Goal: Task Accomplishment & Management: Use online tool/utility

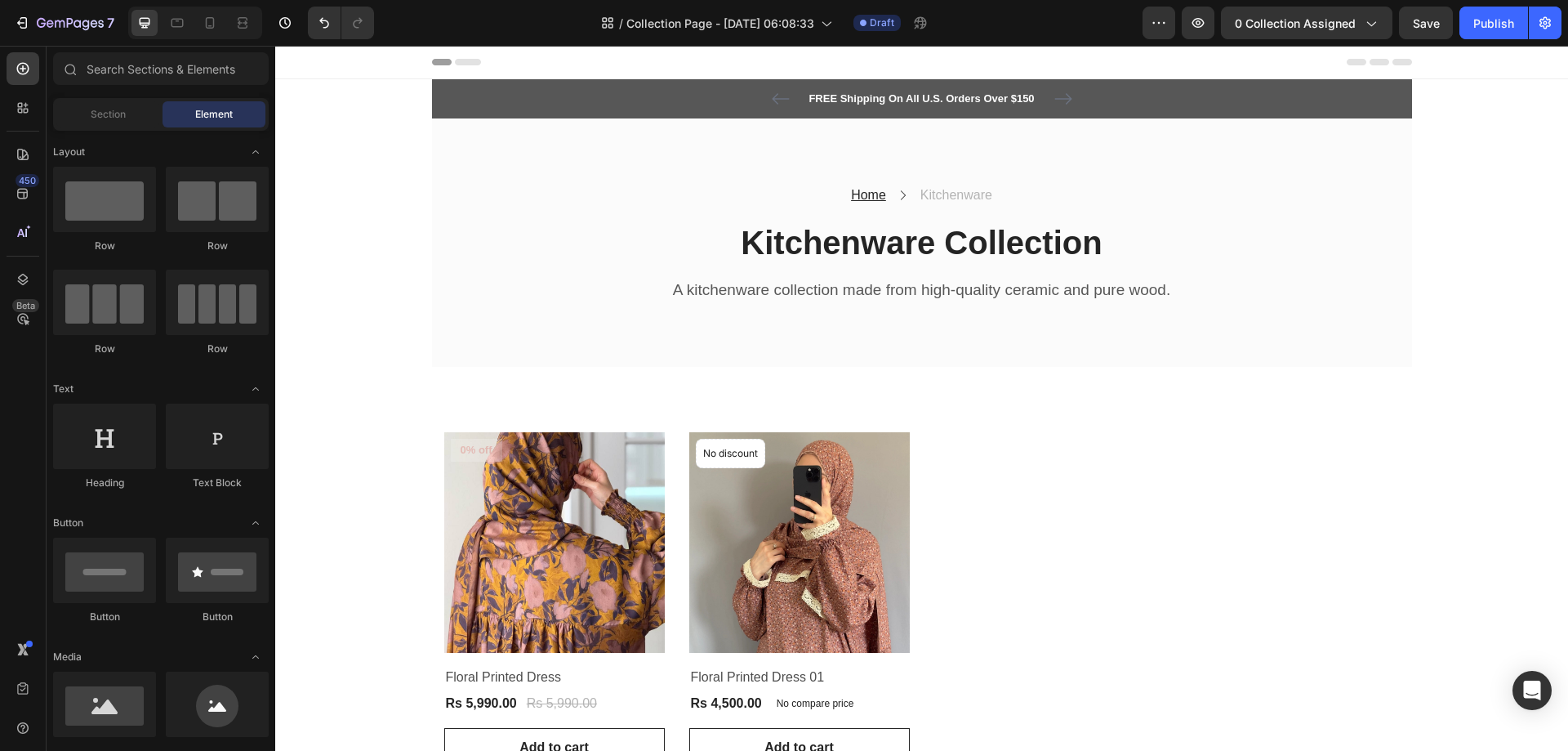
click at [474, 61] on icon at bounding box center [468, 63] width 26 height 7
click at [465, 63] on icon at bounding box center [468, 63] width 26 height 7
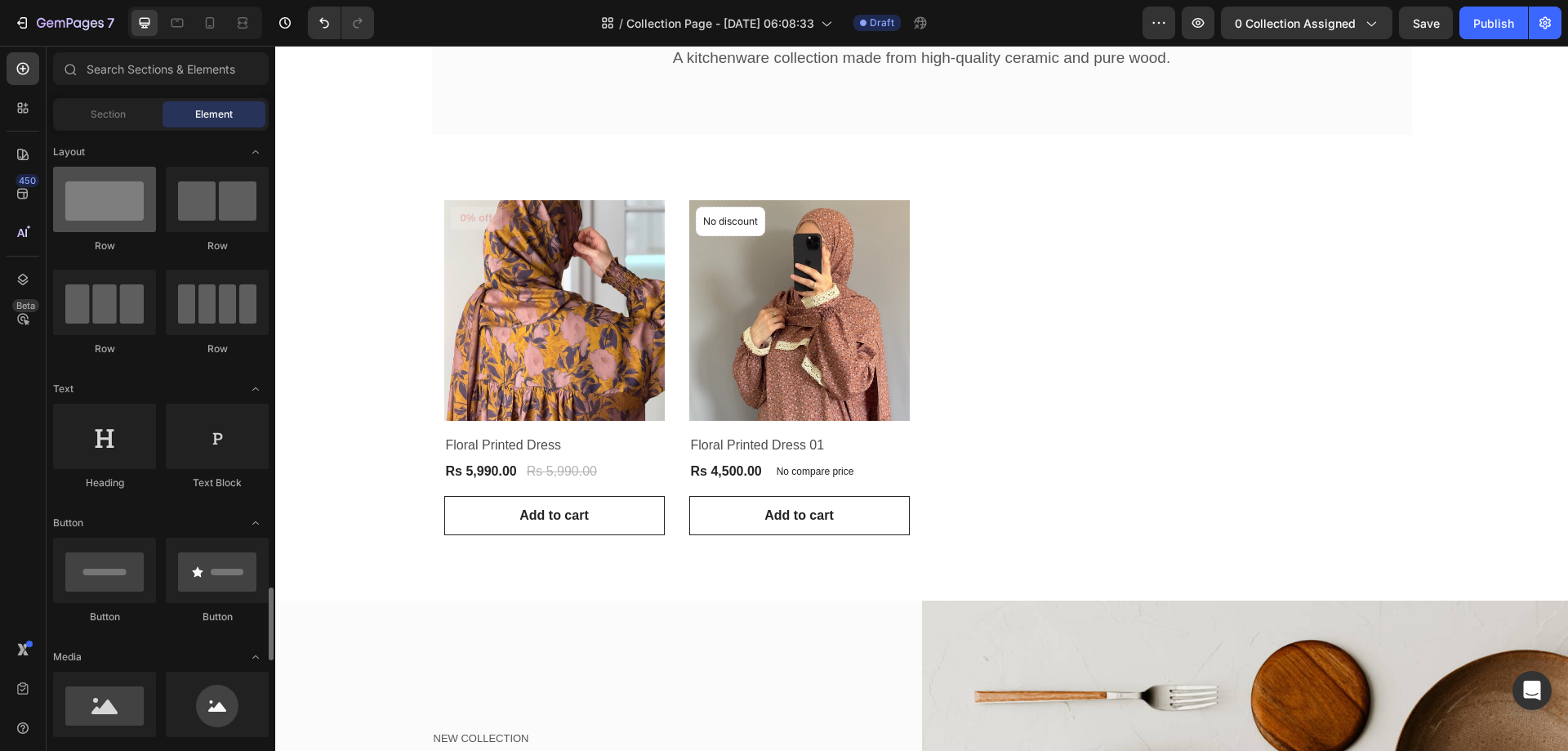
scroll to position [490, 0]
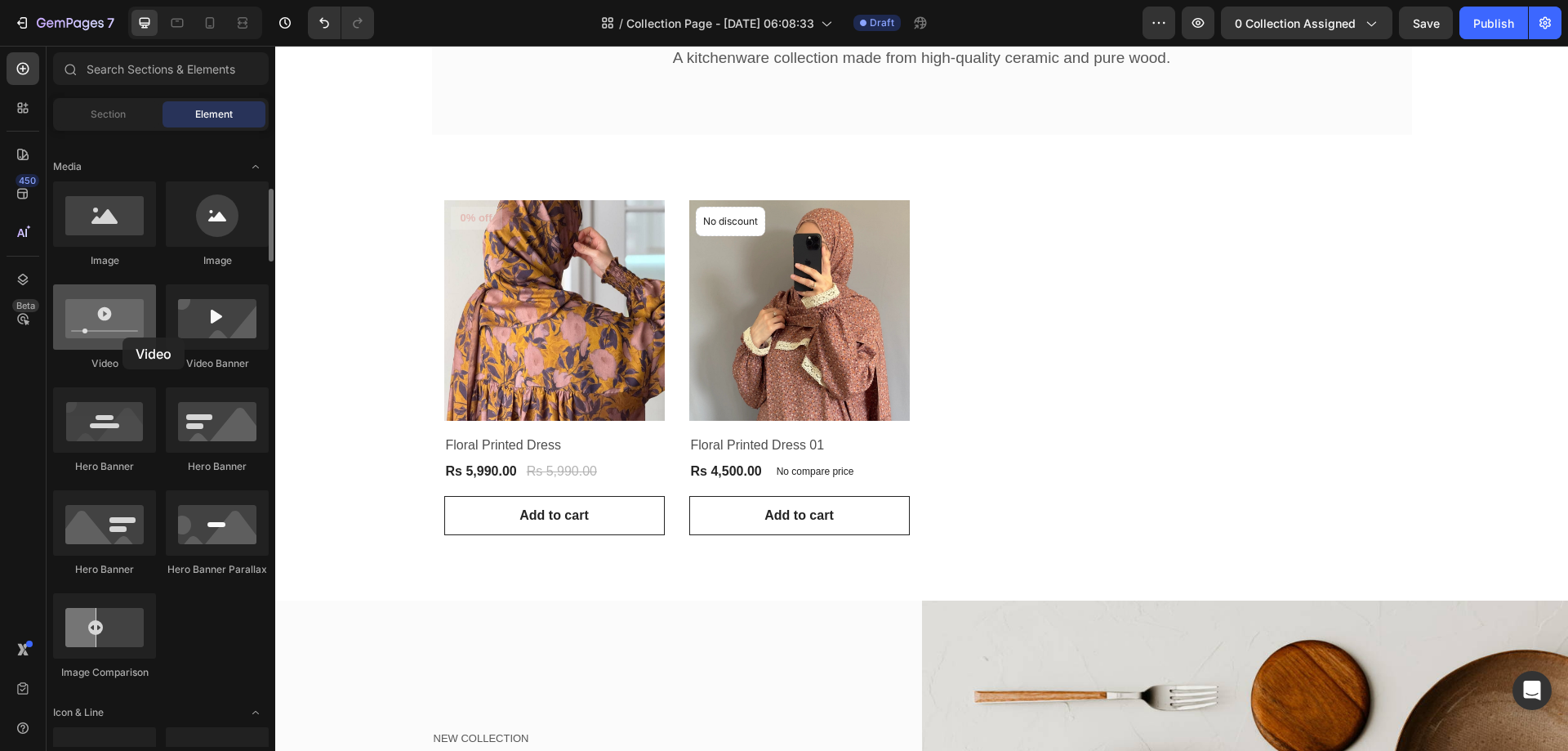
click at [122, 337] on div at bounding box center [105, 317] width 103 height 65
click at [119, 322] on div at bounding box center [105, 317] width 103 height 65
click at [106, 322] on div at bounding box center [105, 317] width 103 height 65
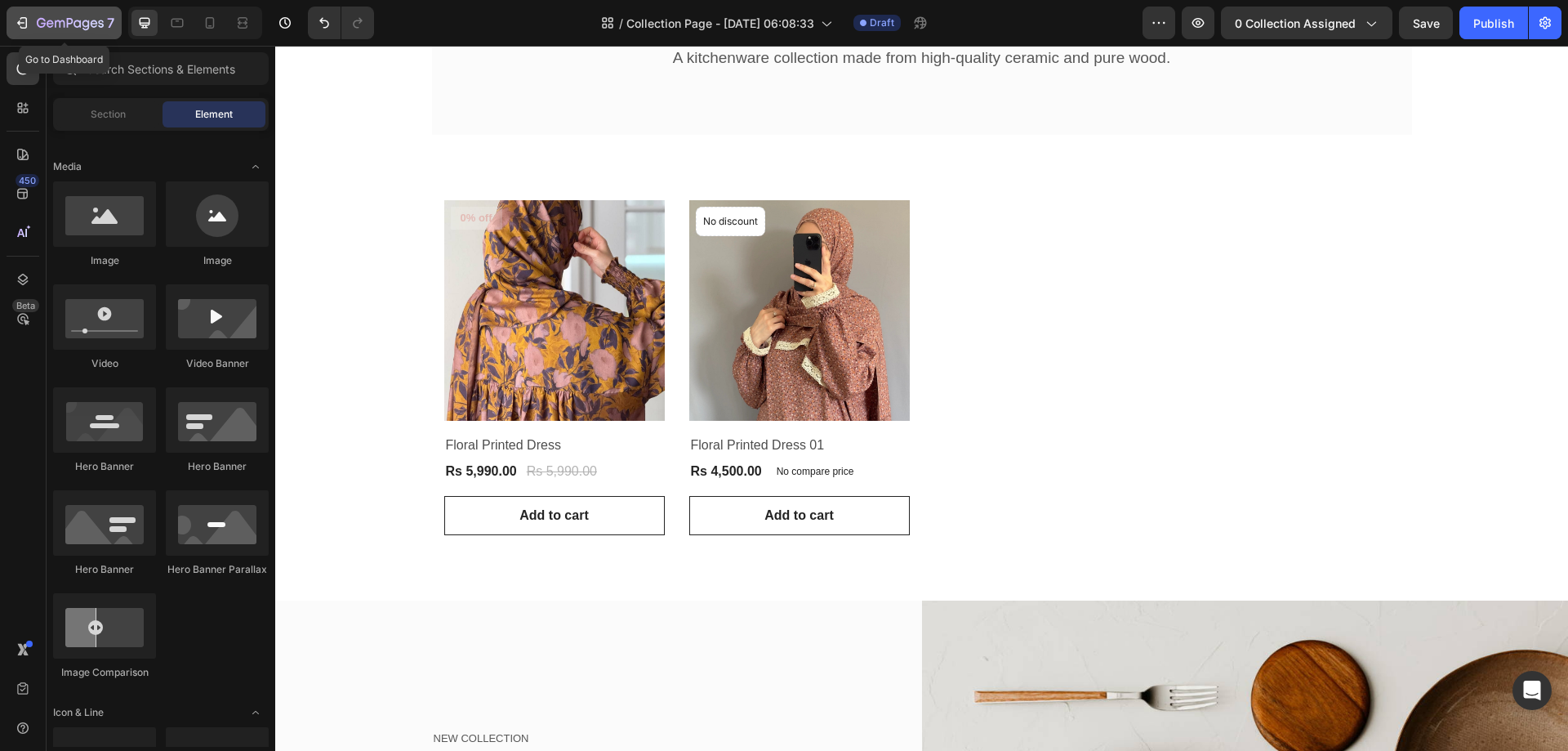
click at [56, 23] on icon "button" at bounding box center [60, 24] width 10 height 8
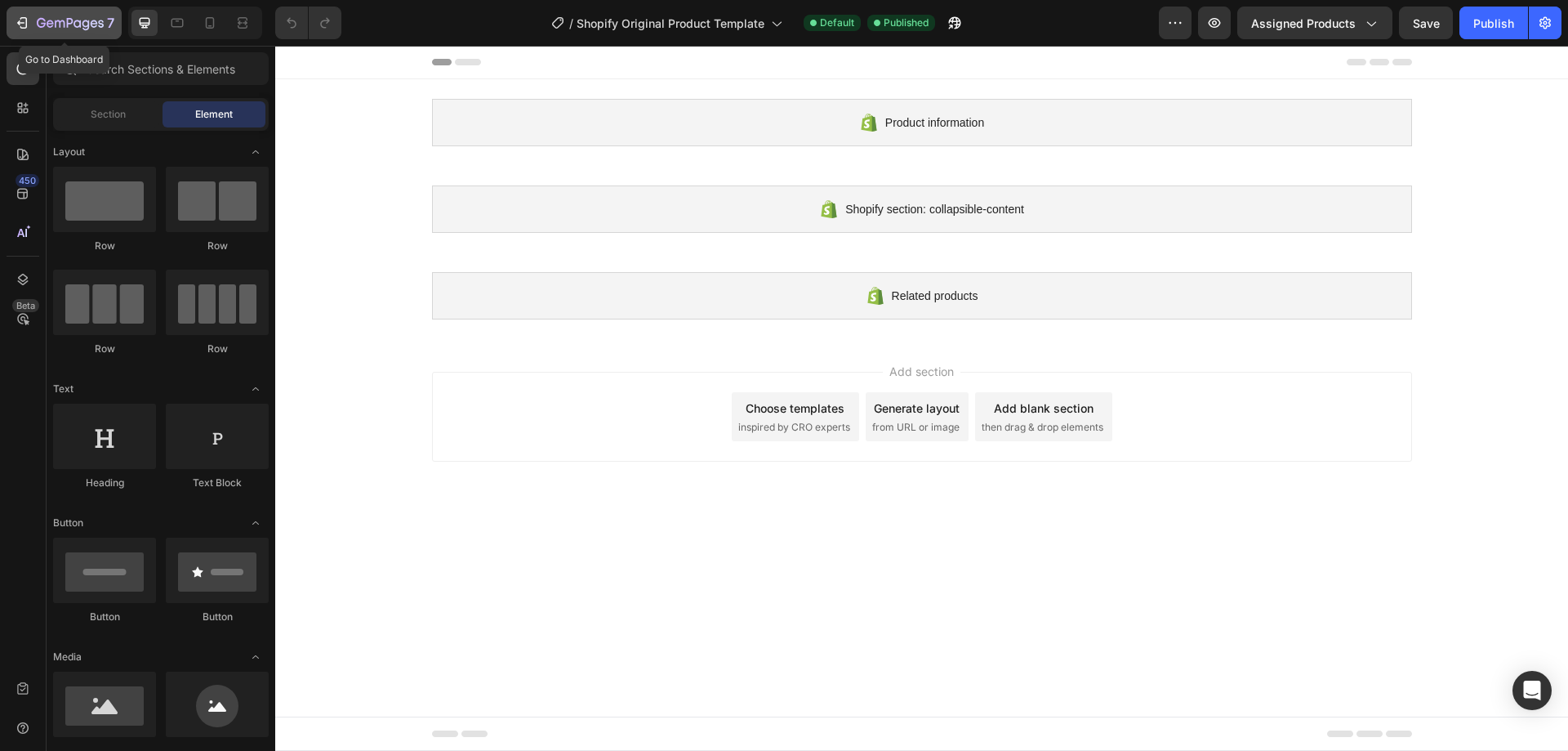
click at [37, 22] on icon "button" at bounding box center [41, 23] width 9 height 10
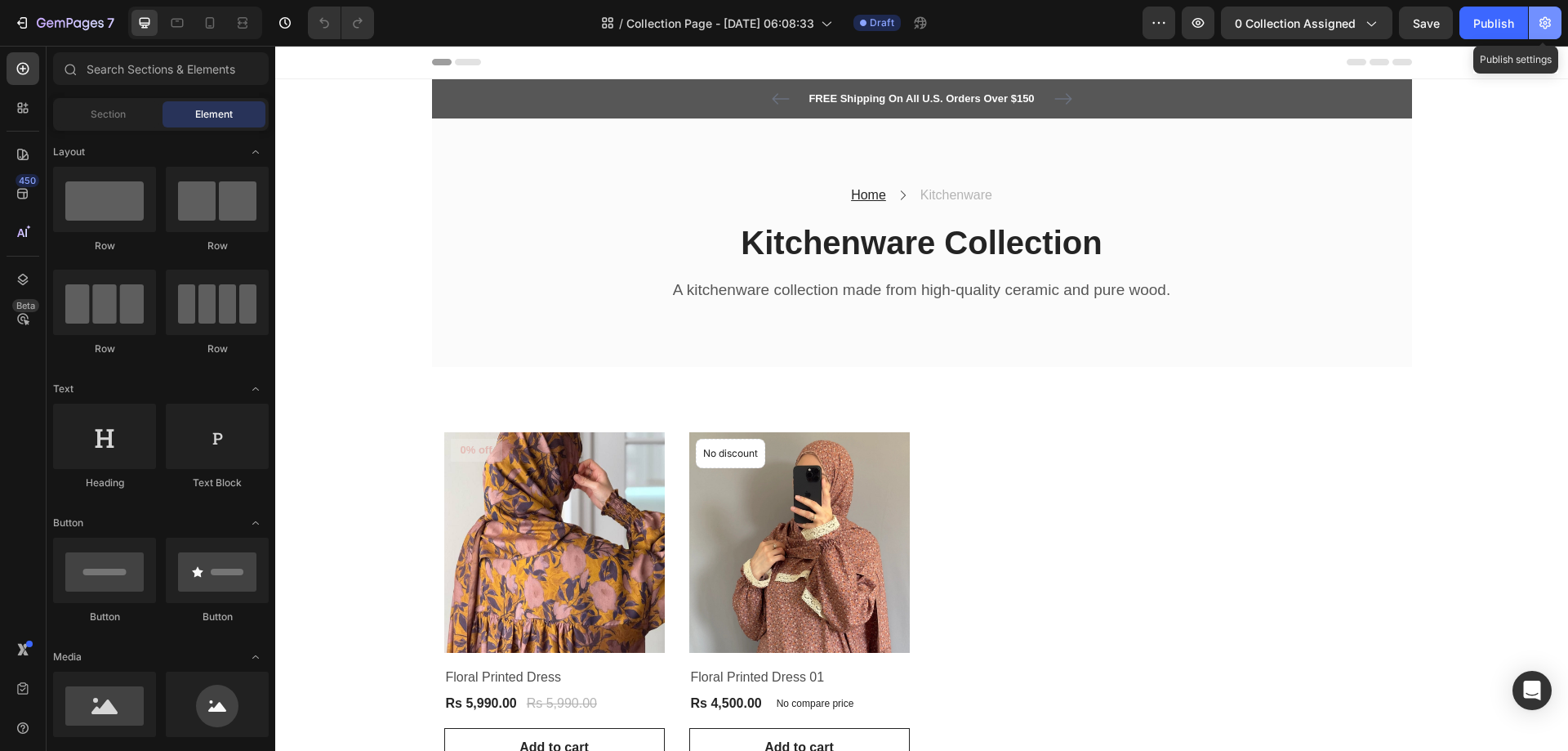
click at [1544, 19] on icon "button" at bounding box center [1545, 23] width 12 height 13
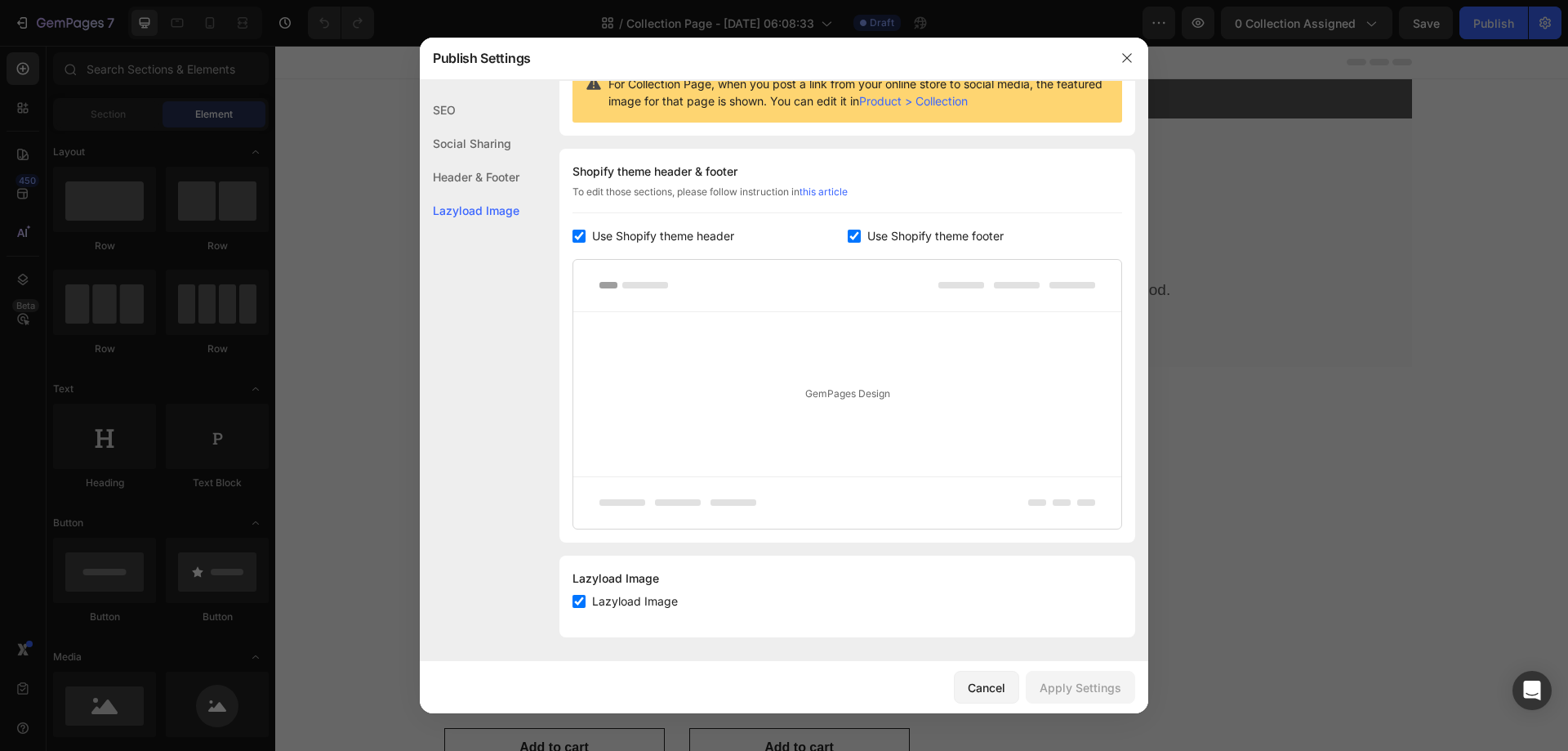
scroll to position [188, 0]
click at [1124, 63] on icon "button" at bounding box center [1126, 57] width 13 height 13
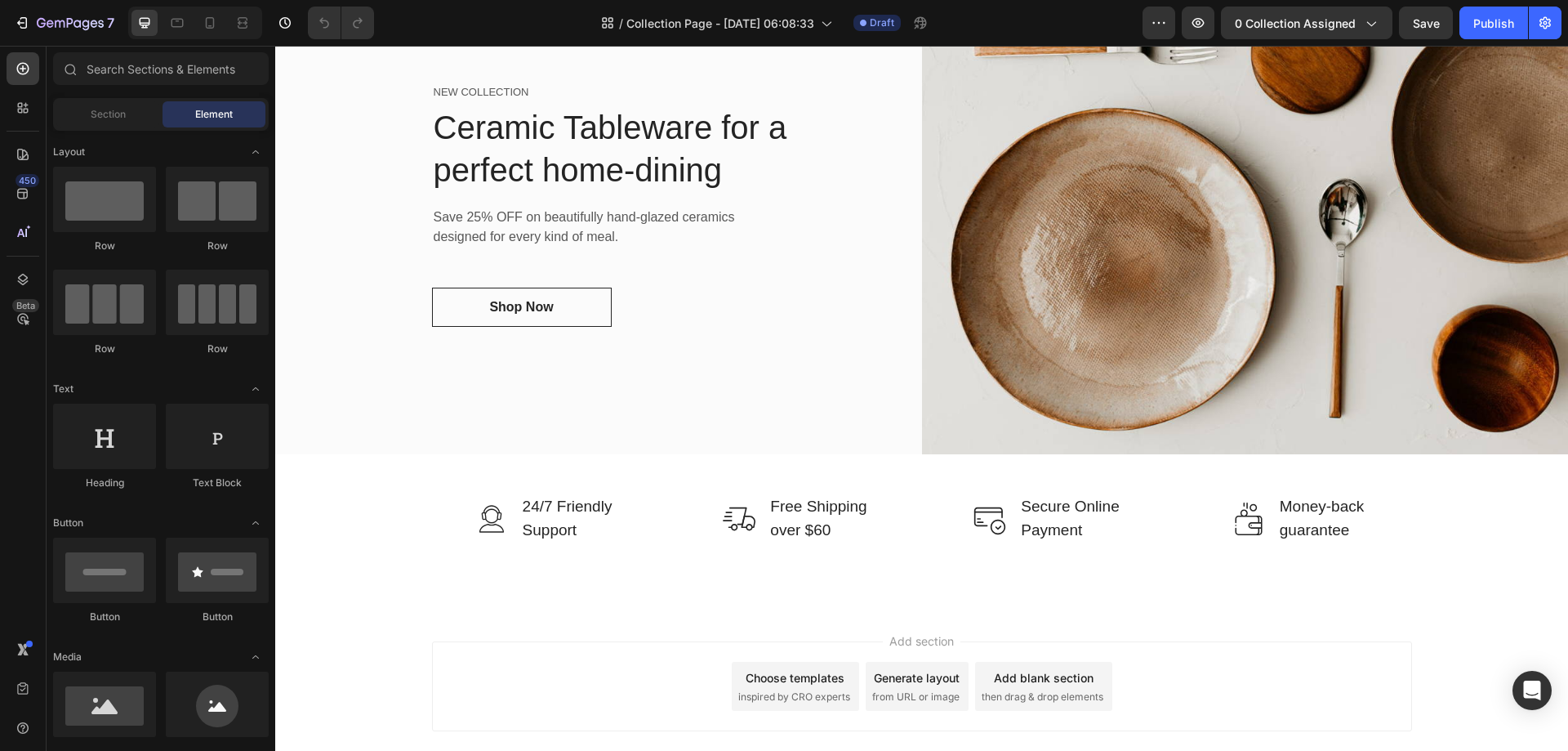
scroll to position [967, 0]
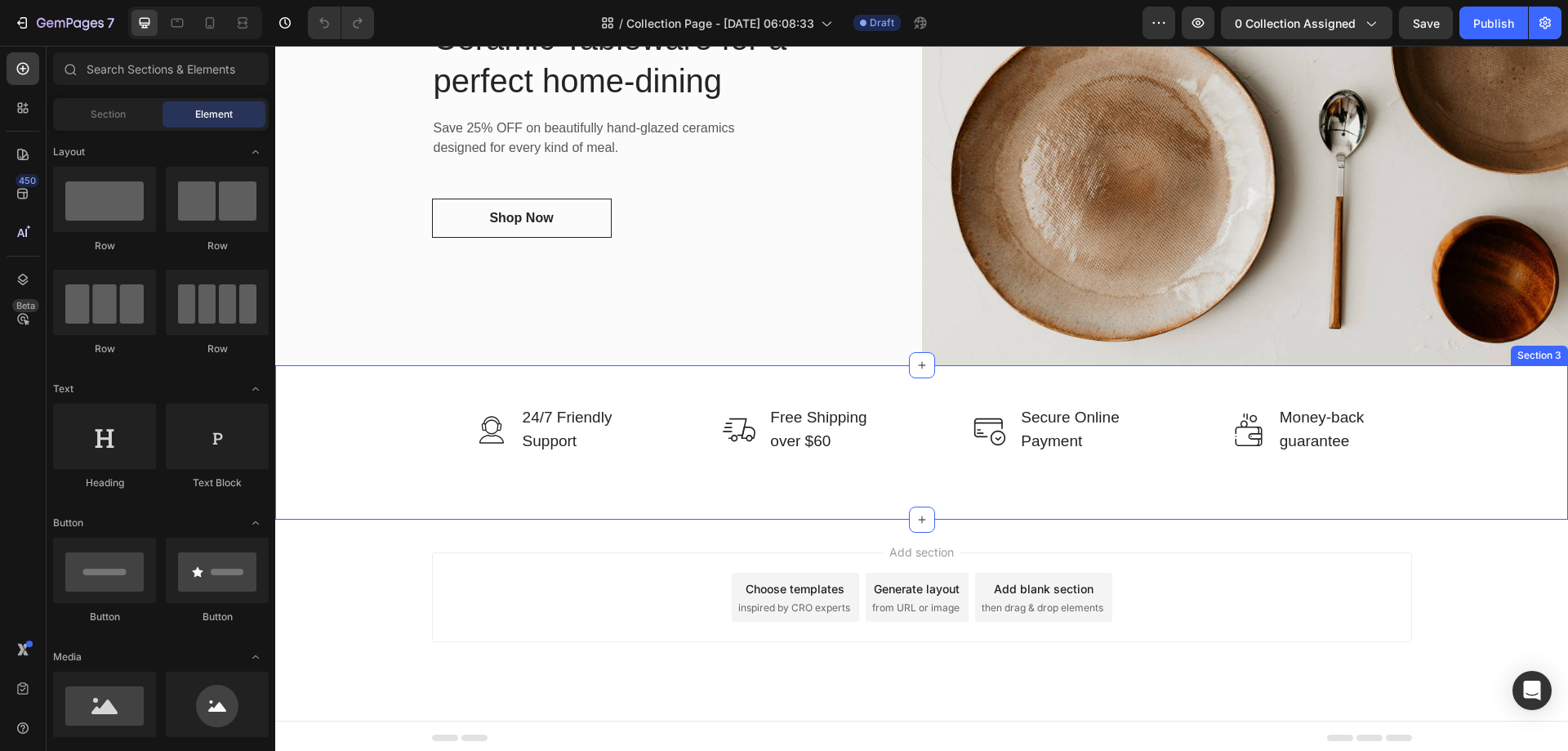
click at [1430, 405] on div "Image 24/7 Friendly Support Text block Row Image Free Shipping over $60 Text bl…" at bounding box center [921, 429] width 1268 height 50
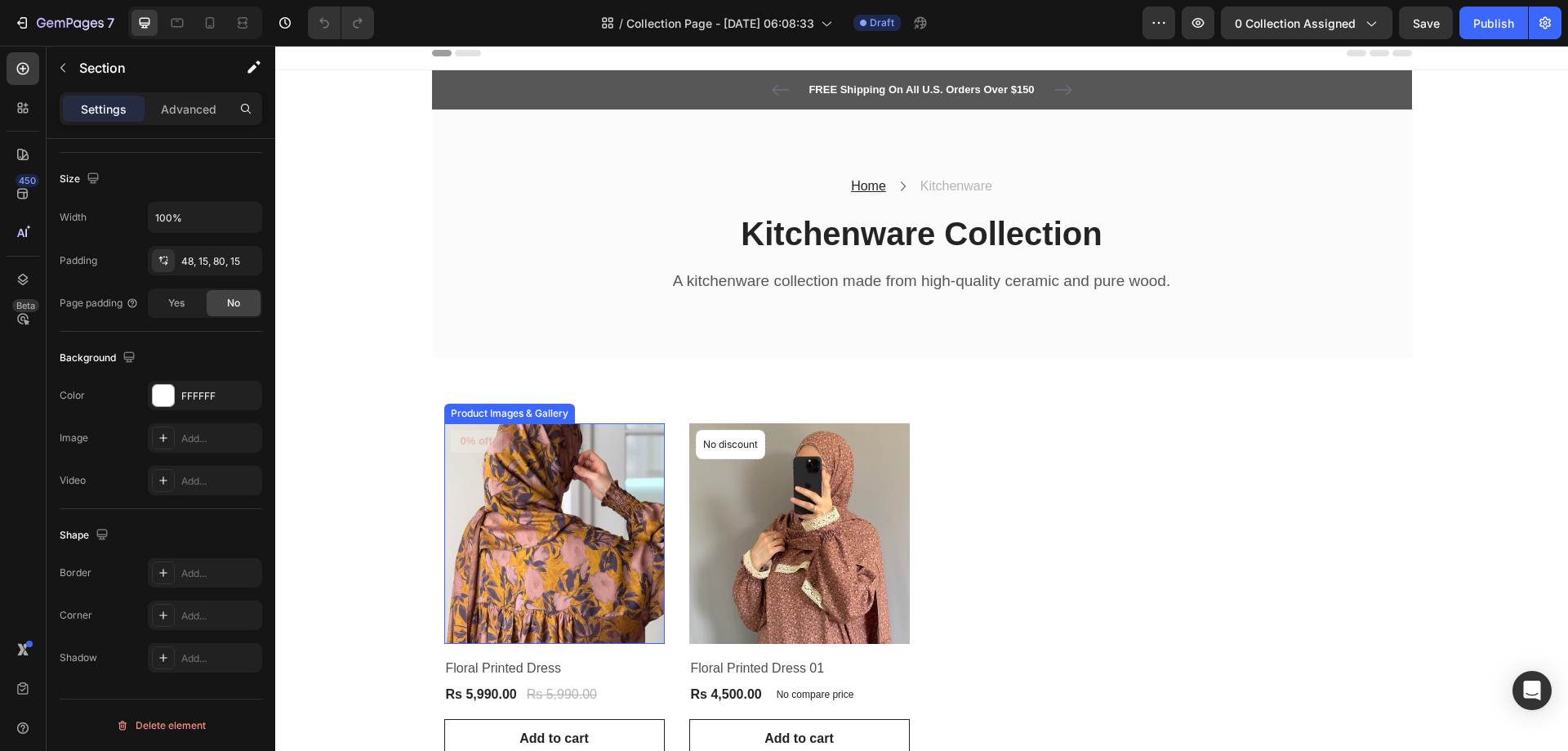
scroll to position [0, 0]
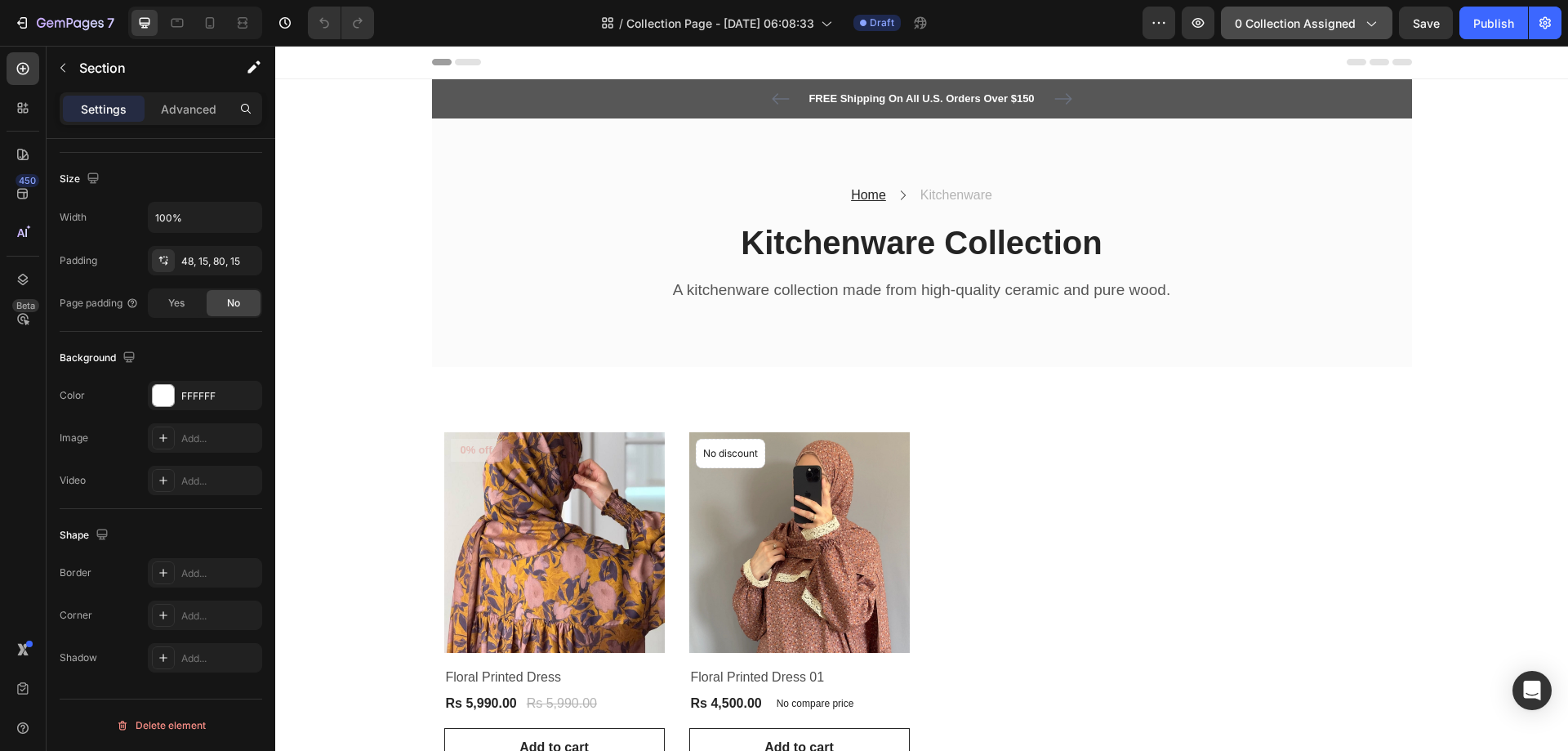
click at [1372, 24] on icon "button" at bounding box center [1370, 22] width 16 height 16
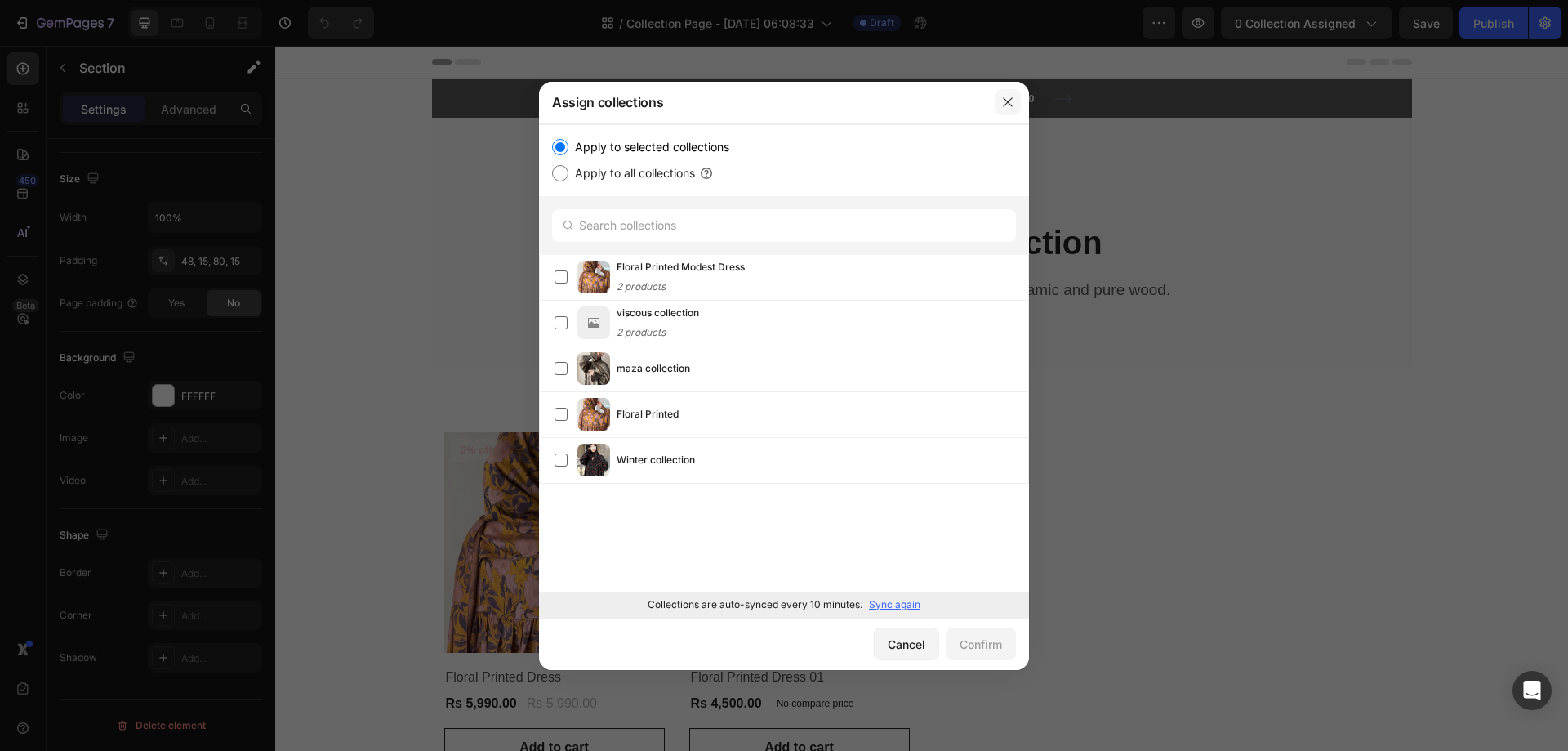
click at [1002, 103] on icon "button" at bounding box center [1007, 101] width 13 height 13
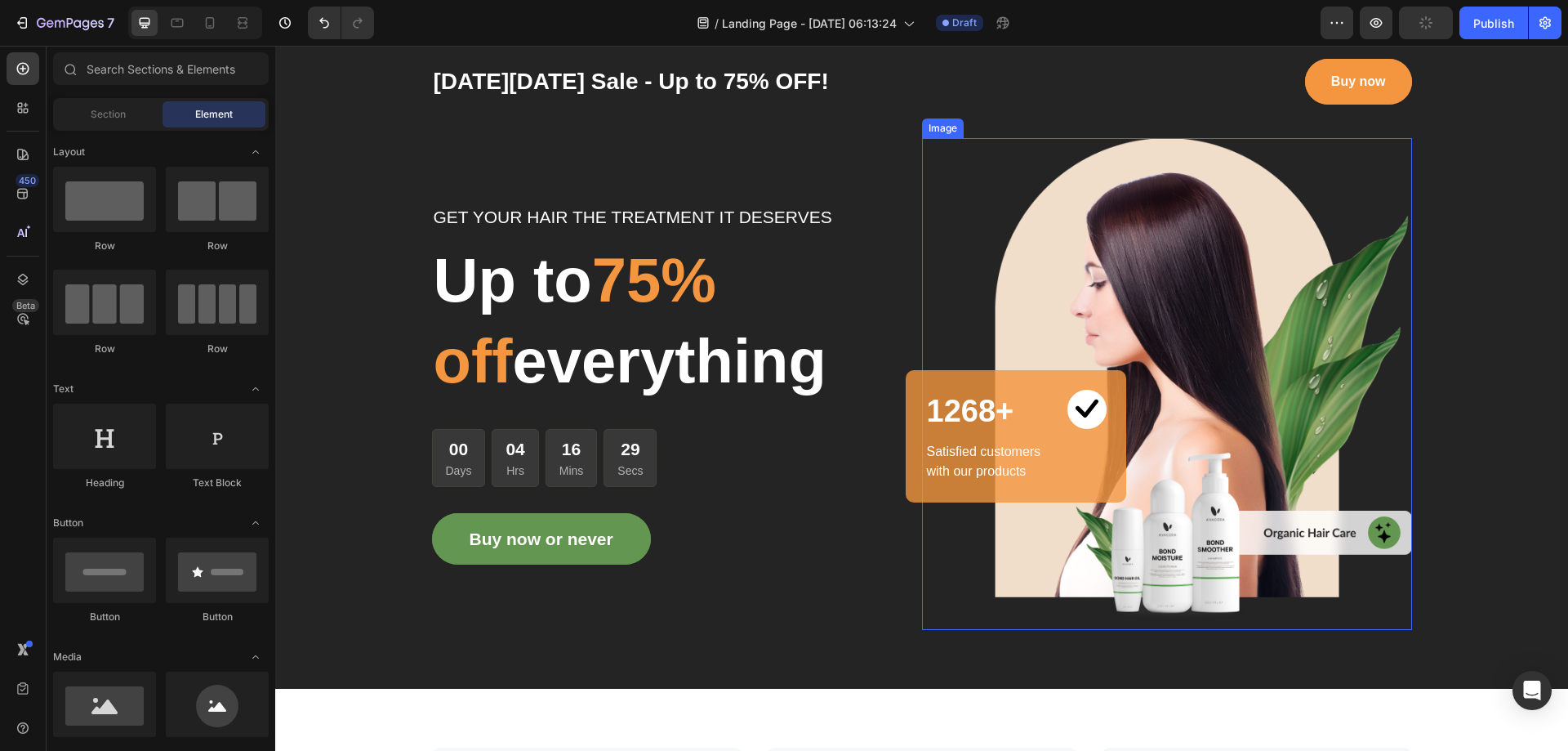
click at [1072, 204] on img at bounding box center [1167, 384] width 490 height 492
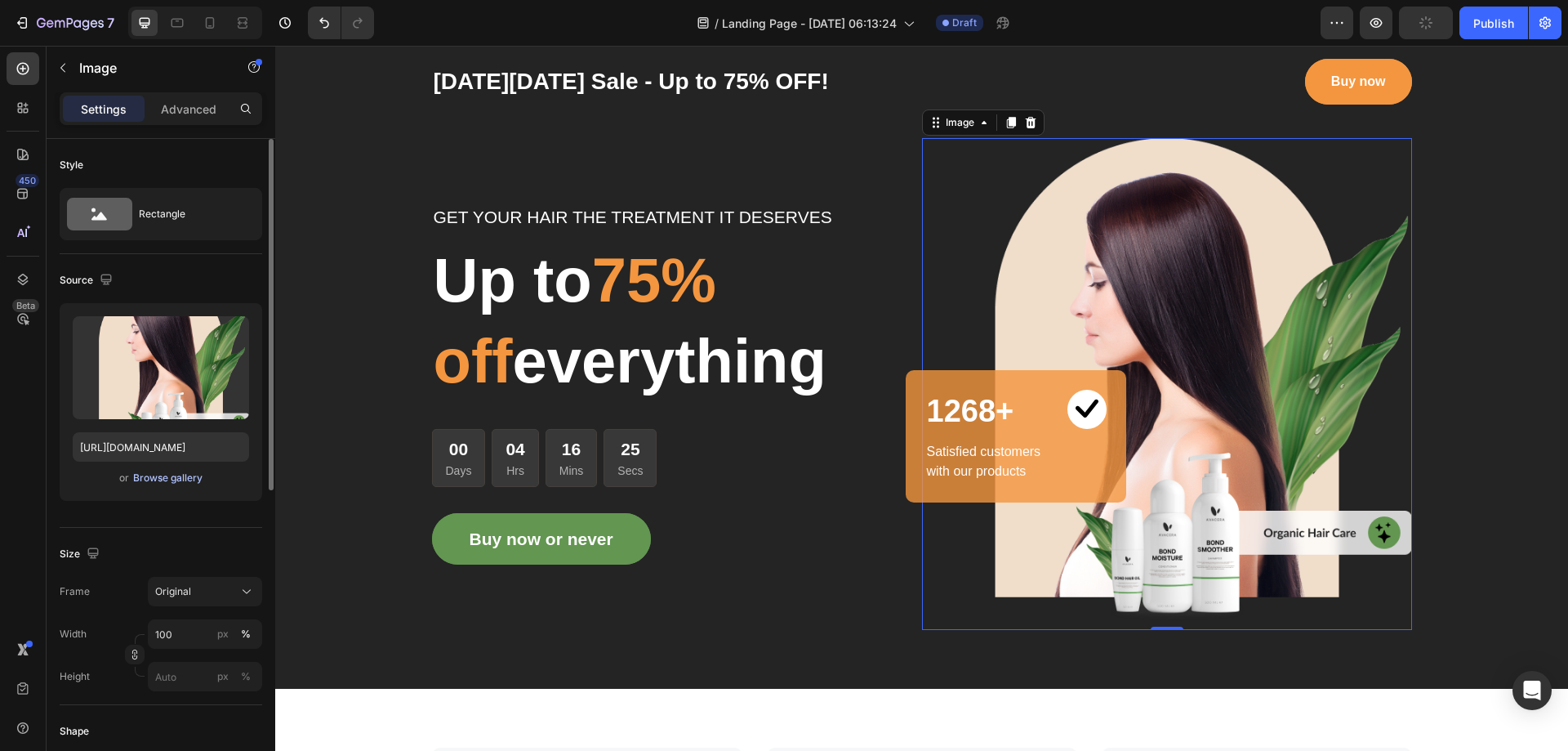
click at [189, 476] on div "Browse gallery" at bounding box center [168, 477] width 69 height 14
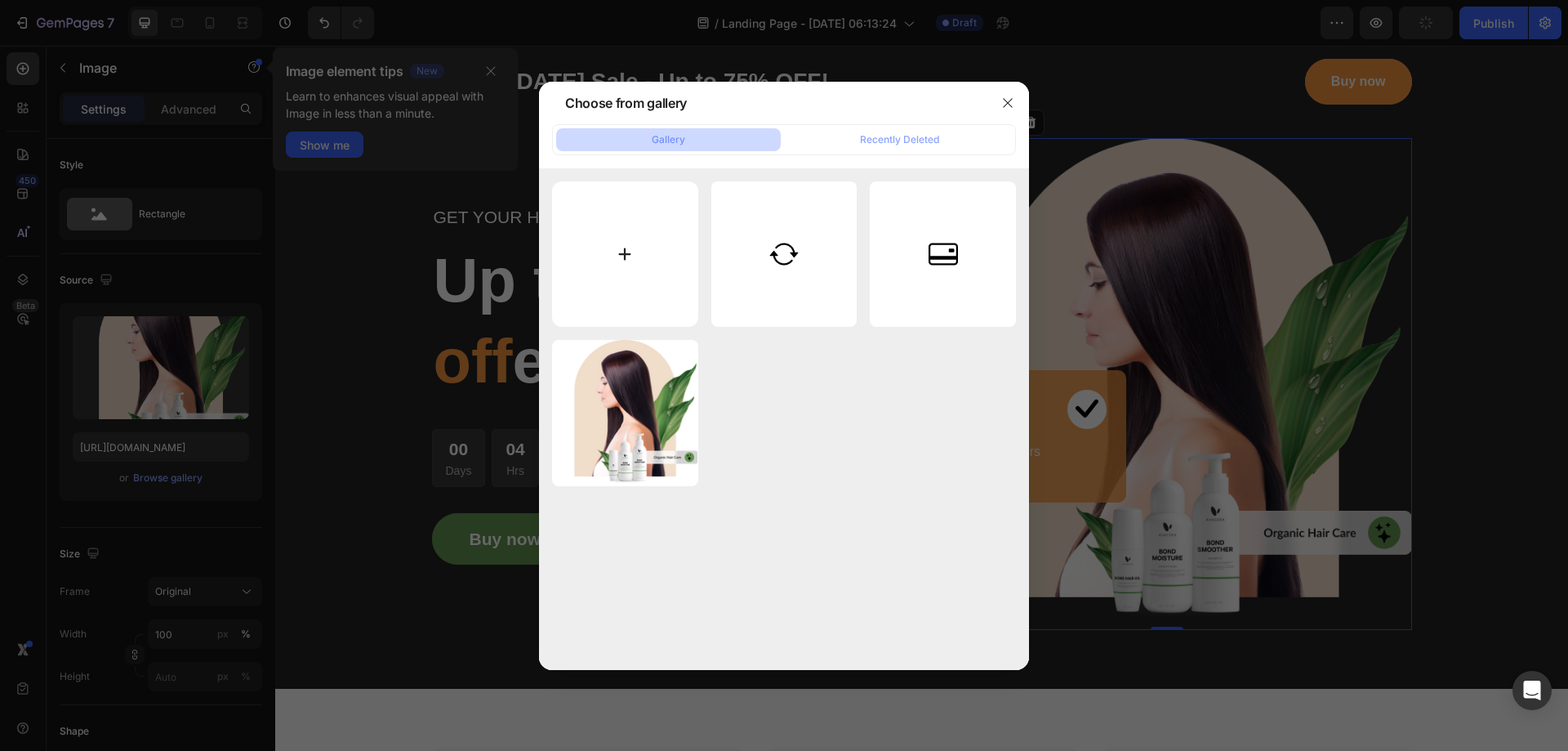
click at [637, 282] on input "file" at bounding box center [625, 254] width 146 height 146
type input "C:\fakepath\post 02.jpg"
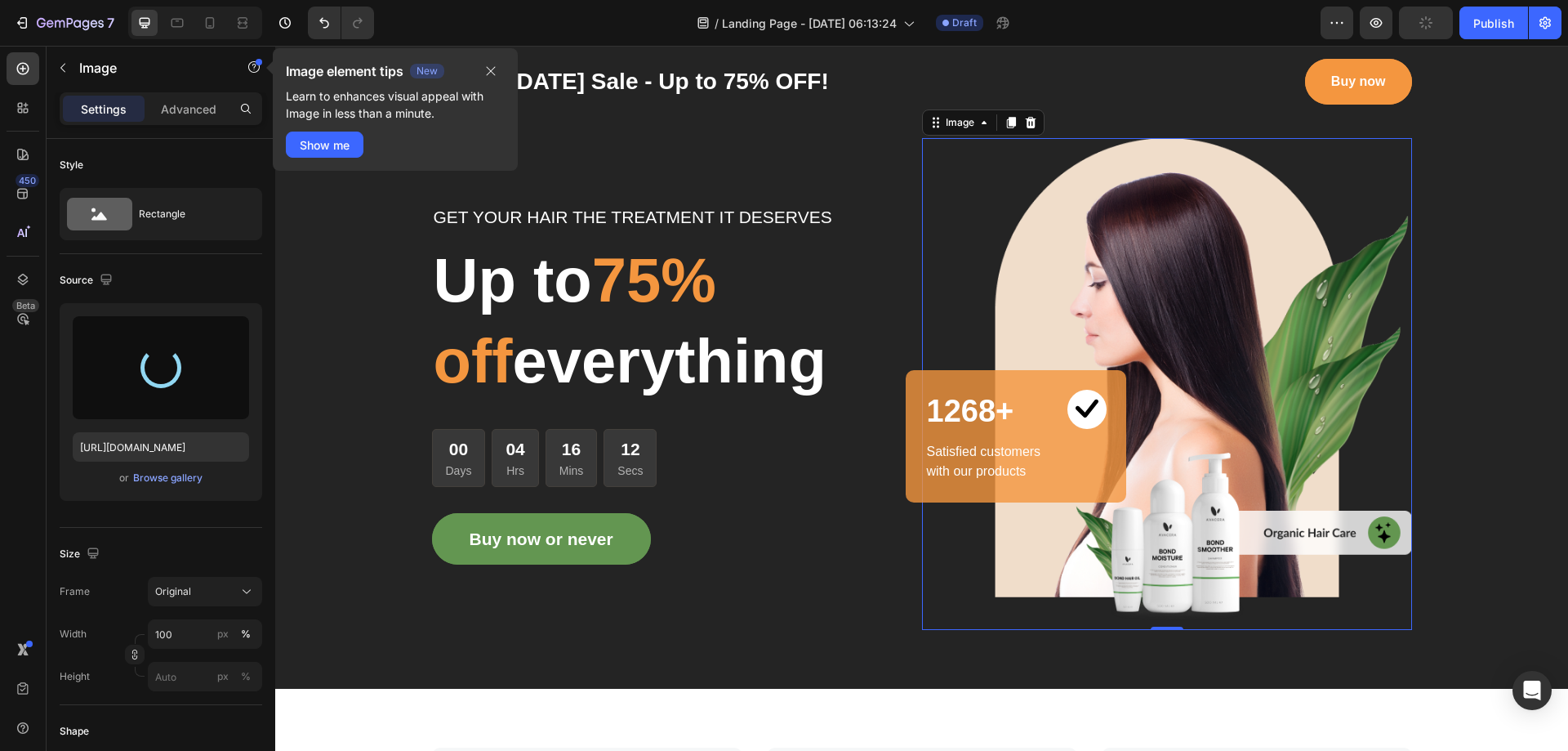
type input "[URL][DOMAIN_NAME]"
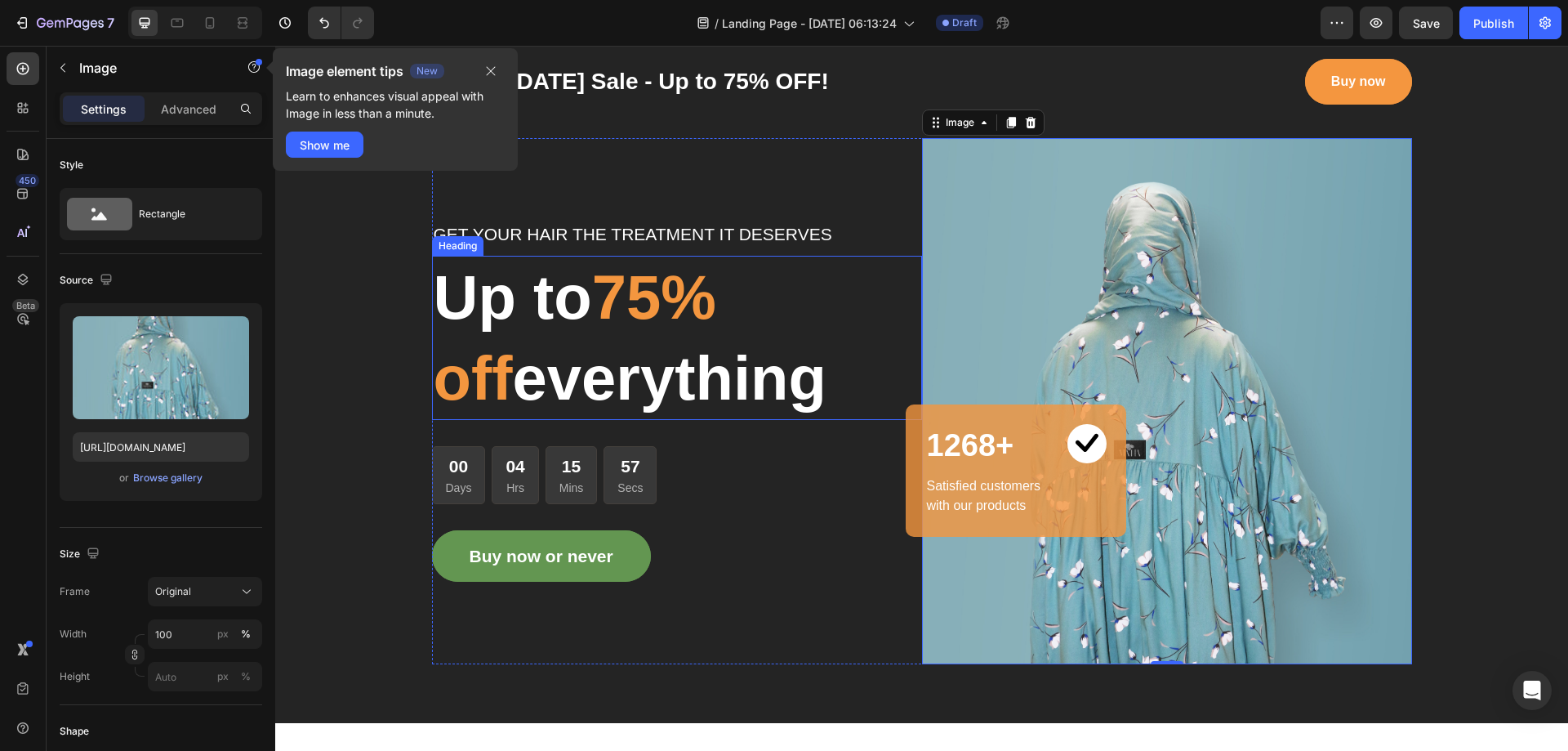
click at [592, 311] on p "Up to 75% off everything" at bounding box center [677, 339] width 486 height 162
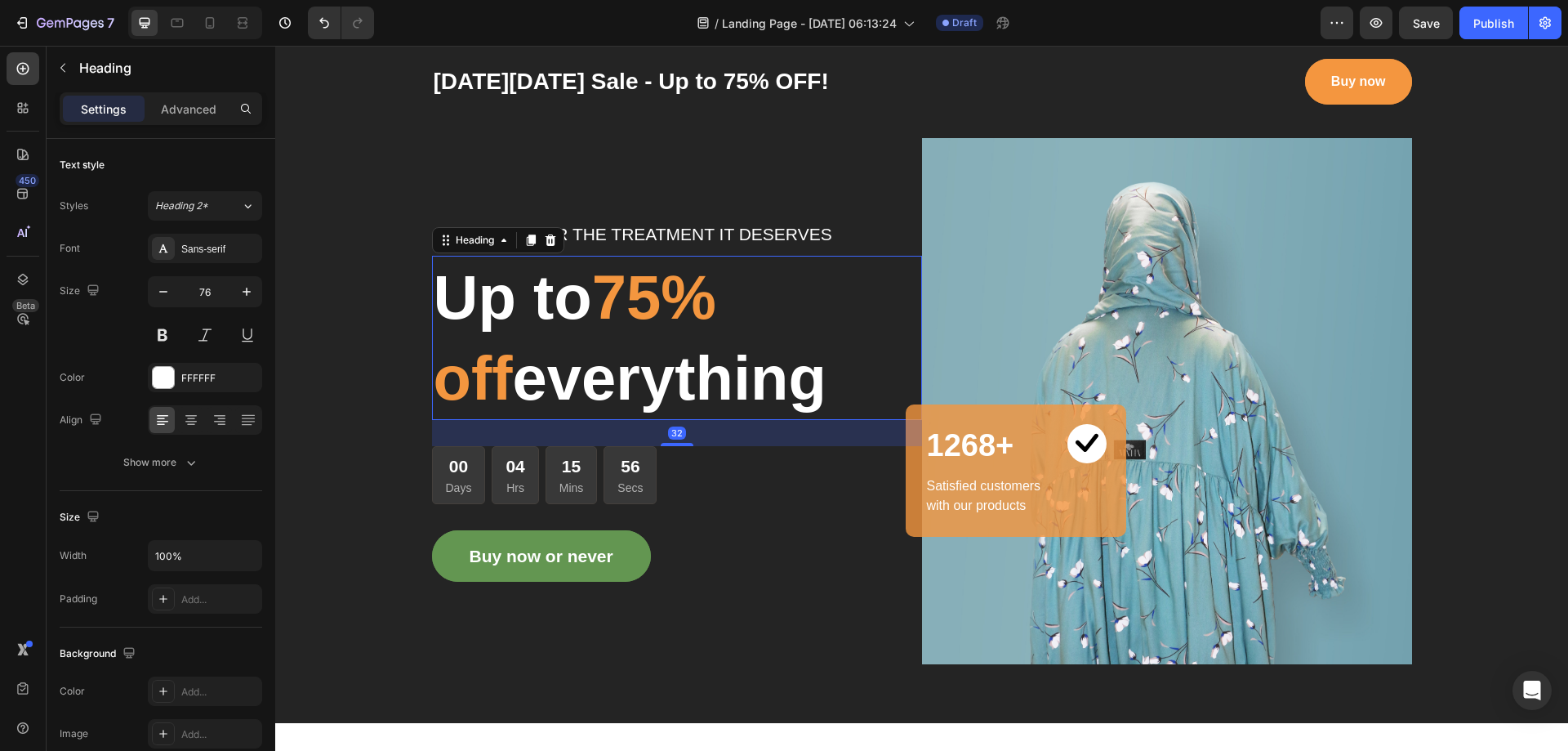
click at [592, 311] on p "Up to 75% off everything" at bounding box center [677, 339] width 486 height 162
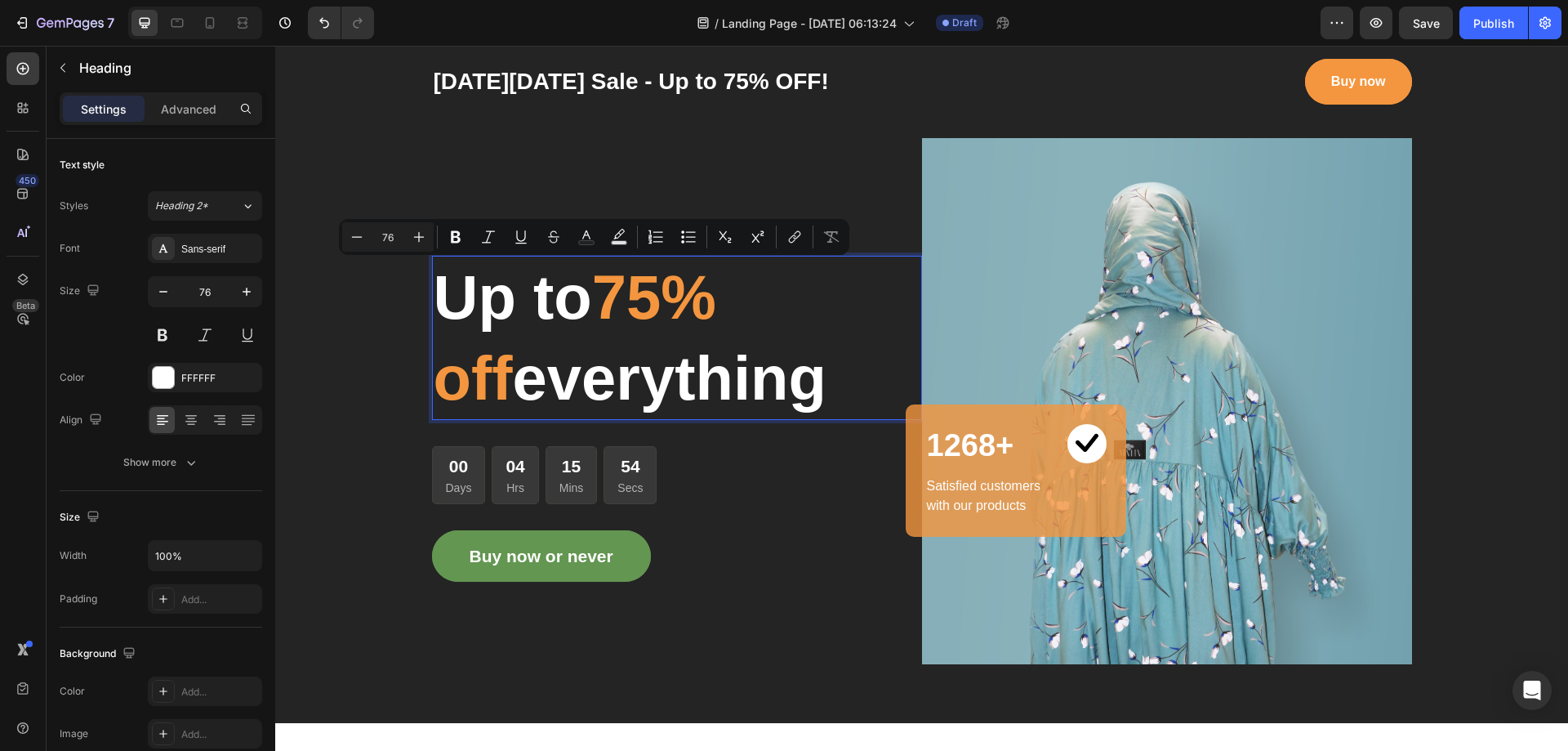
click at [737, 384] on p "Up to 75% off everything" at bounding box center [677, 339] width 486 height 162
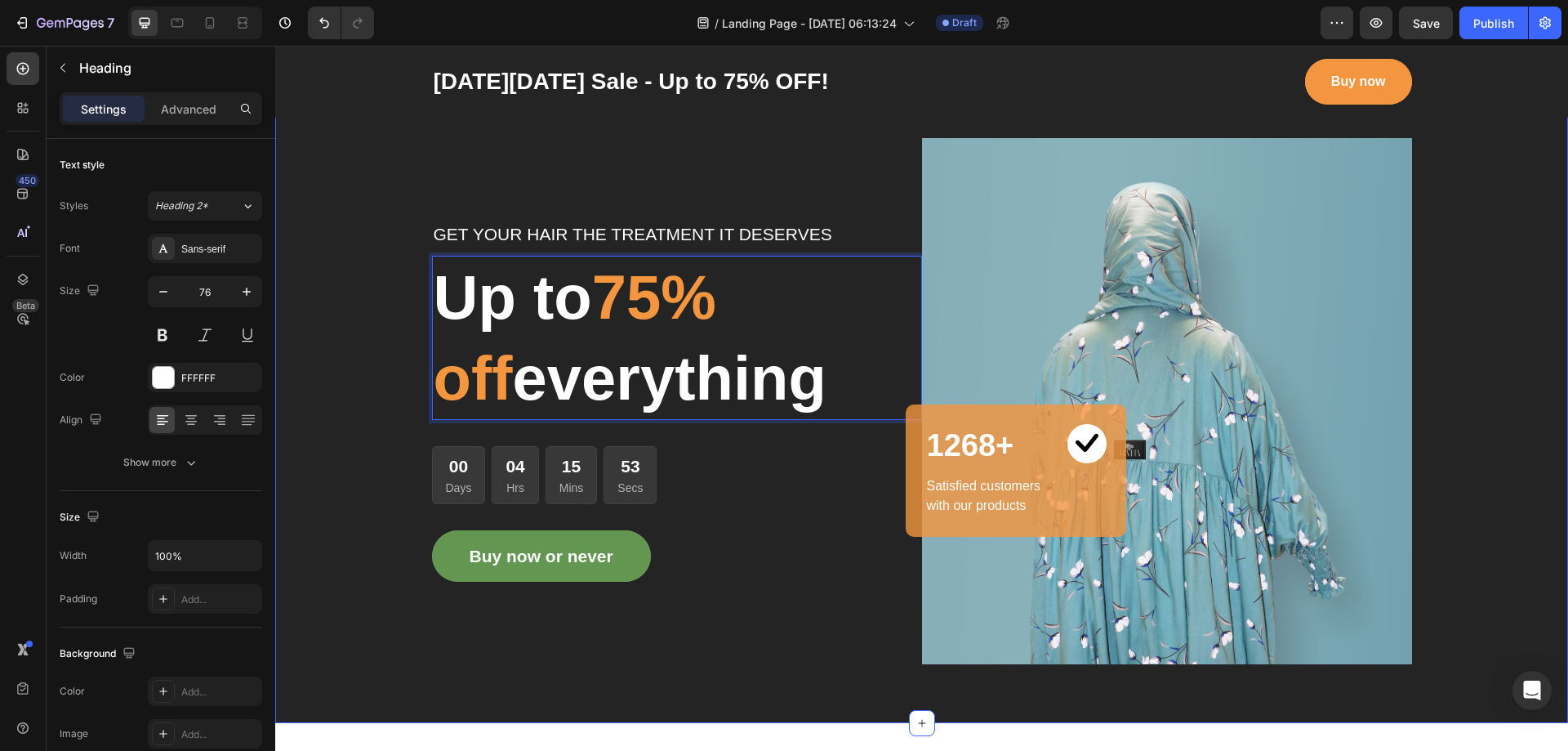
drag, startPoint x: 737, startPoint y: 384, endPoint x: 381, endPoint y: 287, distance: 369.0
click at [381, 287] on div "GET YOUR HAIR THE TREATMENT IT DESERVES Text block Up to 75% off everything Hea…" at bounding box center [921, 400] width 1293 height 526
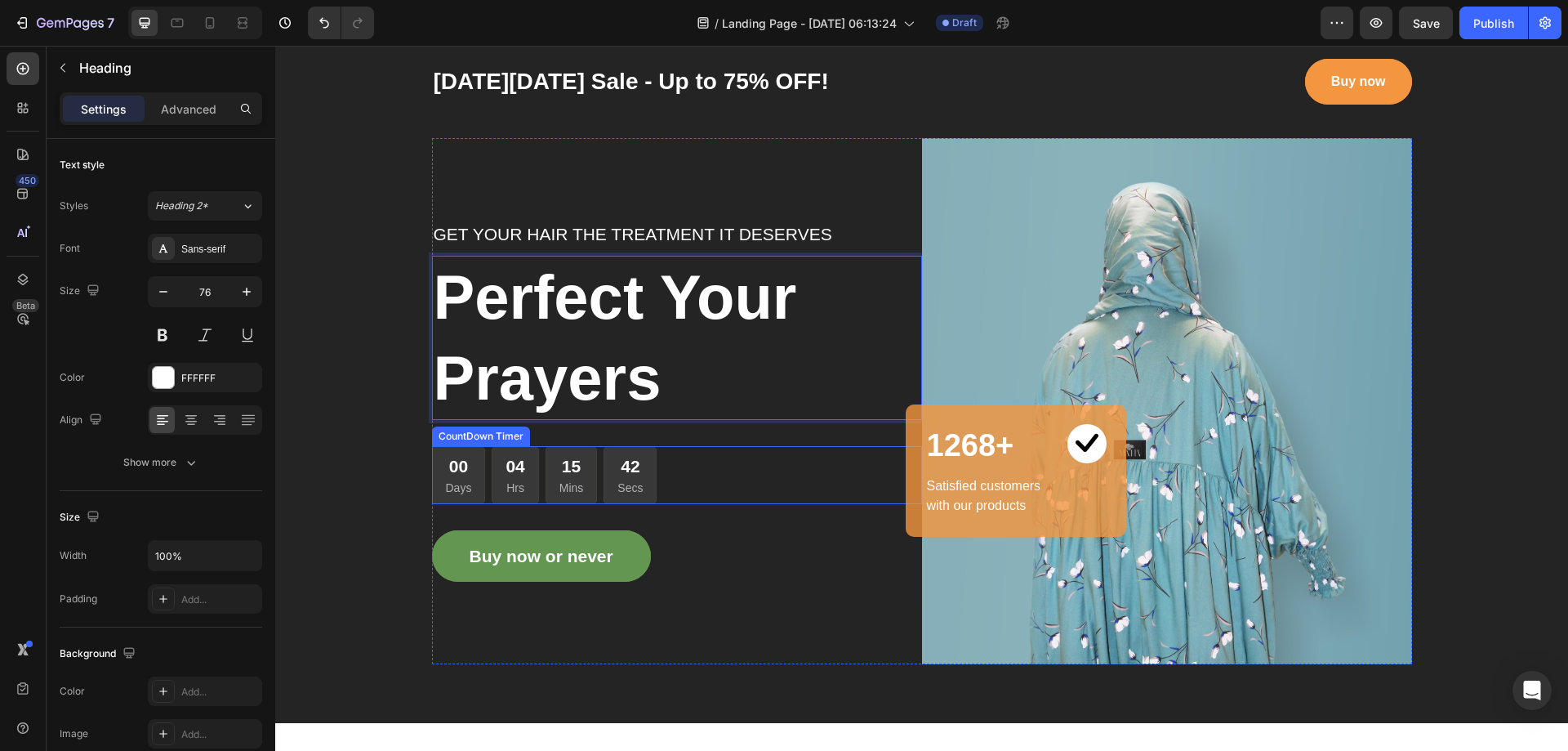
click at [578, 479] on div "15 Mins" at bounding box center [572, 475] width 52 height 58
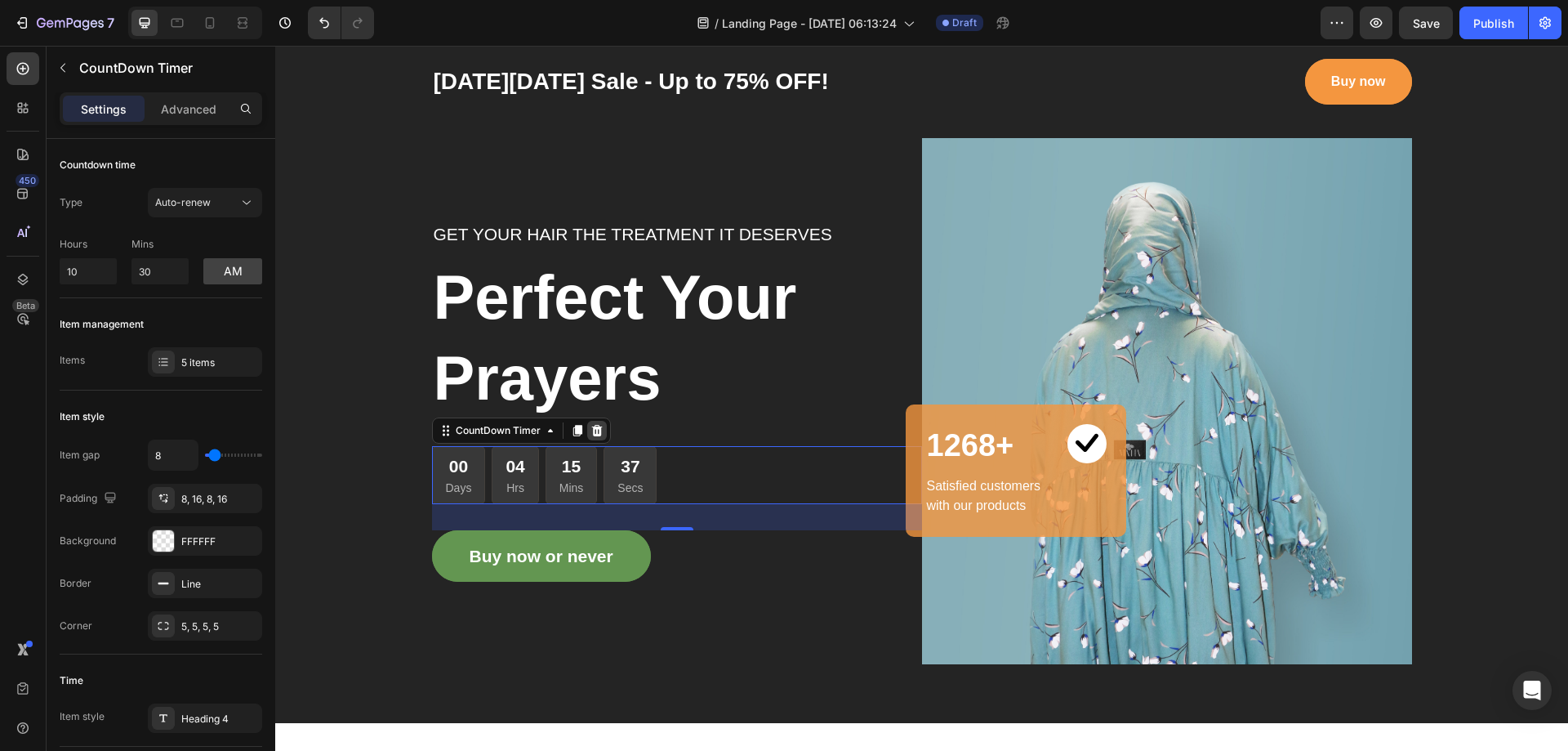
click at [591, 436] on icon at bounding box center [596, 431] width 11 height 12
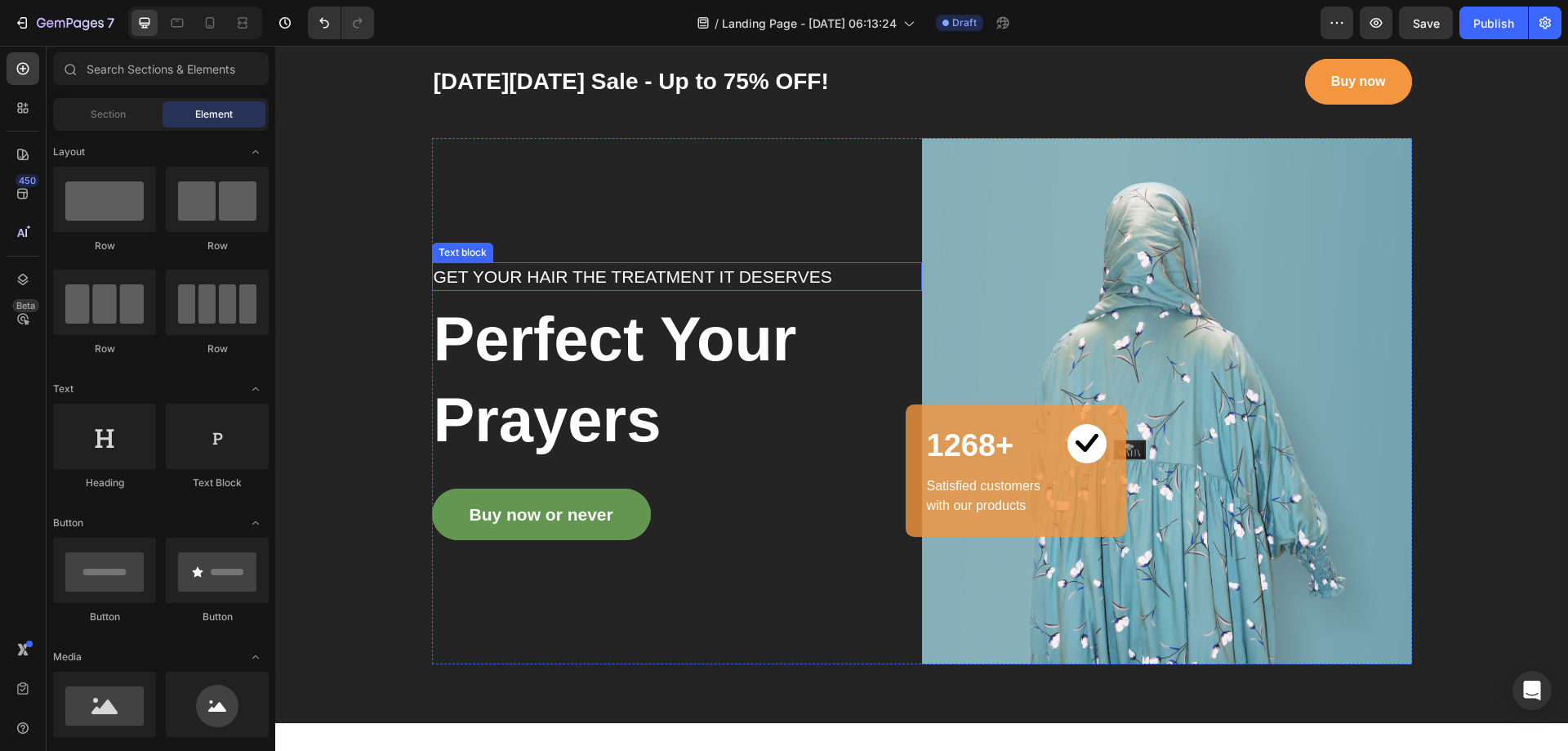
click at [607, 279] on p "GET YOUR HAIR THE TREATMENT IT DESERVES" at bounding box center [677, 276] width 486 height 26
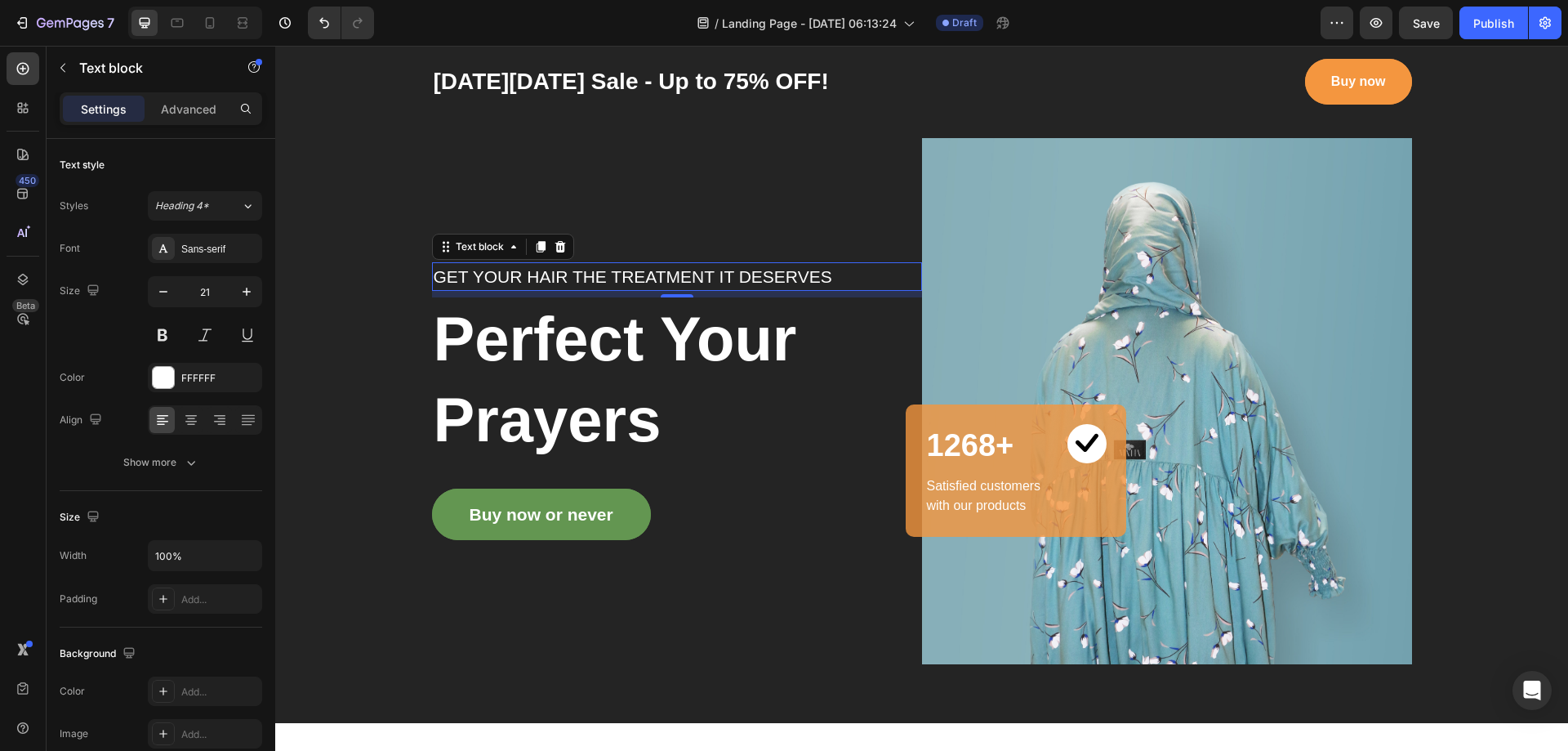
click at [521, 280] on p "GET YOUR HAIR THE TREATMENT IT DESERVES" at bounding box center [677, 276] width 486 height 26
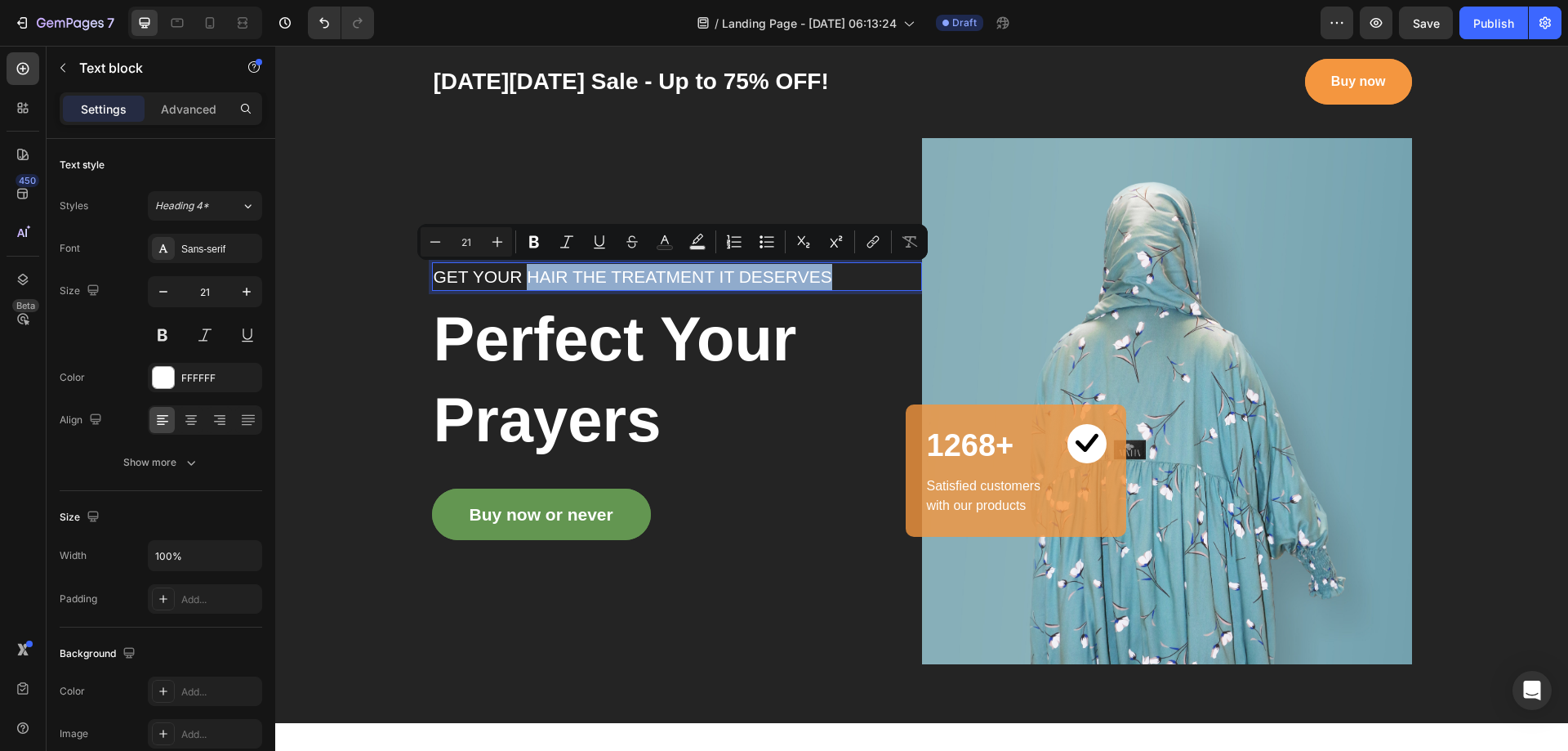
drag, startPoint x: 521, startPoint y: 280, endPoint x: 842, endPoint y: 279, distance: 321.0
click at [842, 279] on p "GET YOUR HAIR THE TREATMENT IT DESERVES" at bounding box center [677, 276] width 486 height 26
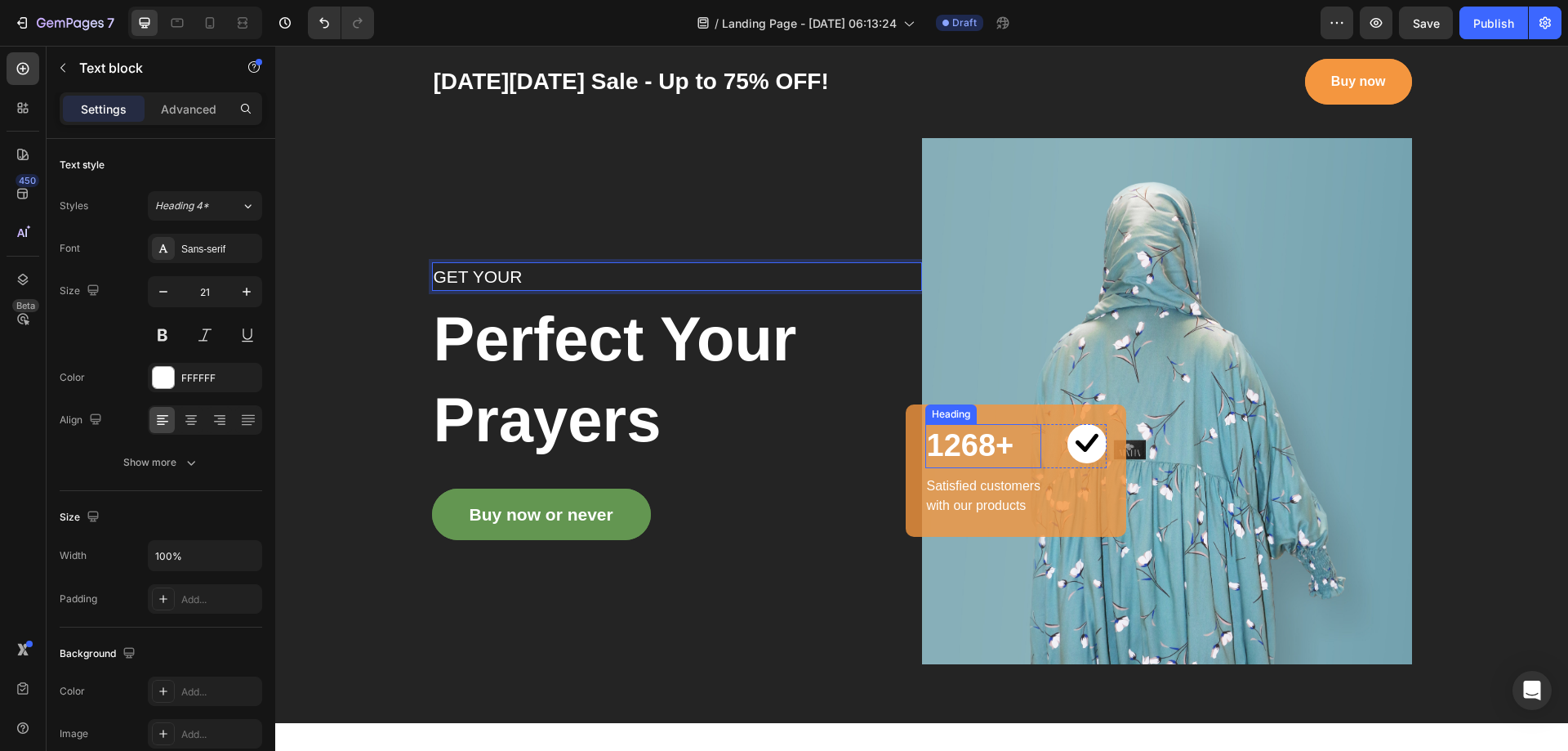
click at [999, 437] on p "1268+" at bounding box center [984, 445] width 113 height 40
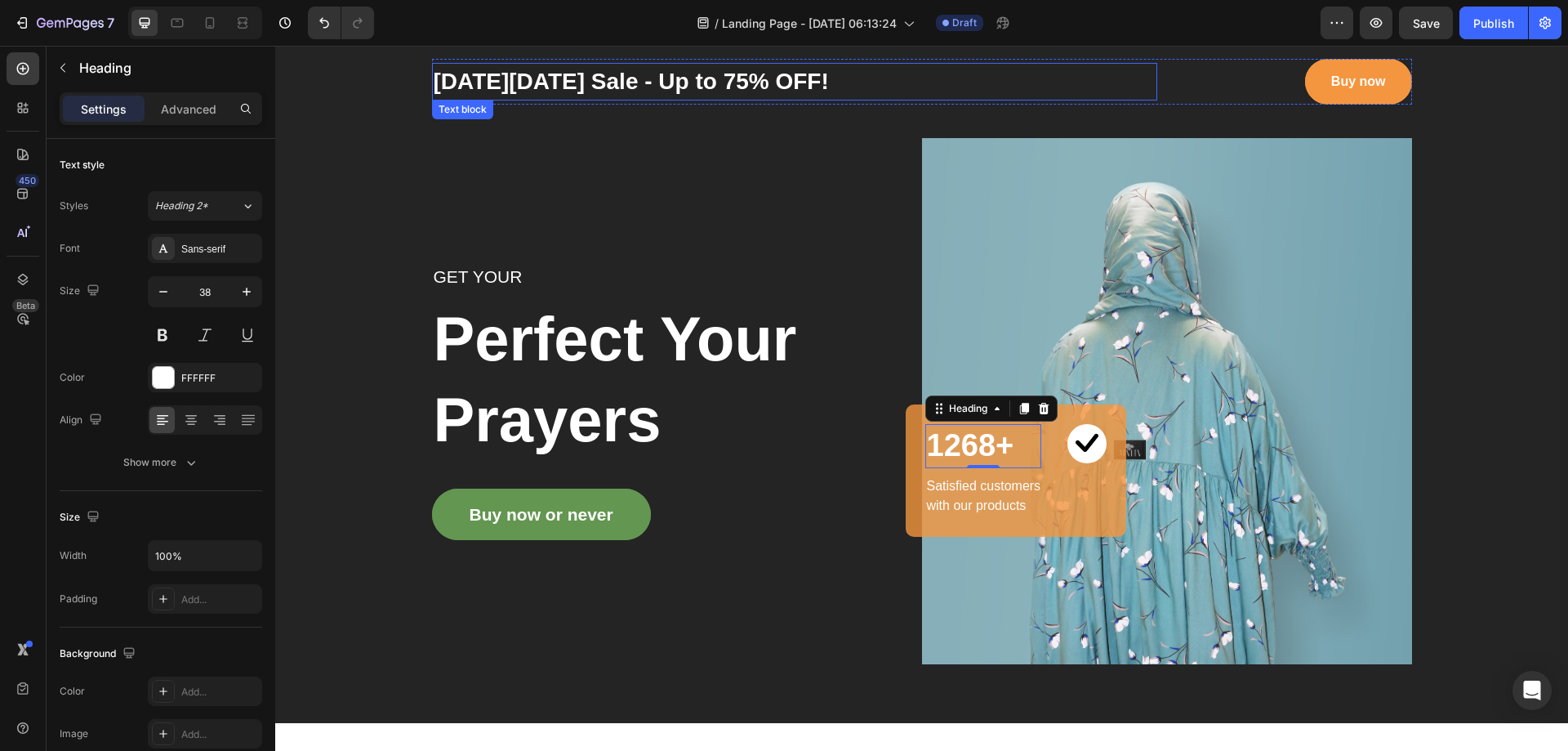
click at [684, 85] on p "[DATE][DATE] Sale - Up to 75% OFF!" at bounding box center [795, 81] width 722 height 35
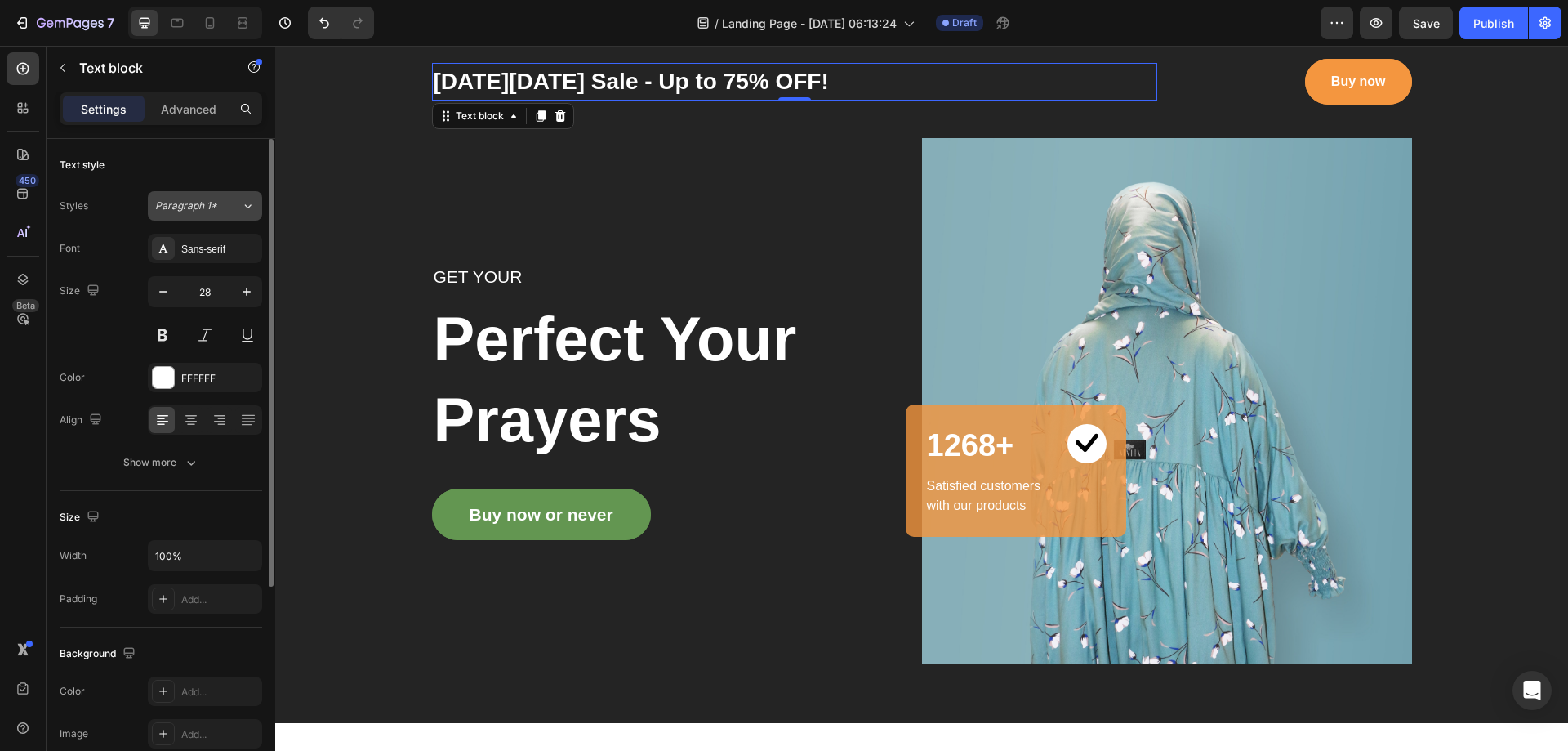
click at [238, 207] on div "Paragraph 1*" at bounding box center [198, 205] width 86 height 14
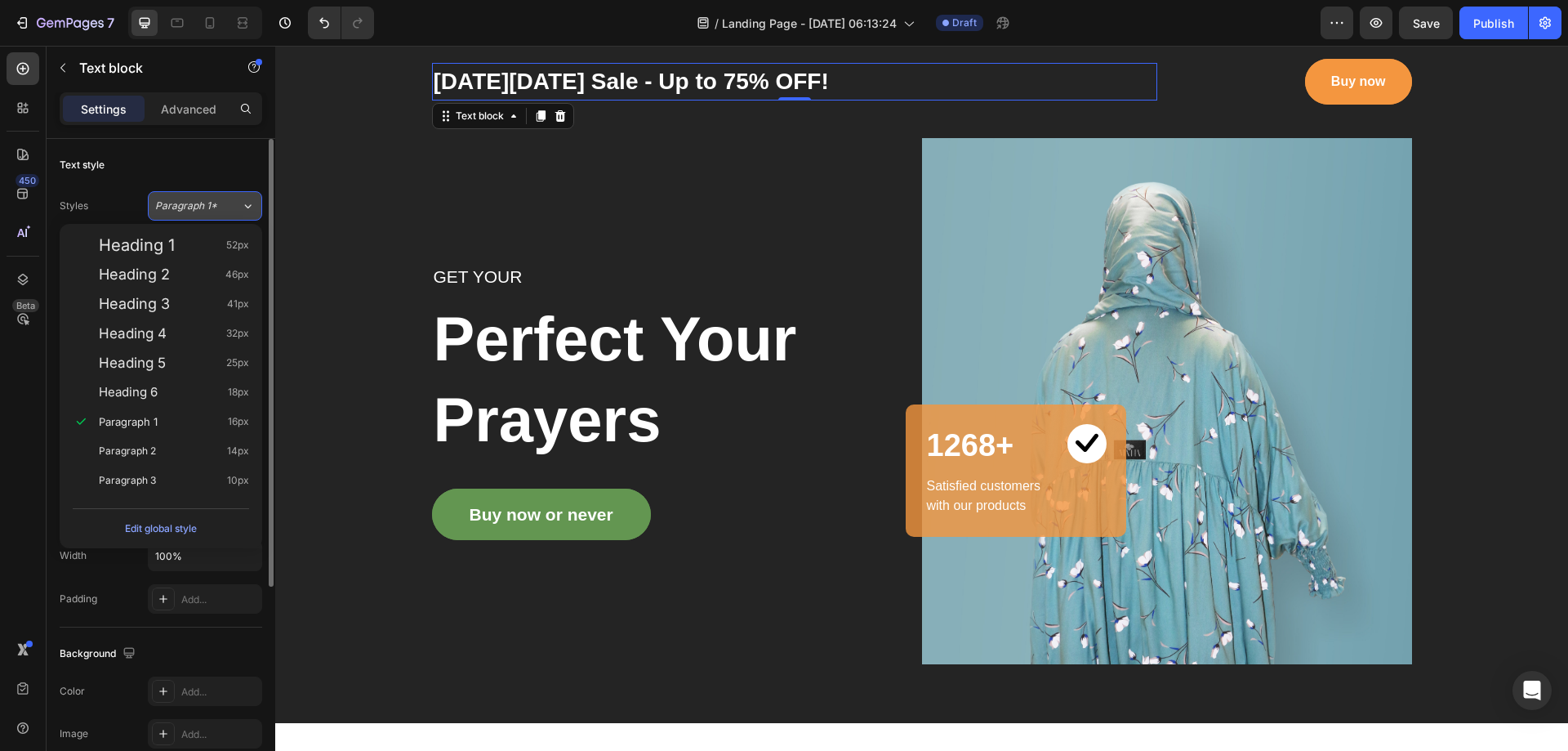
click at [238, 207] on div "Paragraph 1*" at bounding box center [198, 205] width 86 height 14
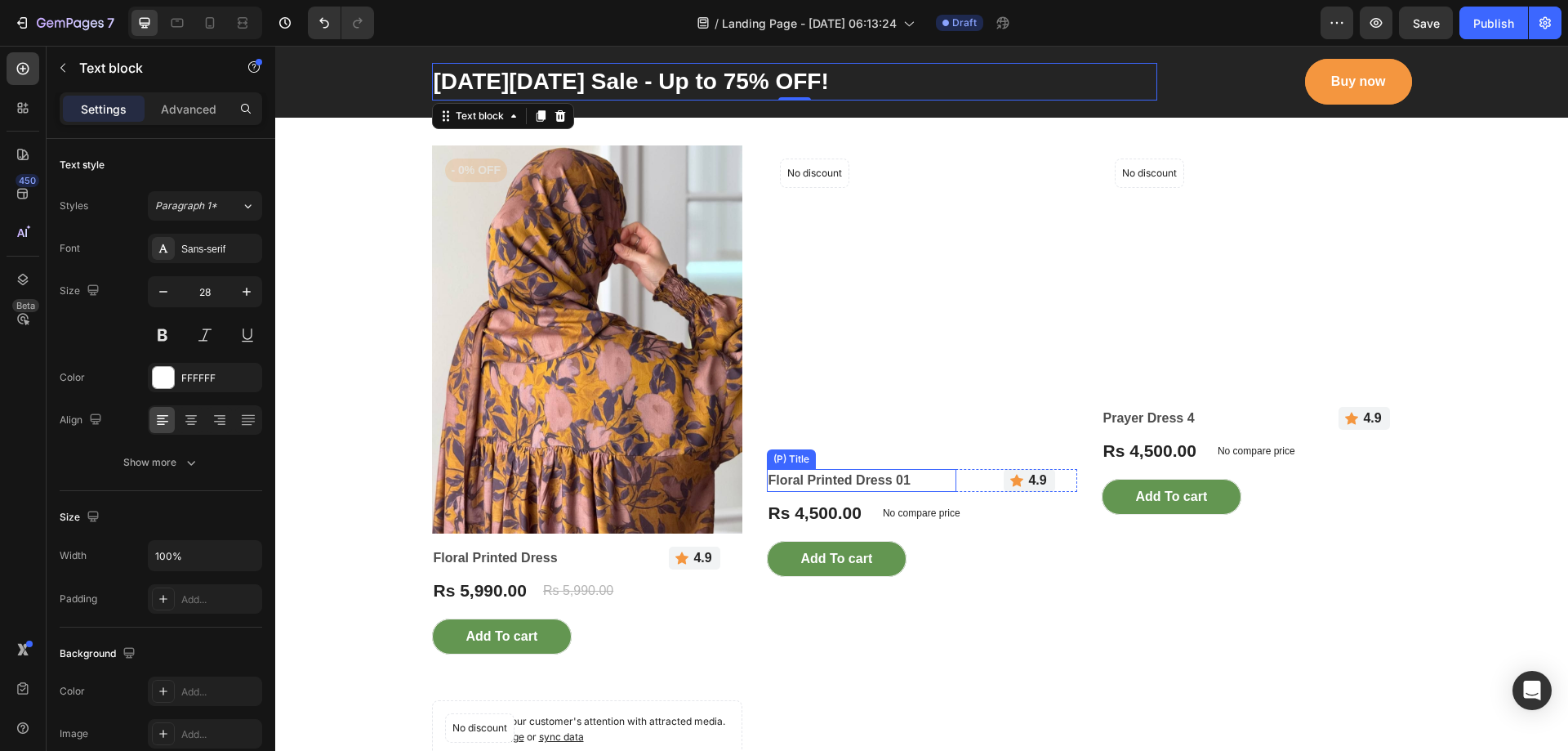
scroll to position [1798, 0]
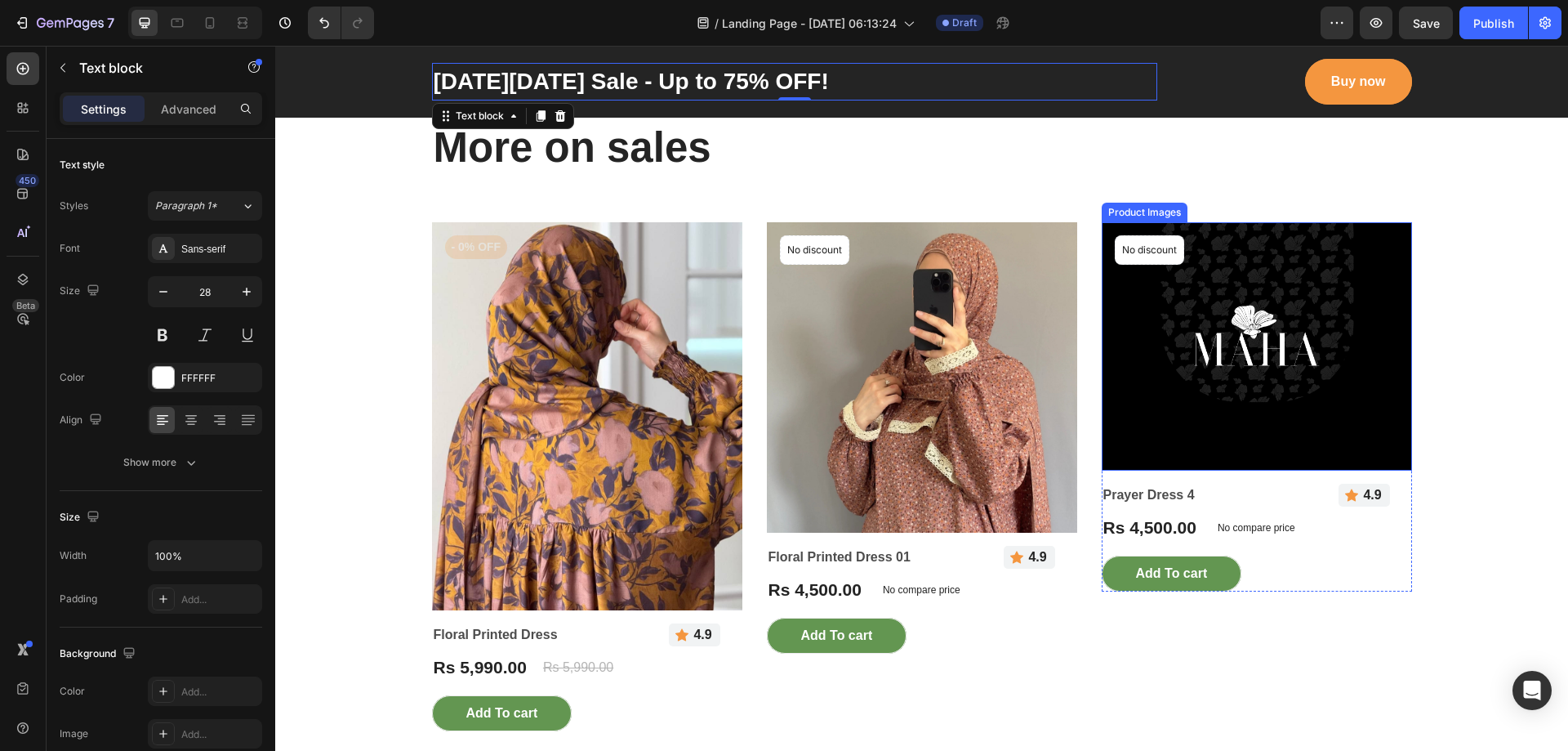
click at [1321, 297] on img at bounding box center [1257, 346] width 311 height 248
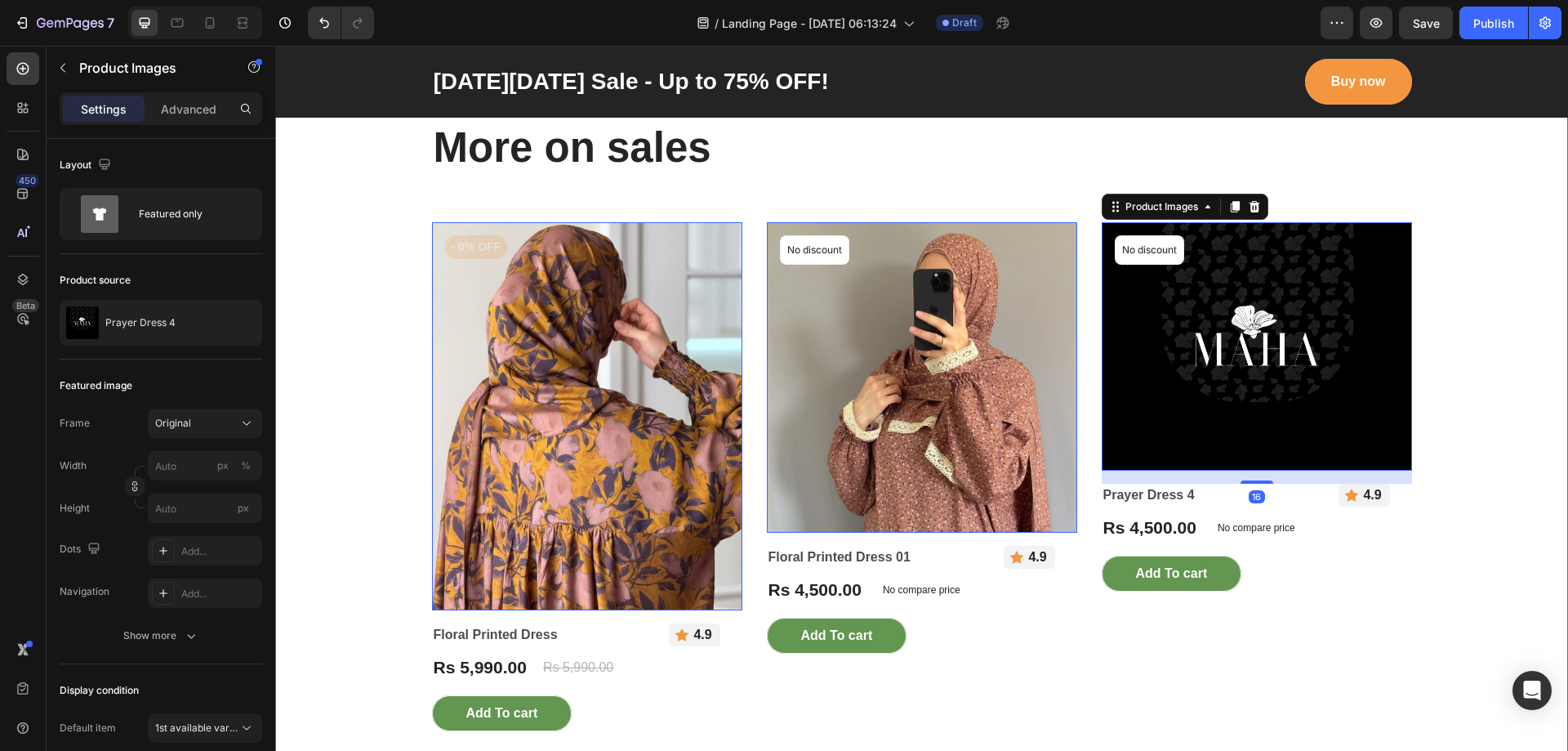
click at [1441, 256] on div "3-day exclusive with limited quantity Text block More on sales Heading Row Prod…" at bounding box center [921, 652] width 1268 height 1137
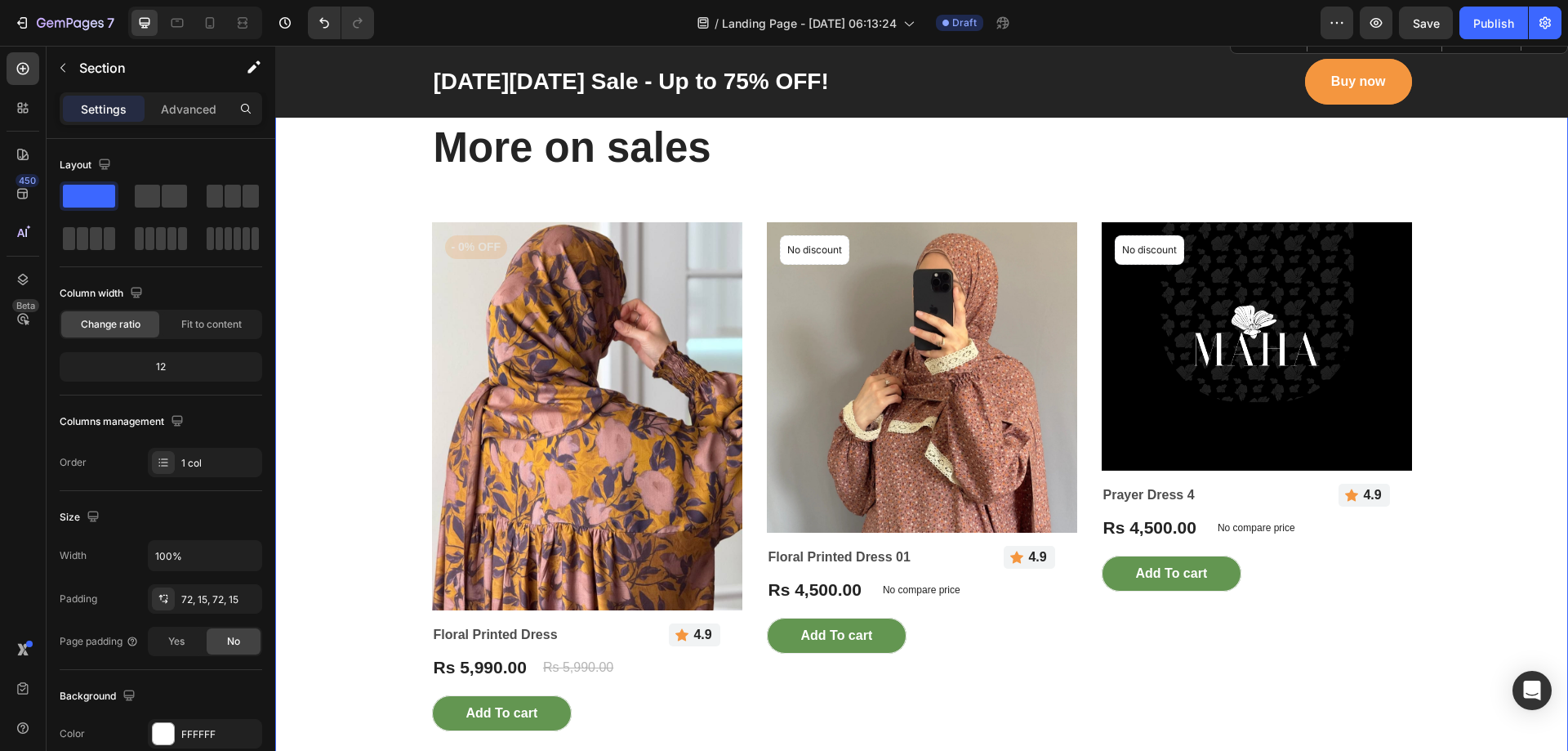
click at [1440, 256] on div "3-day exclusive with limited quantity Text block More on sales Heading Row Prod…" at bounding box center [921, 652] width 1268 height 1137
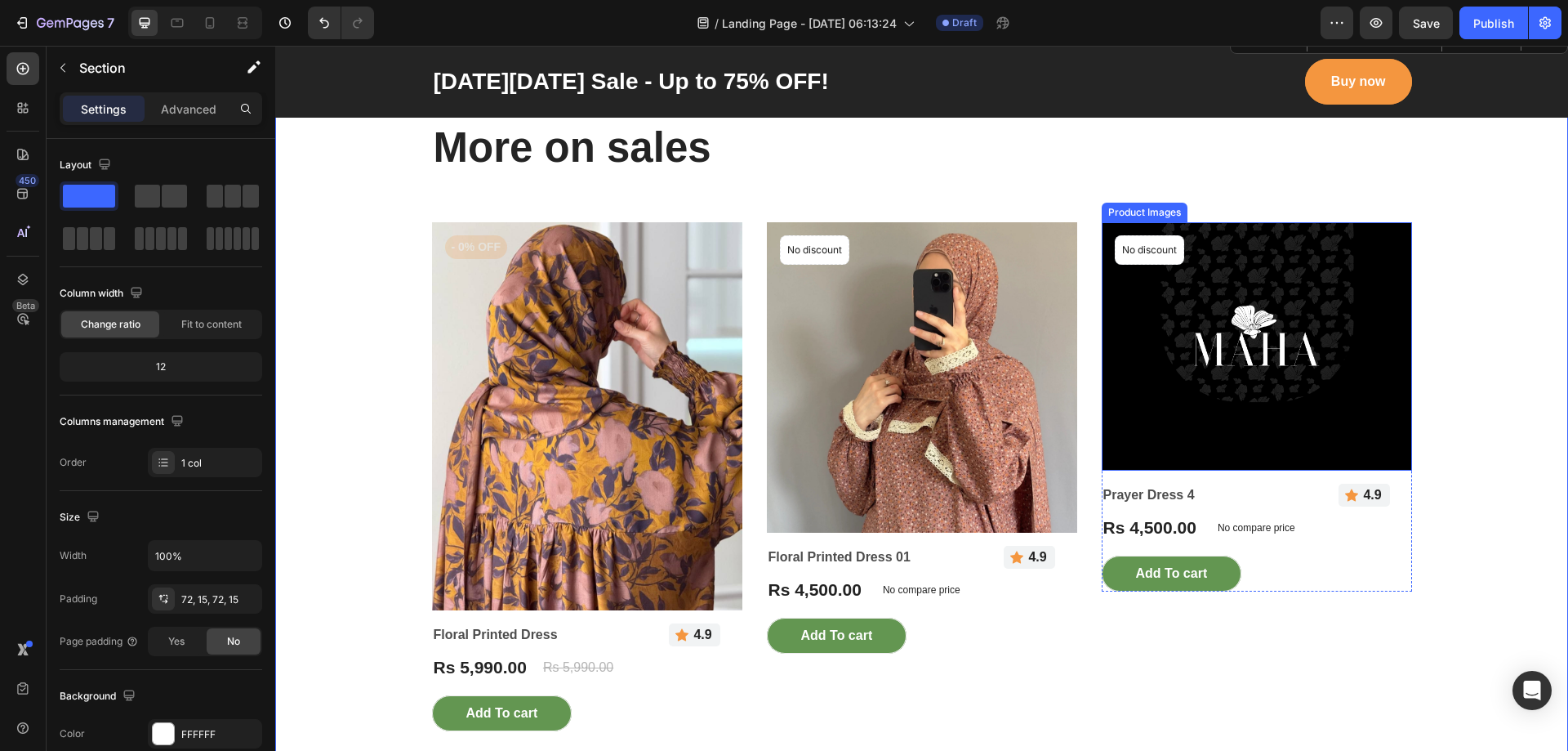
click at [1299, 340] on img at bounding box center [1257, 346] width 311 height 248
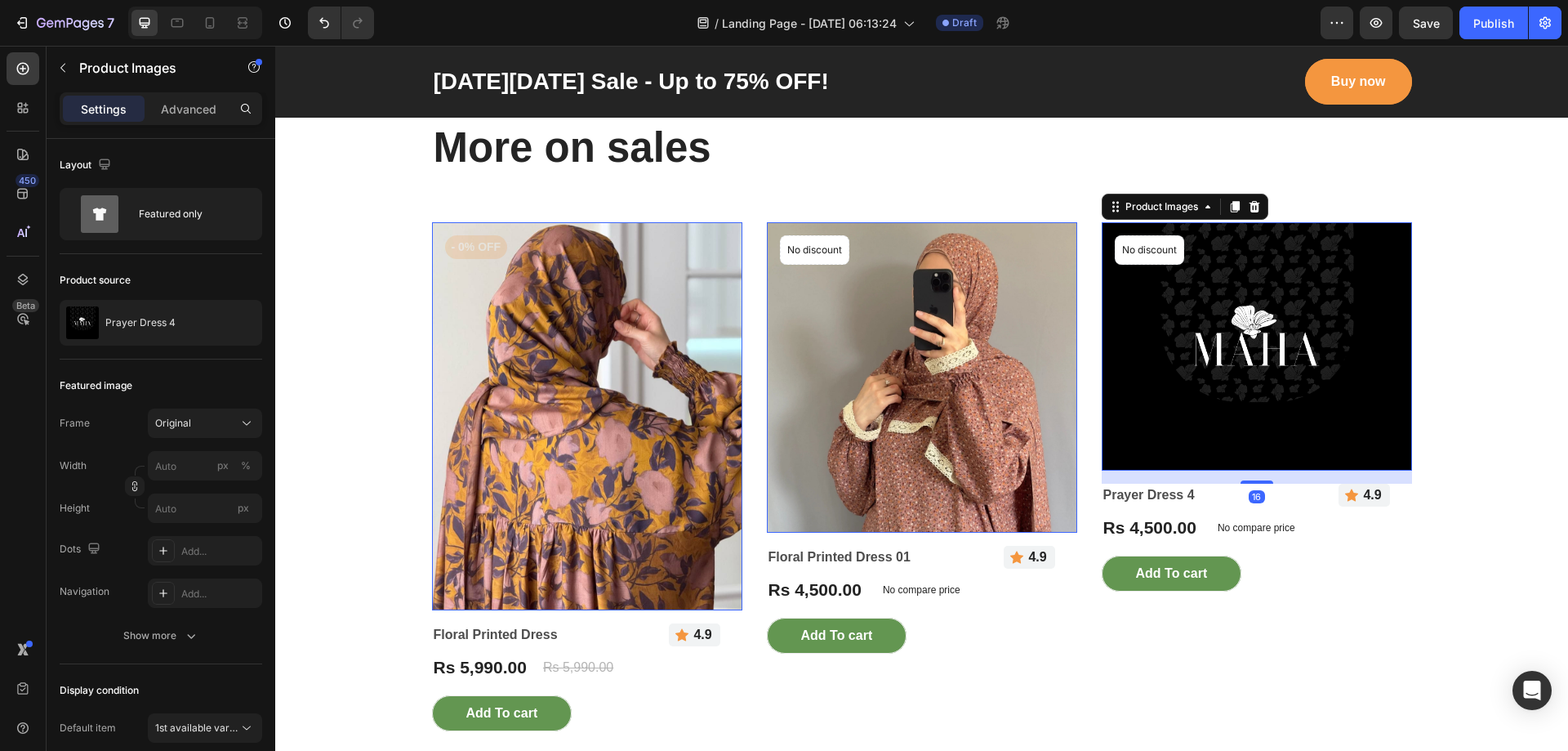
click at [581, 317] on img at bounding box center [588, 416] width 311 height 388
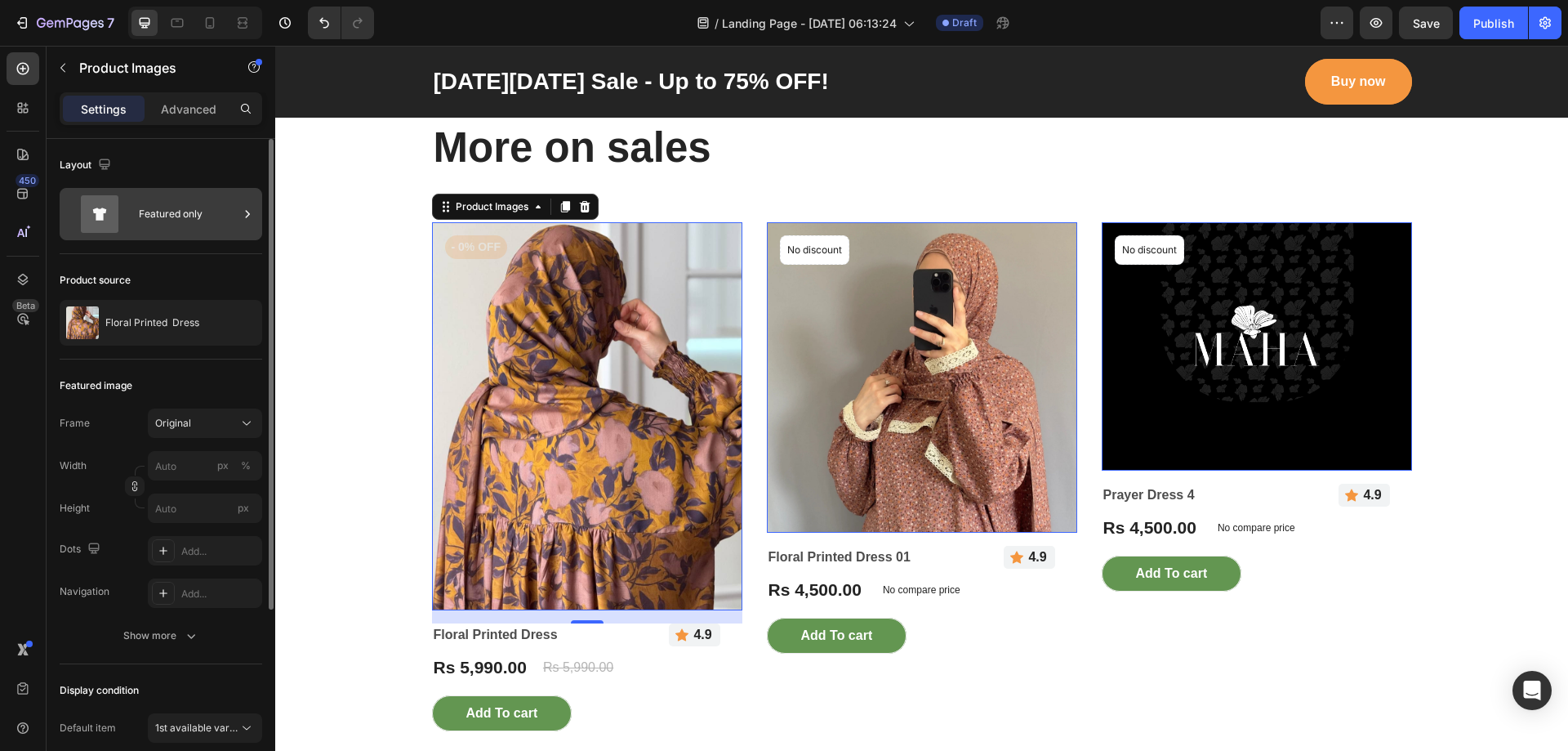
click at [171, 204] on div "Featured only" at bounding box center [188, 214] width 100 height 37
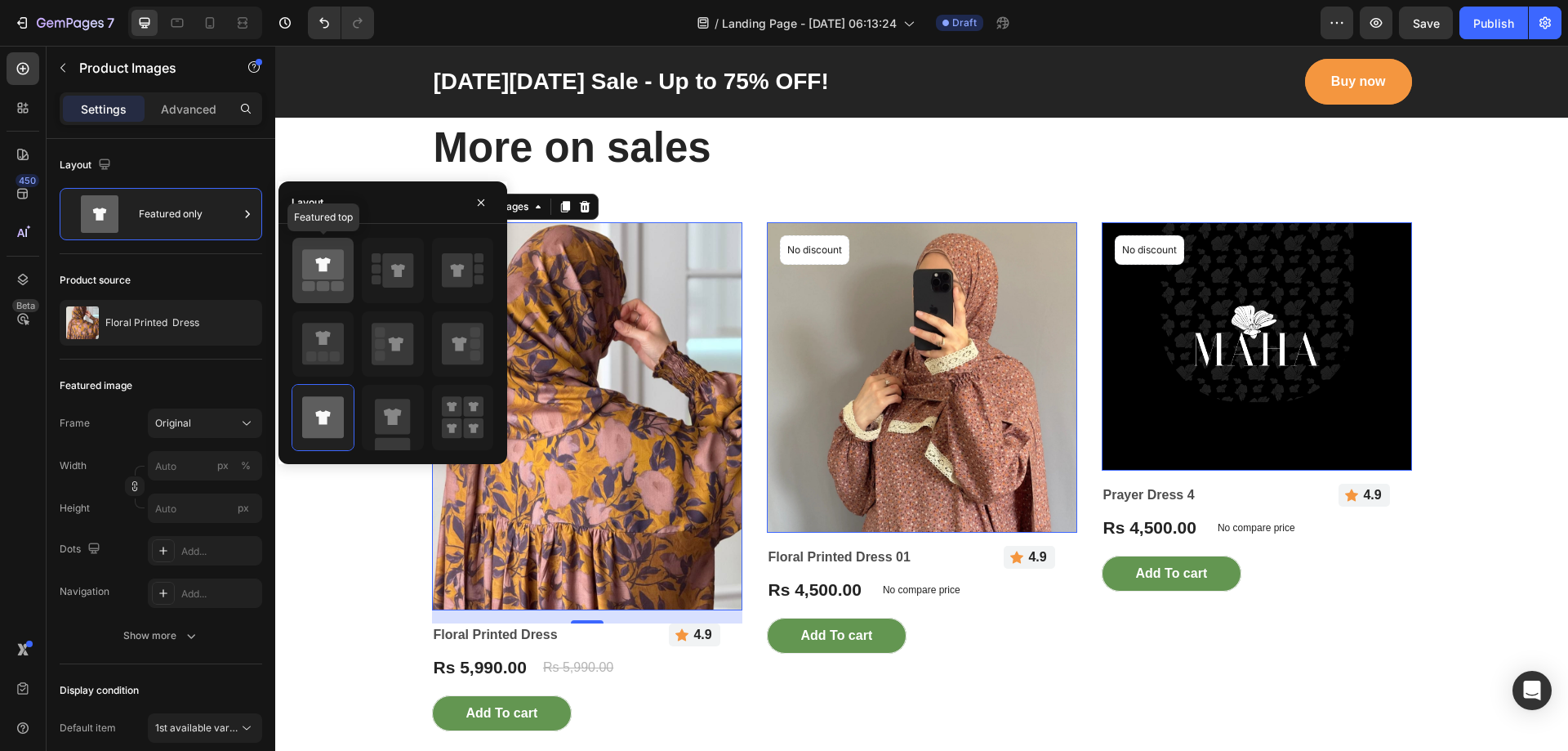
click at [332, 279] on icon at bounding box center [323, 264] width 41 height 30
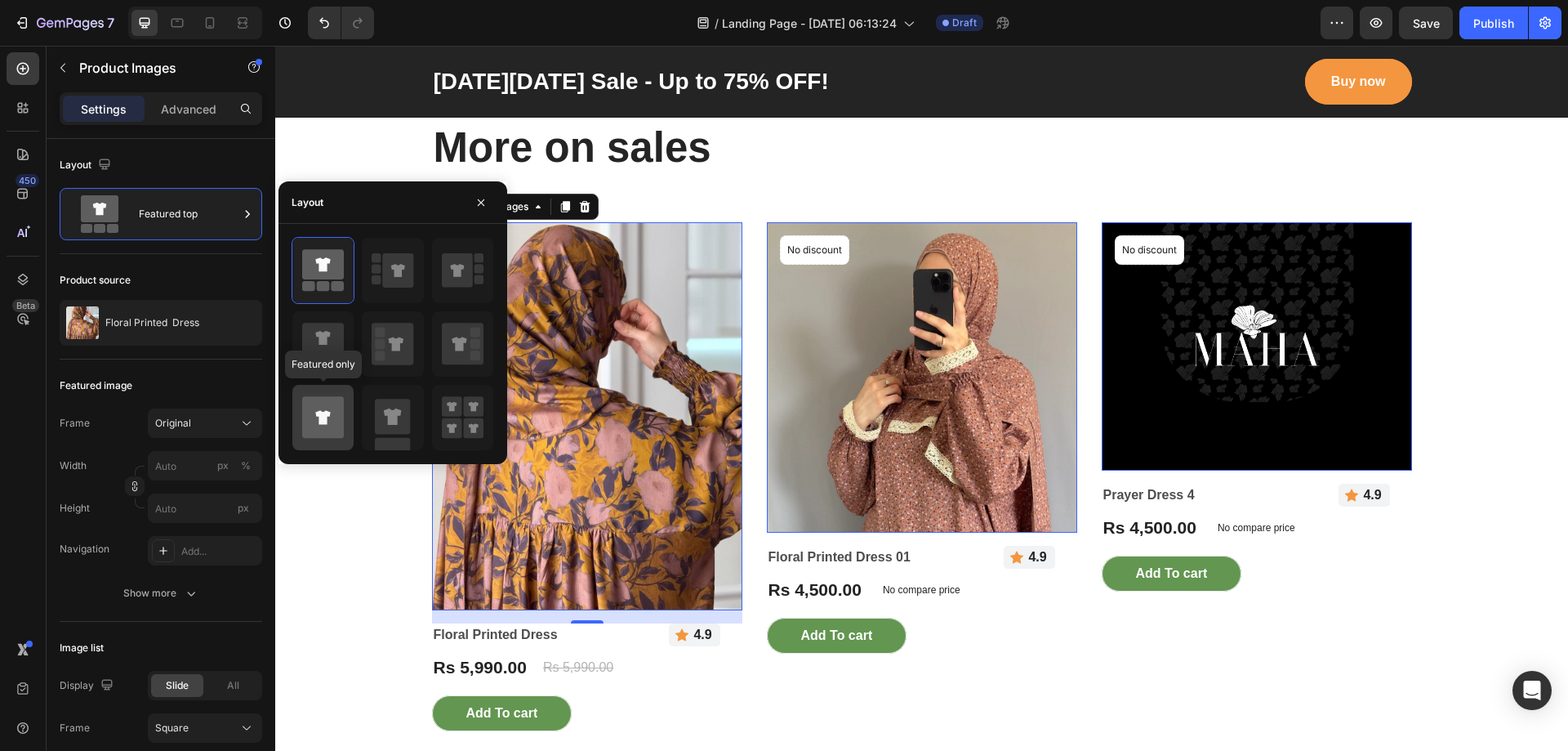
click at [324, 405] on icon at bounding box center [323, 416] width 41 height 41
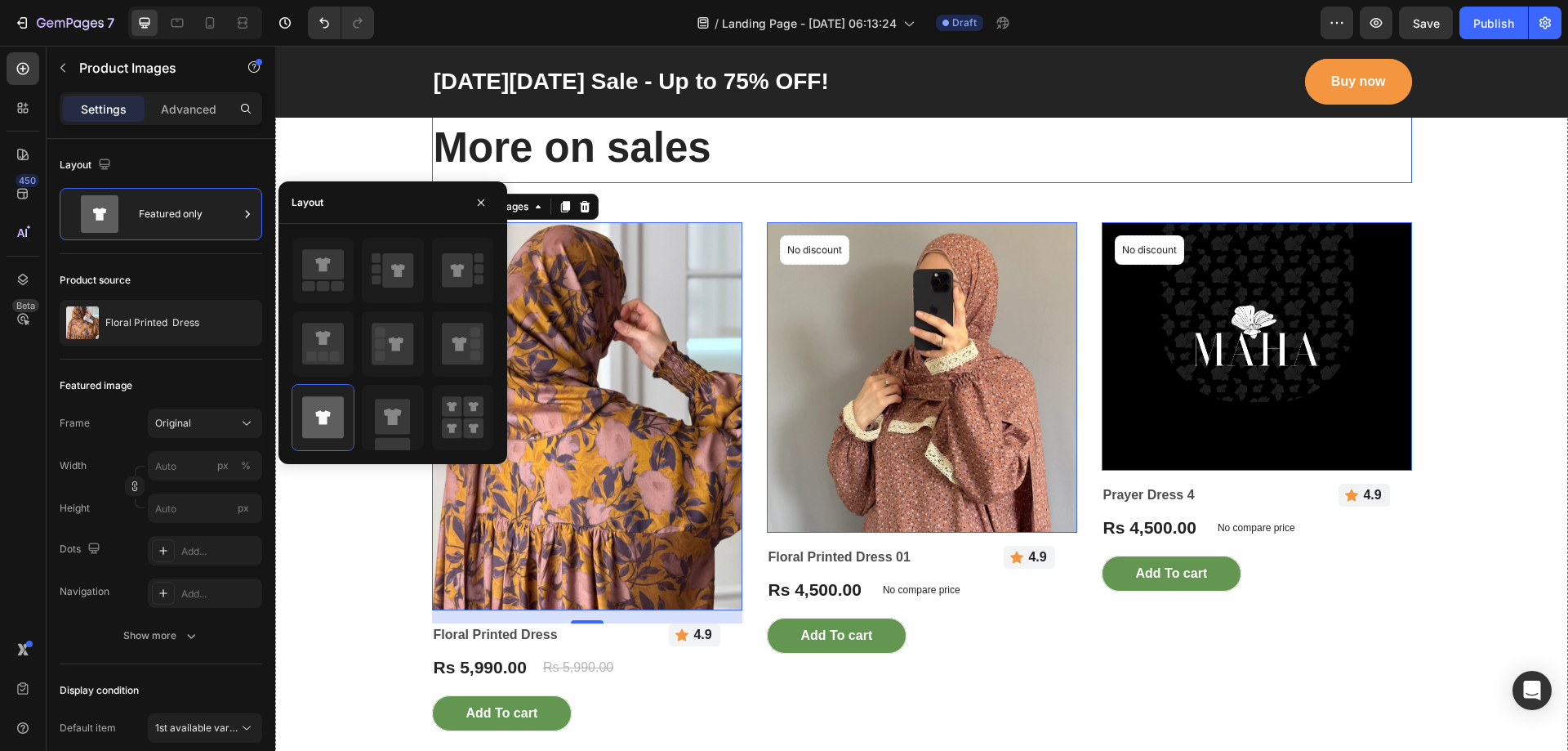
click at [626, 183] on div "3-day exclusive with limited quantity Text block More on sales Heading" at bounding box center [922, 133] width 980 height 100
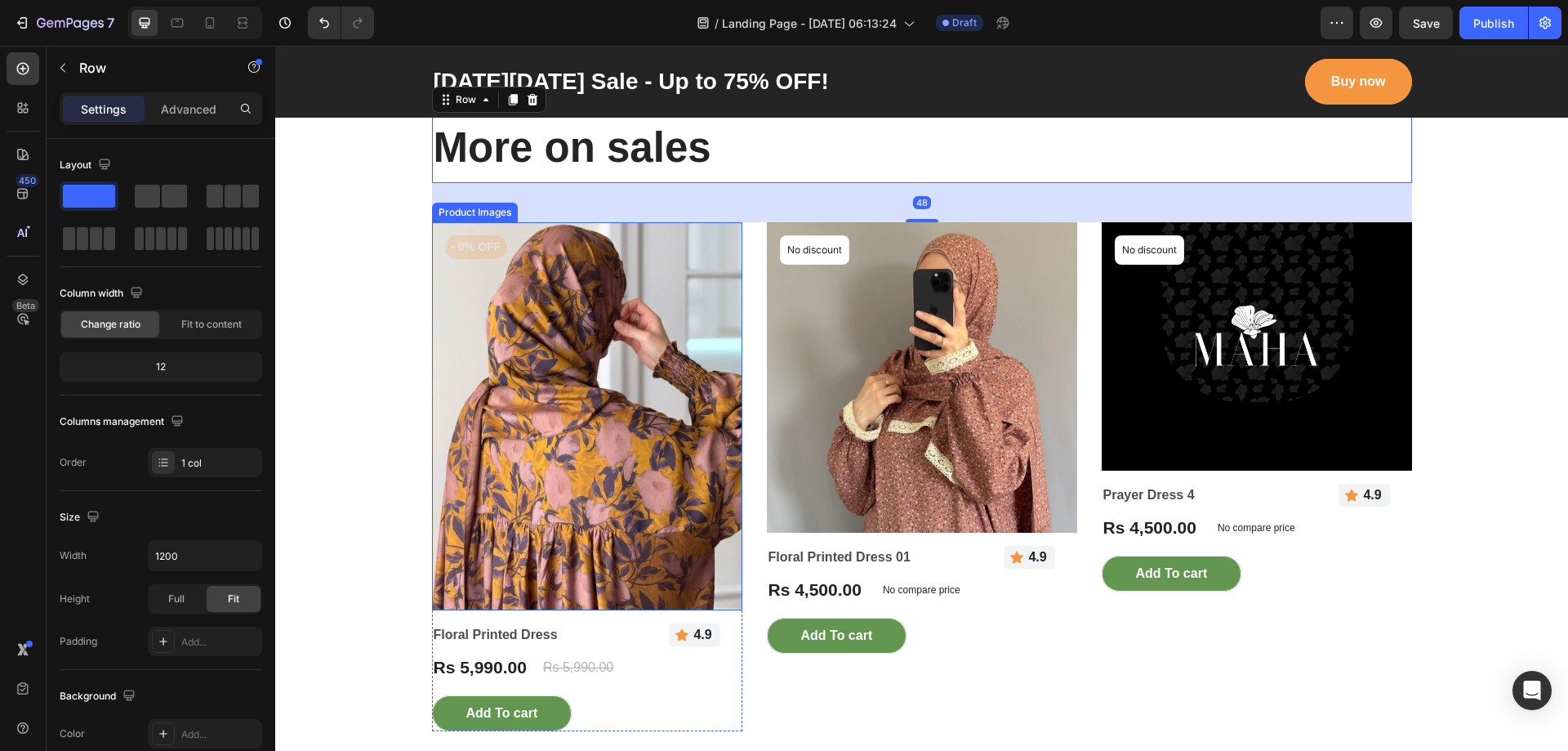
click at [530, 275] on img at bounding box center [588, 416] width 311 height 388
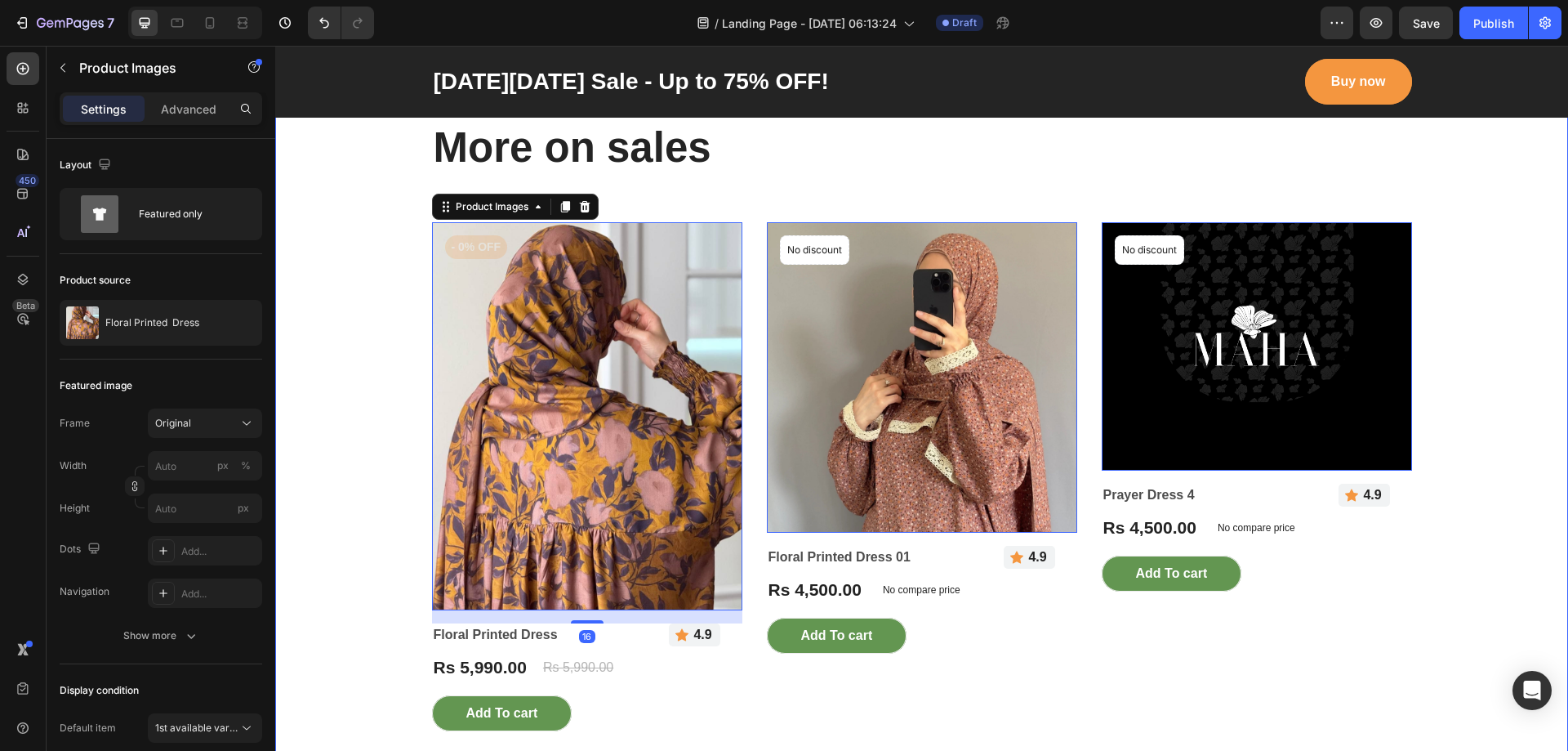
click at [686, 207] on div "3-day exclusive with limited quantity Text block More on sales Heading Row Prod…" at bounding box center [921, 652] width 1268 height 1137
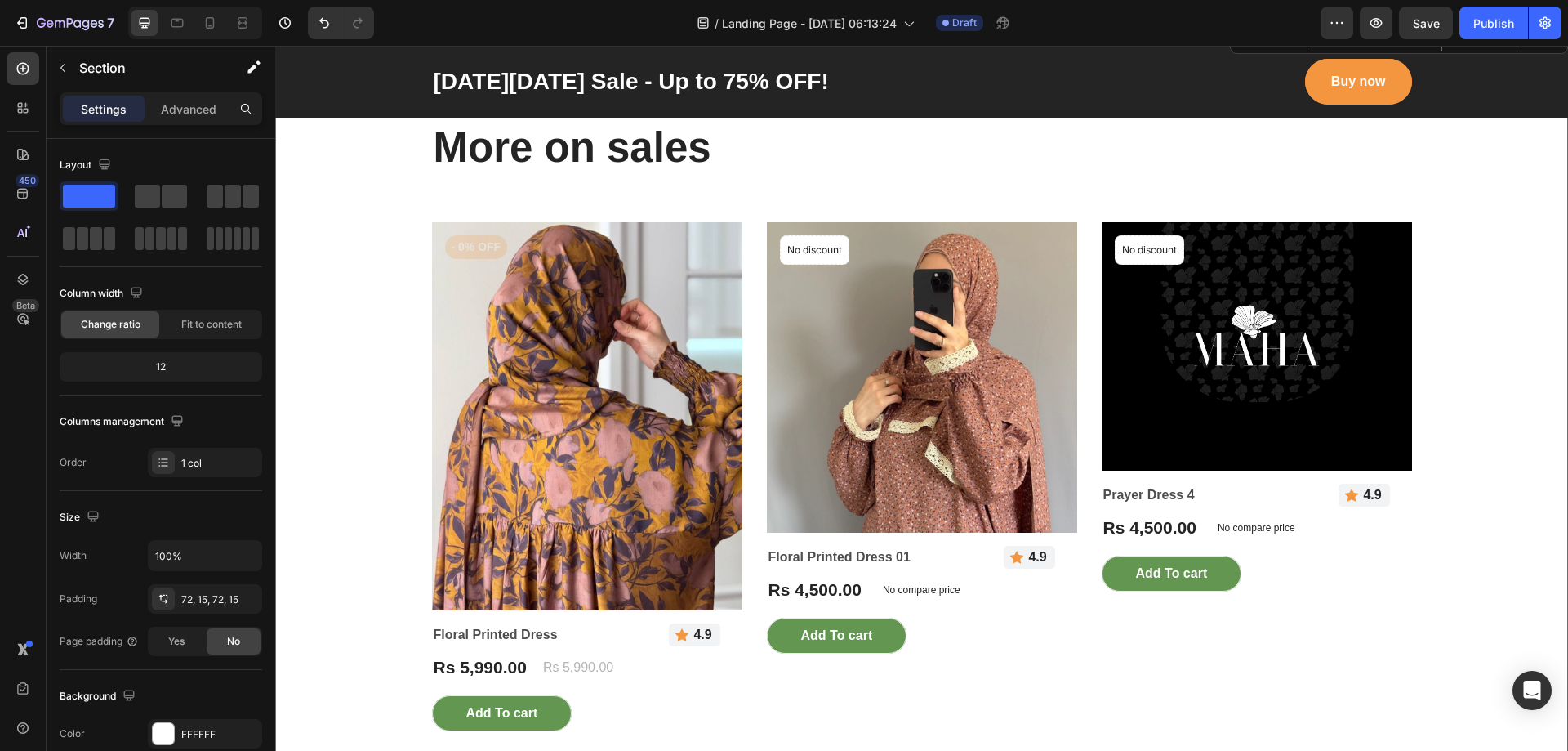
click at [680, 202] on div "3-day exclusive with limited quantity Text block More on sales Heading Row Prod…" at bounding box center [921, 652] width 1268 height 1137
click at [607, 242] on img at bounding box center [588, 416] width 311 height 388
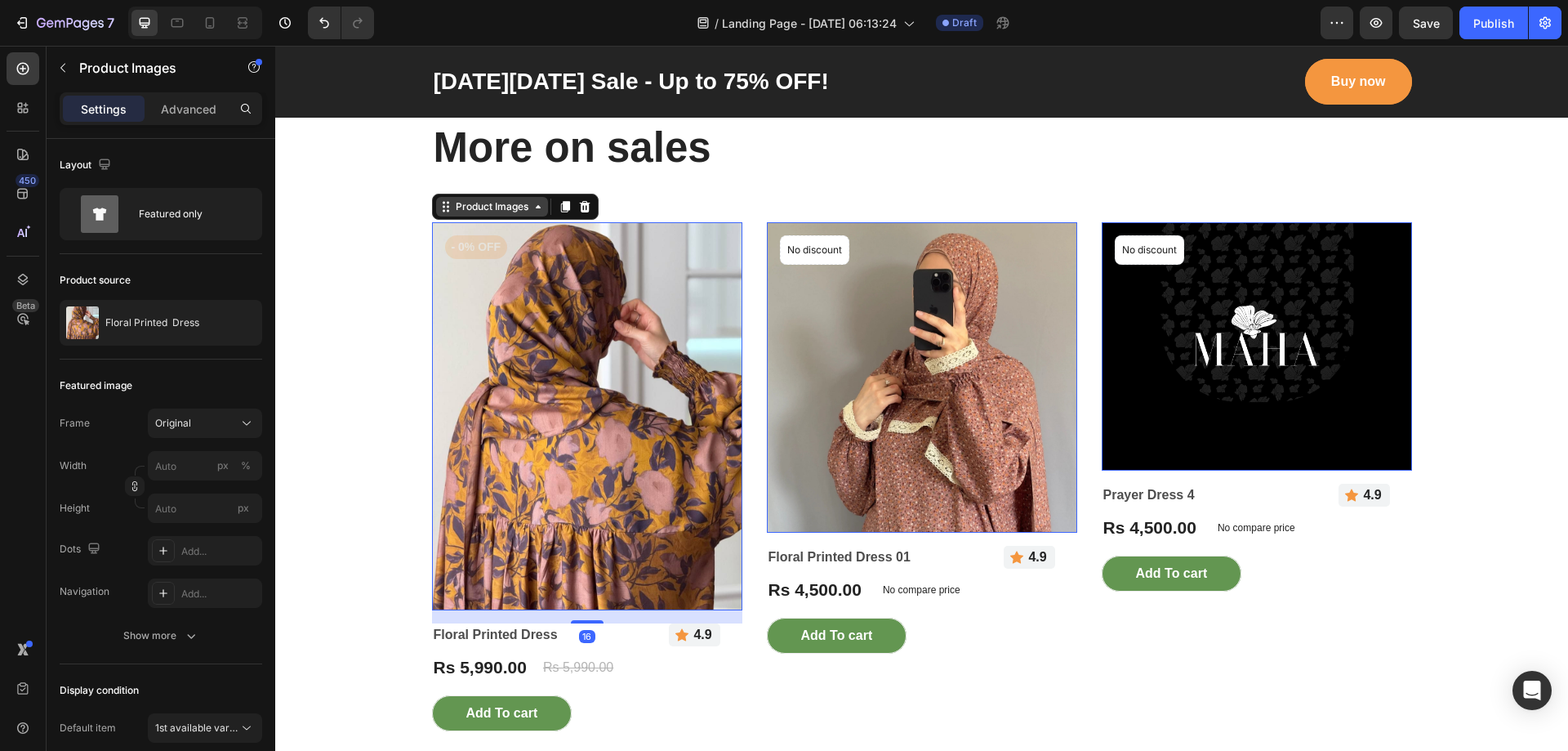
click at [532, 210] on icon at bounding box center [538, 206] width 13 height 13
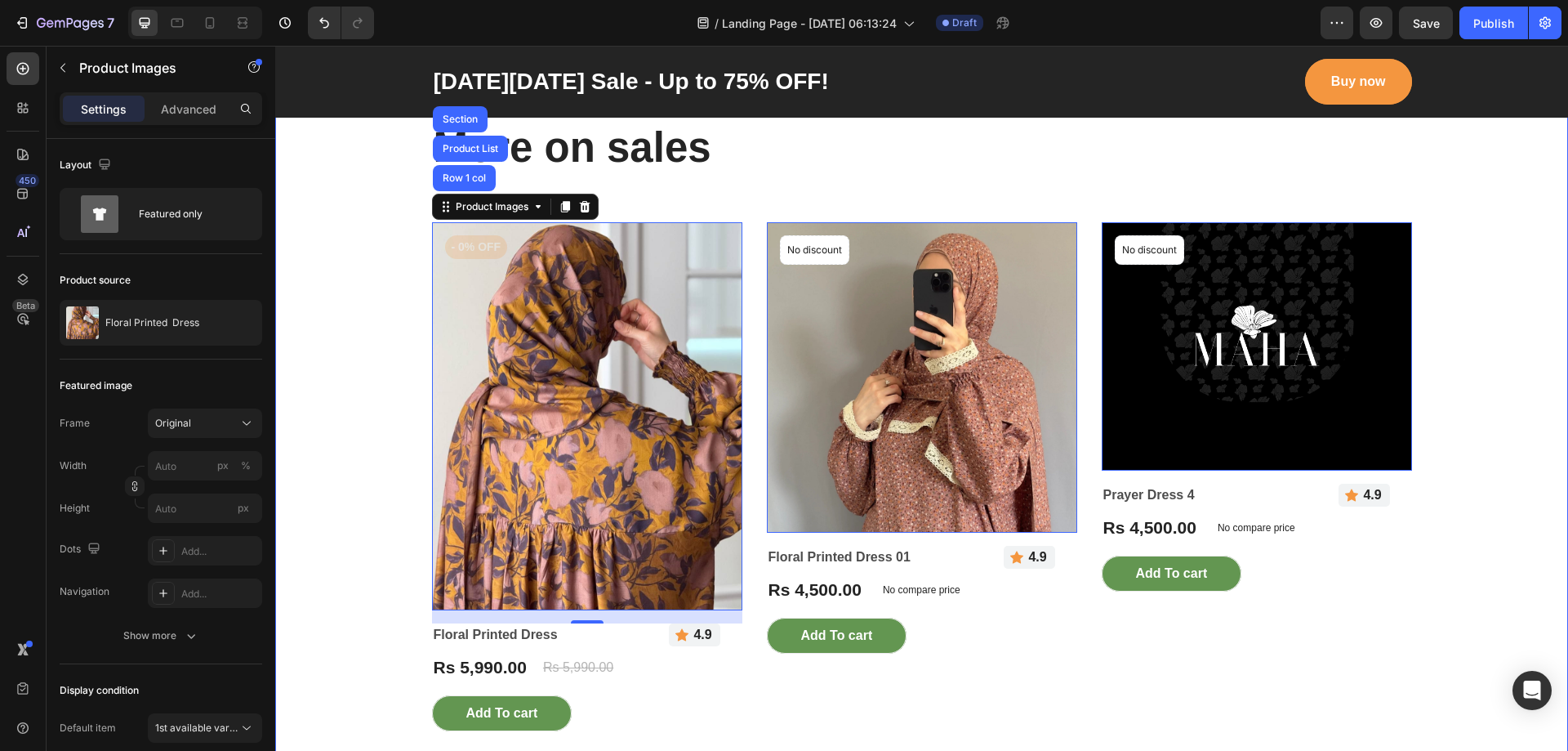
click at [672, 196] on div "3-day exclusive with limited quantity Text block More on sales Heading Row Prod…" at bounding box center [921, 652] width 1268 height 1137
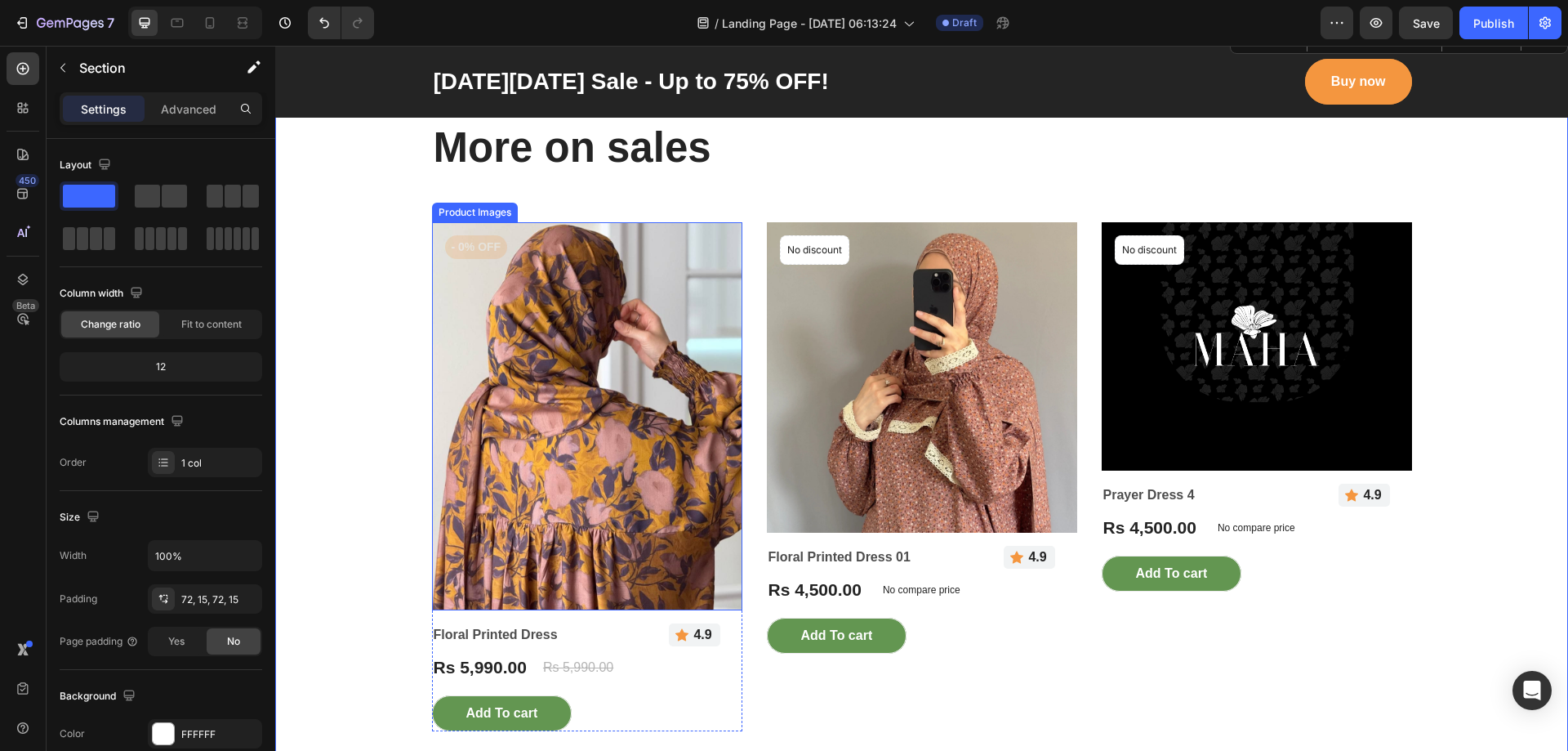
click at [576, 560] on img at bounding box center [588, 416] width 311 height 388
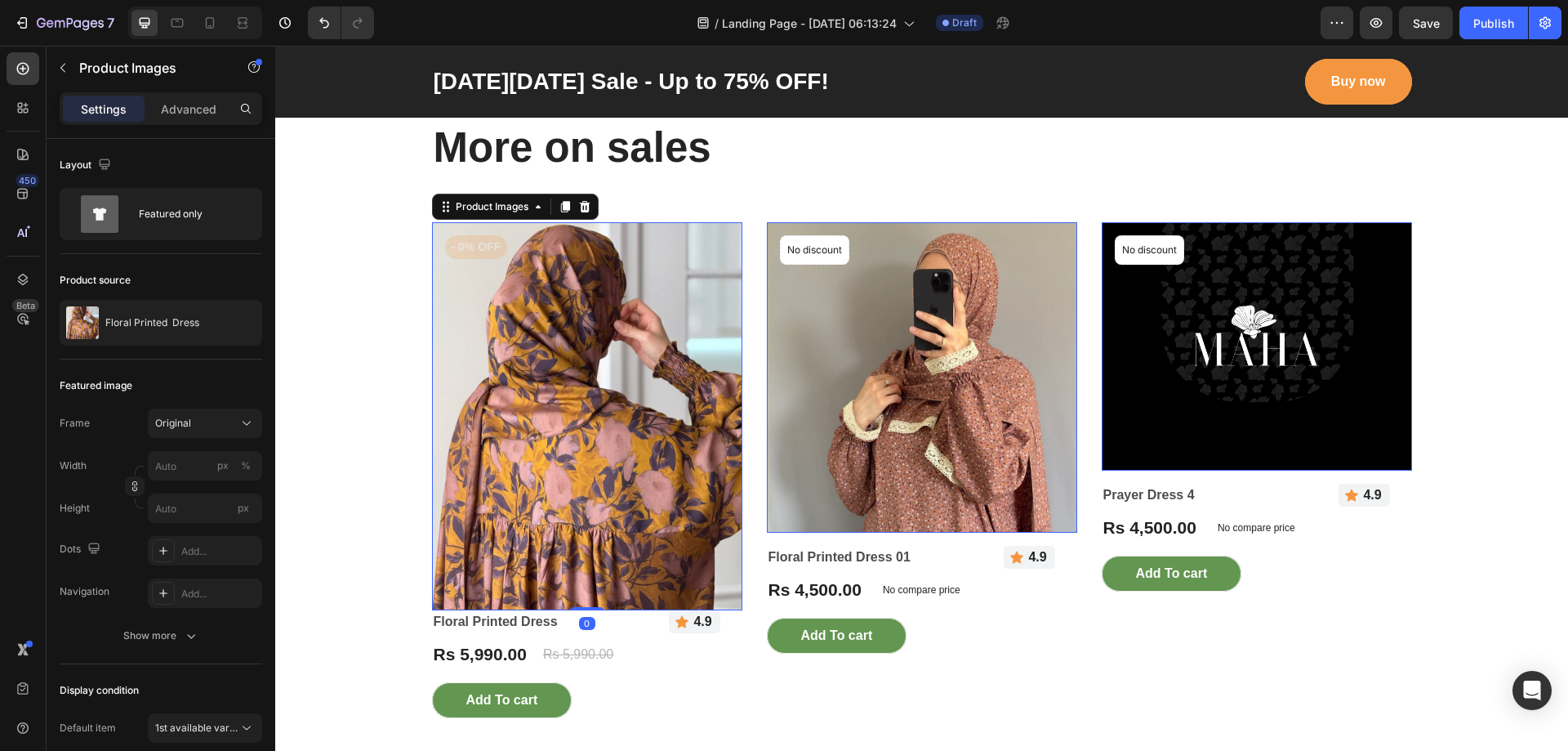
drag, startPoint x: 583, startPoint y: 623, endPoint x: 590, endPoint y: 549, distance: 74.3
click at [590, 549] on div "Product Images 0" at bounding box center [588, 416] width 311 height 388
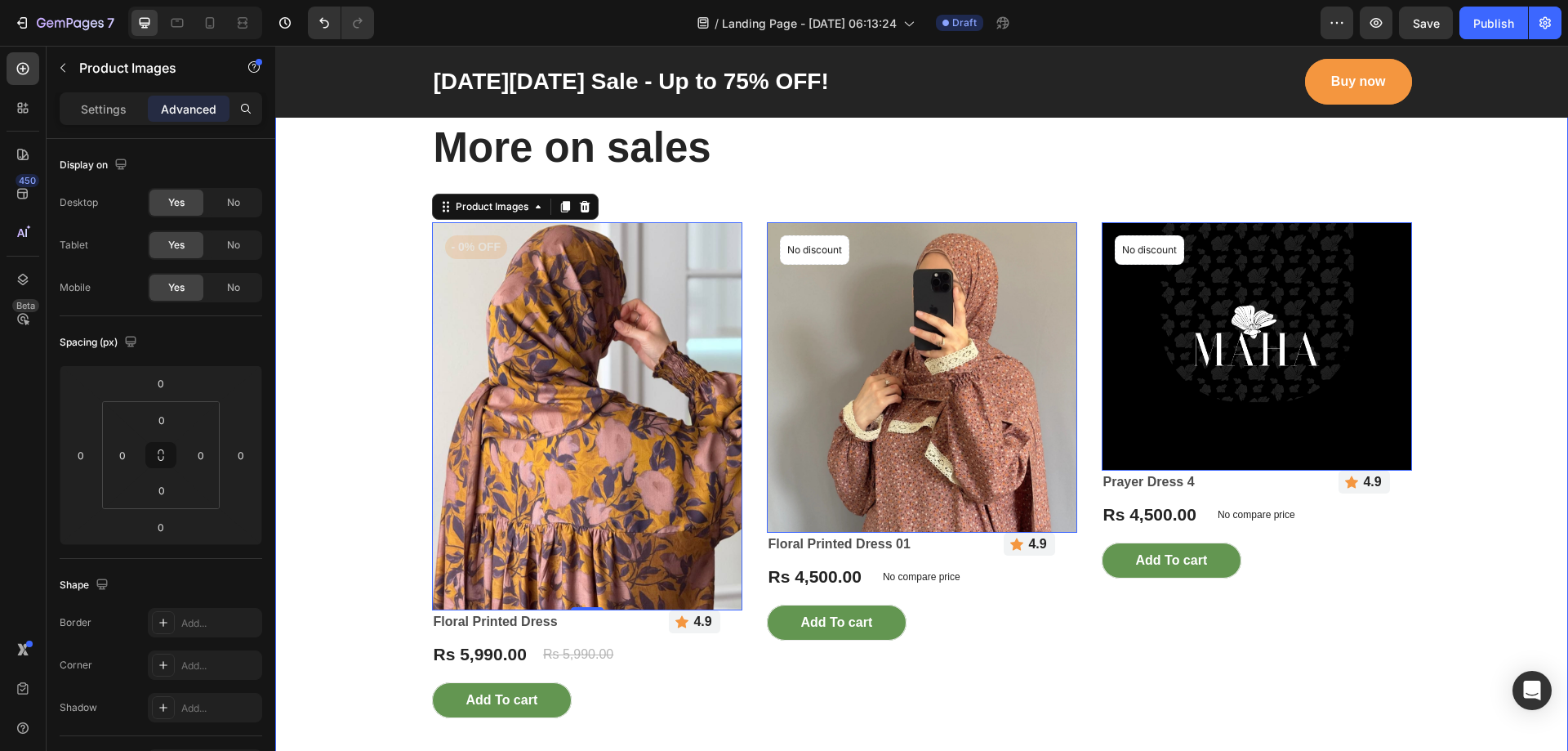
click at [351, 468] on div "3-day exclusive with limited quantity Text block More on sales Heading Row Prod…" at bounding box center [921, 639] width 1268 height 1111
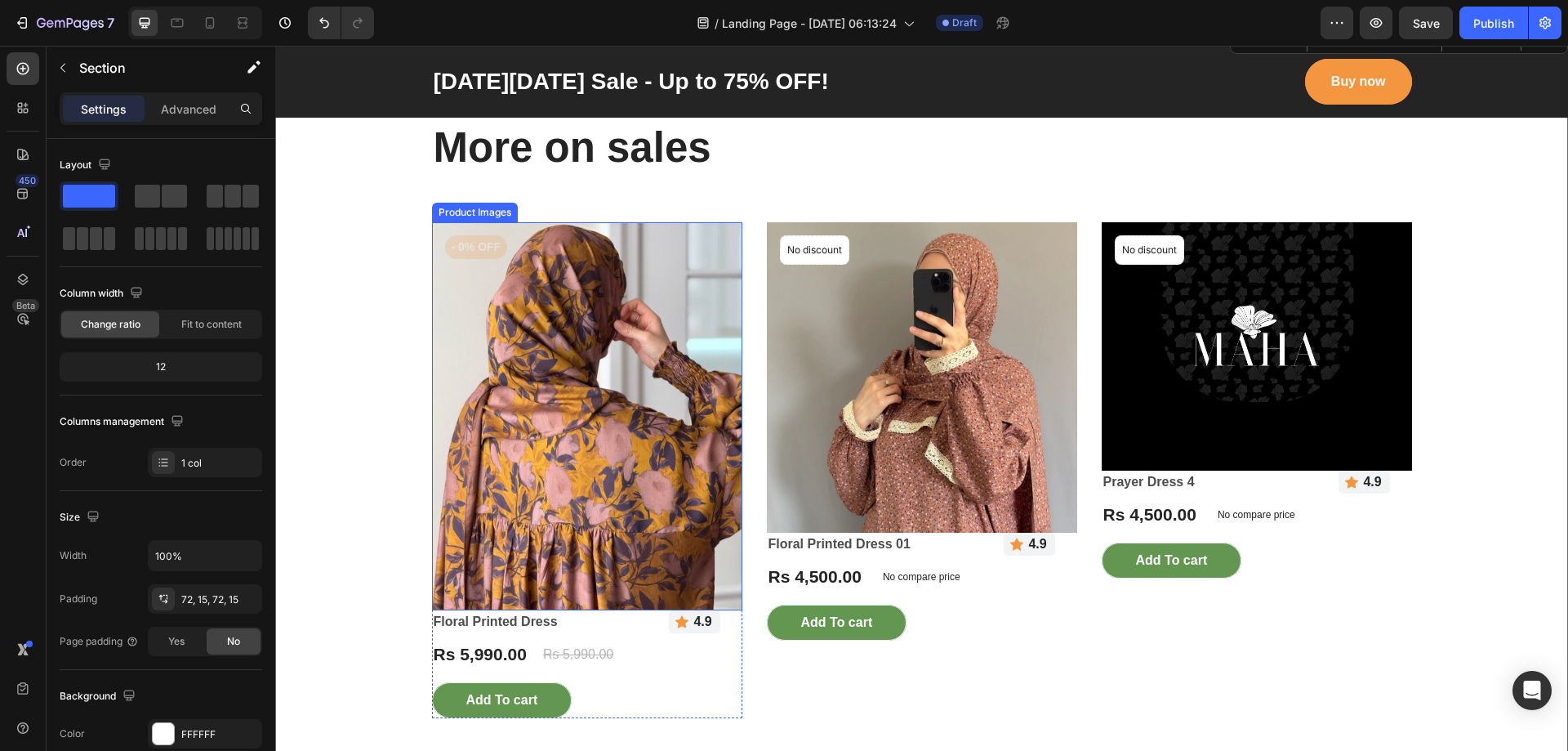
click at [457, 413] on img at bounding box center [588, 416] width 311 height 388
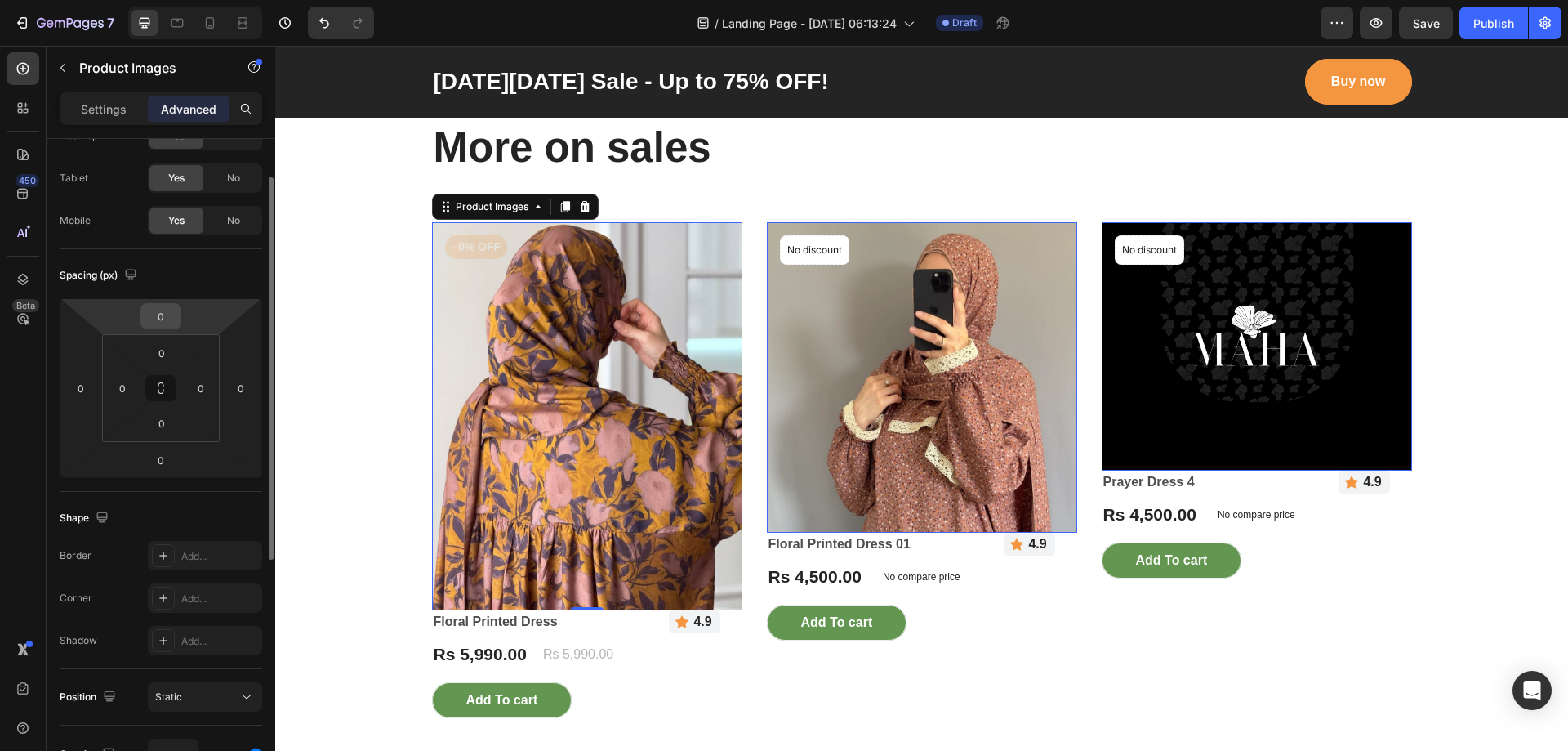
scroll to position [0, 0]
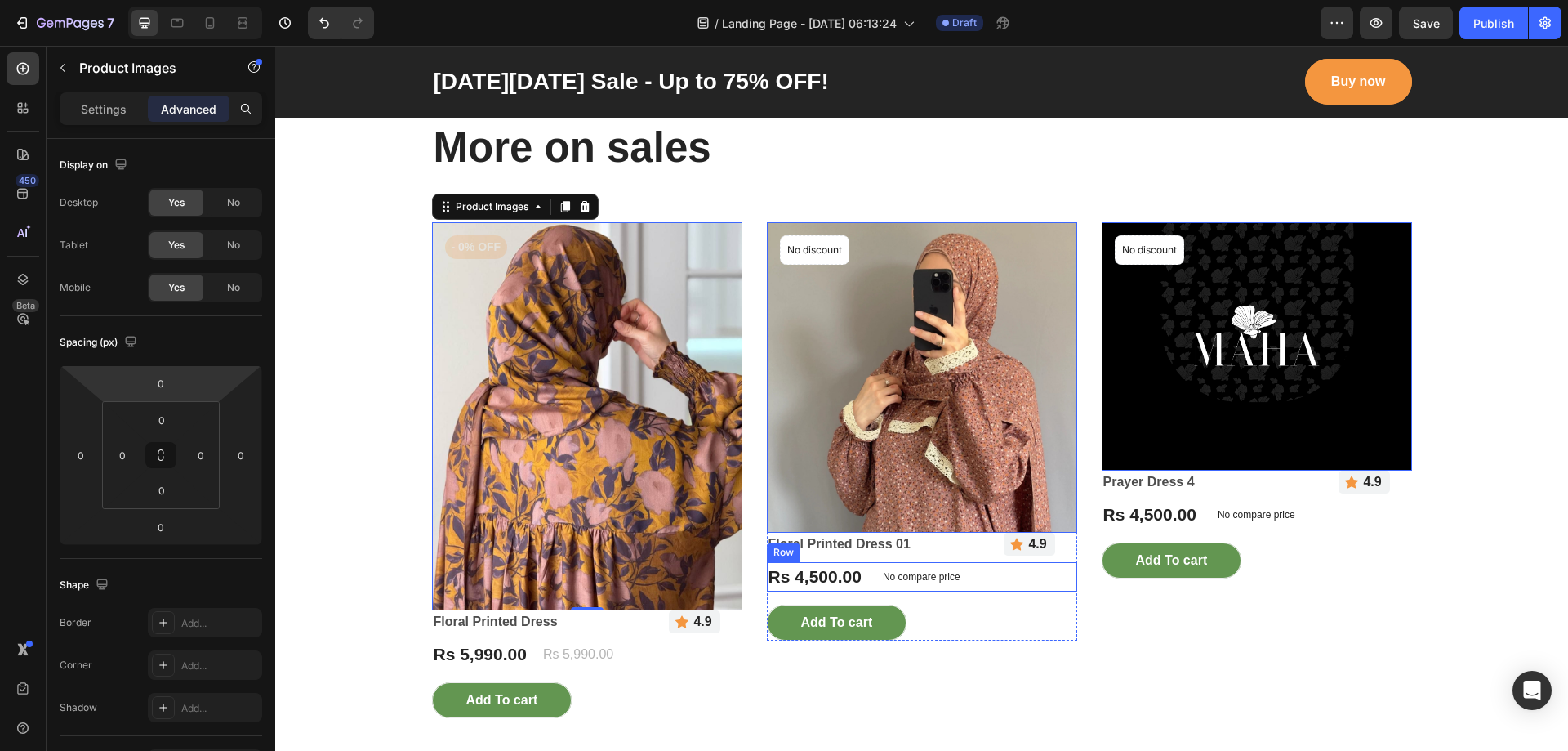
click at [742, 639] on div "Rs 4,500.00 (P) Price (P) Price No compare price (P) Price Row" at bounding box center [588, 654] width 311 height 30
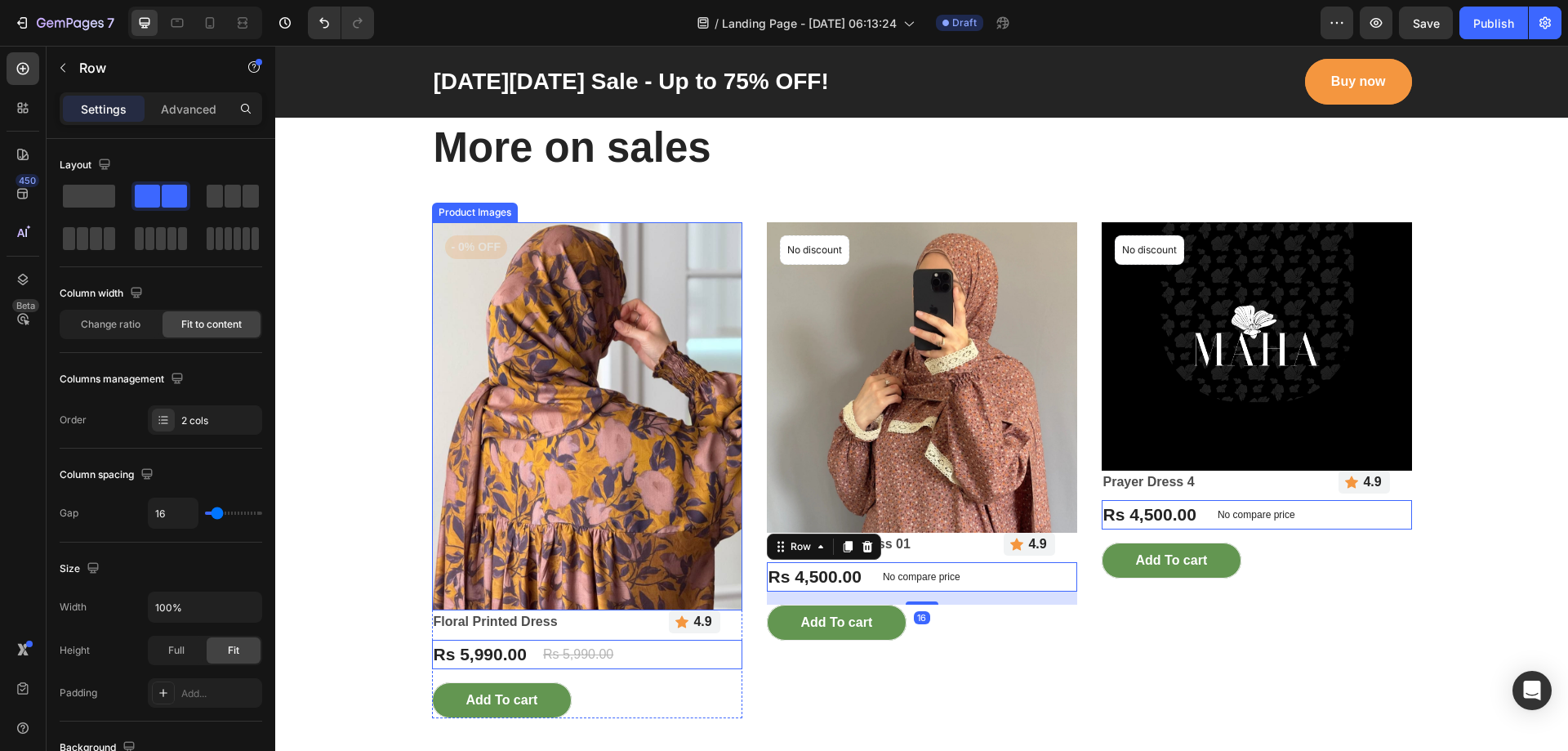
click at [678, 496] on img at bounding box center [588, 416] width 311 height 388
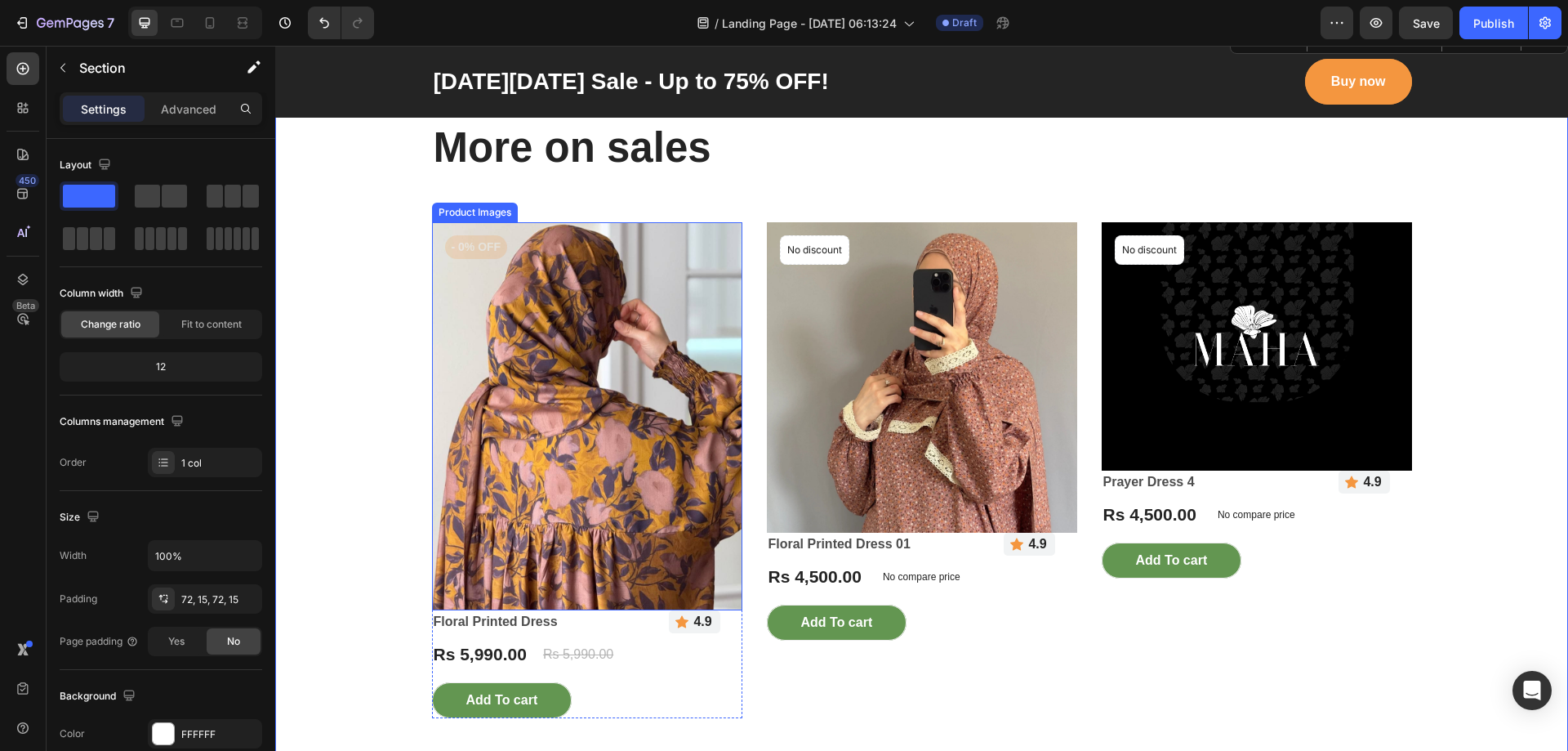
click at [432, 420] on img at bounding box center [588, 416] width 311 height 388
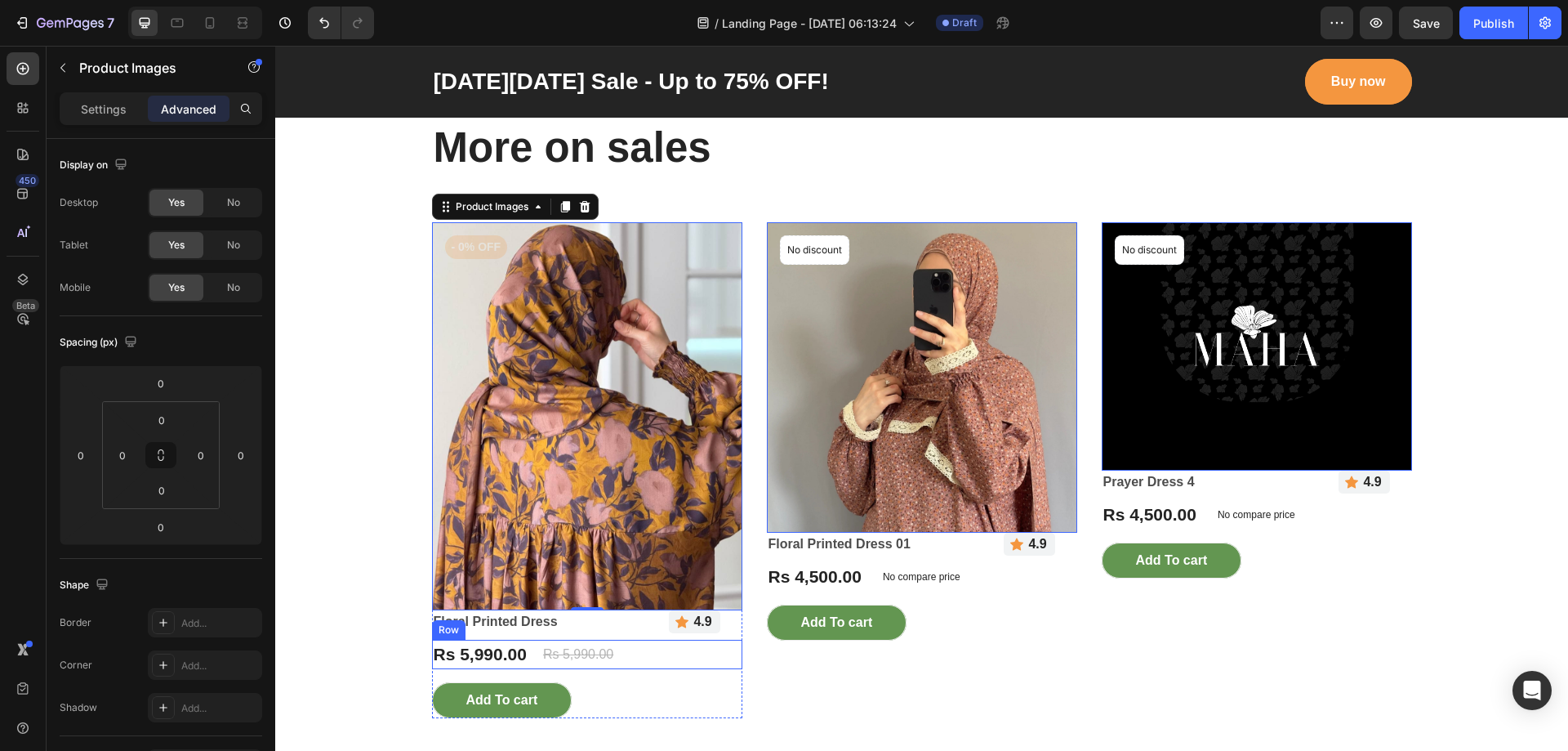
click at [674, 656] on div "Rs 5,990.00 (P) Price (P) Price Rs 5,990.00 (P) Price (P) Price Row" at bounding box center [588, 654] width 311 height 30
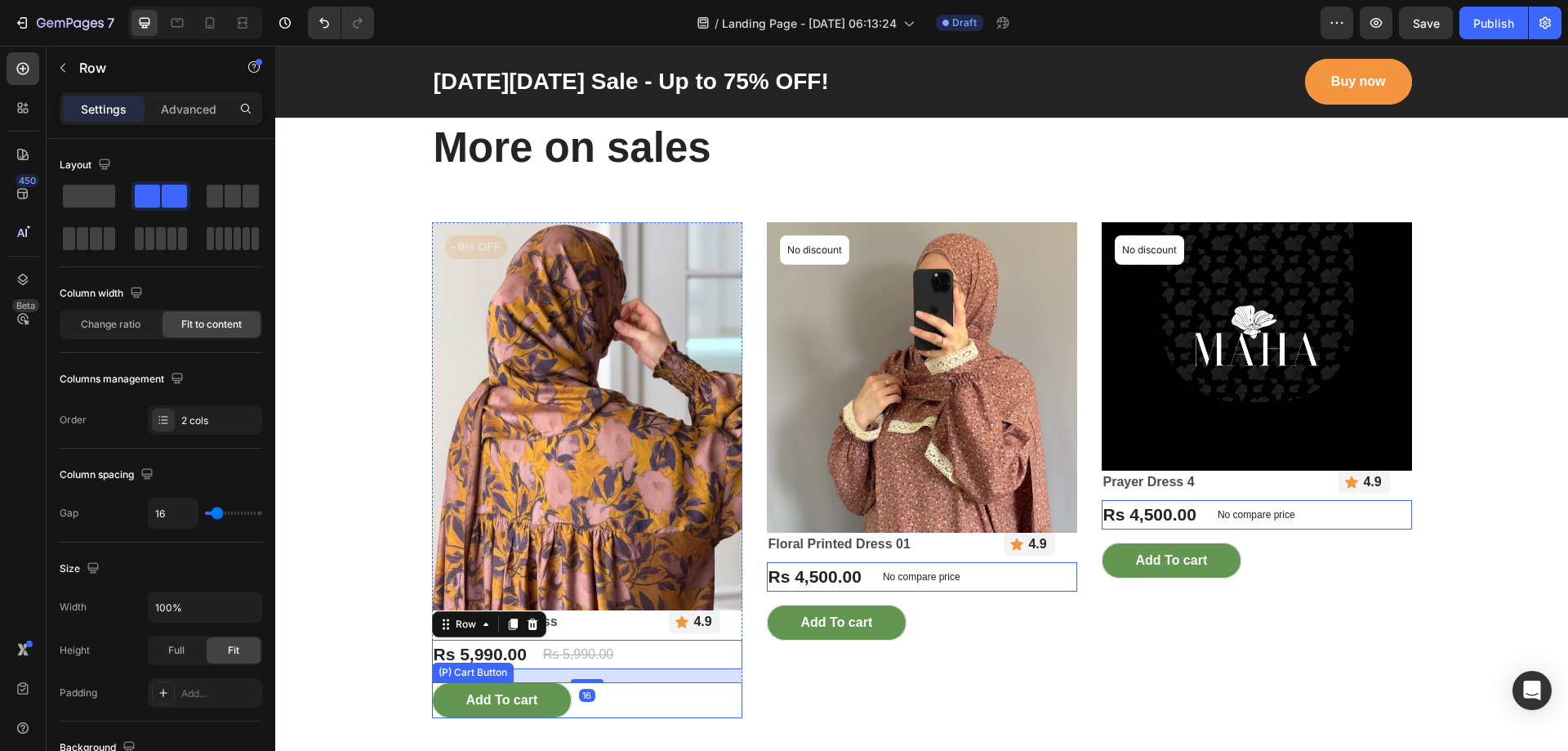
click at [645, 699] on div "Add To cart (P) Cart Button" at bounding box center [588, 700] width 311 height 36
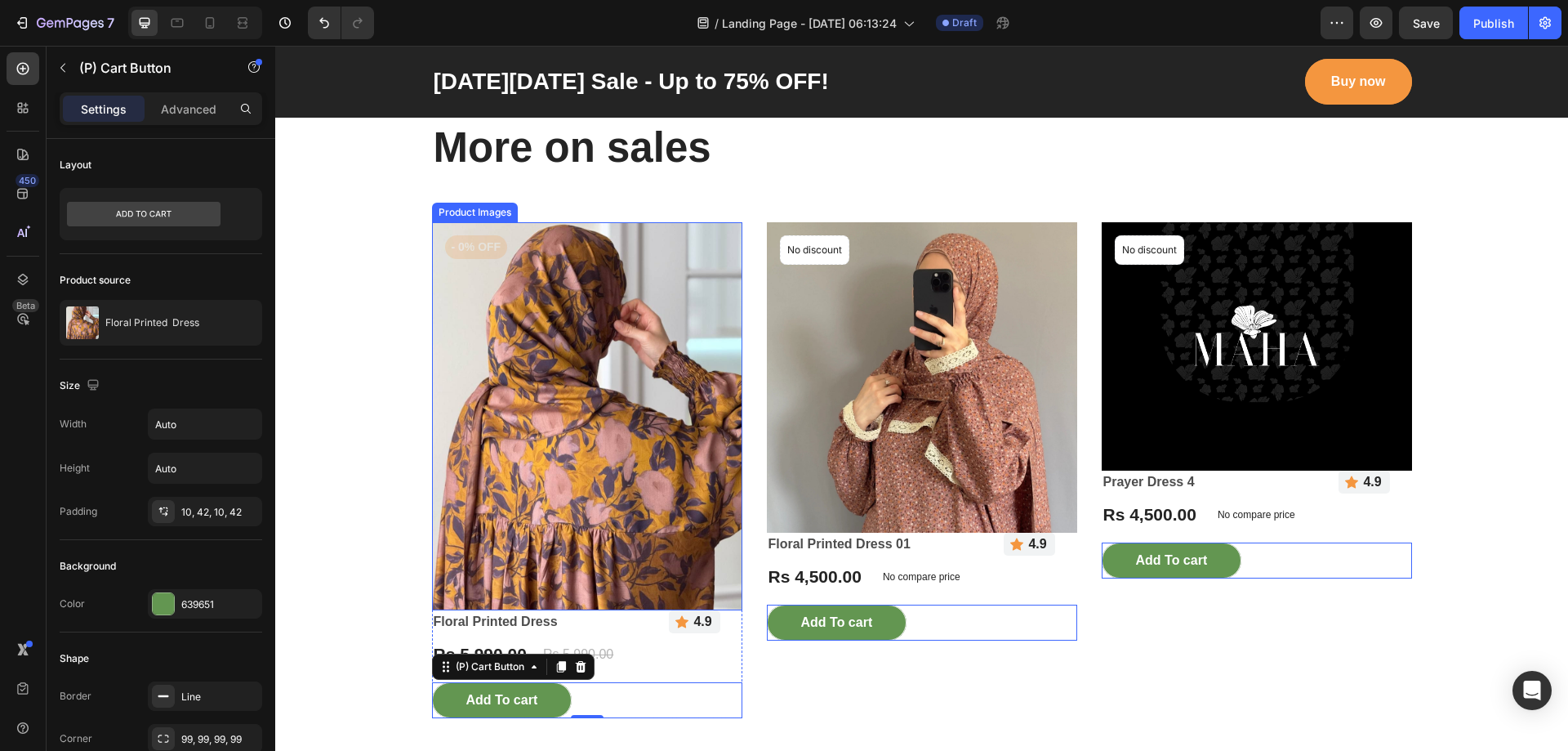
click at [656, 608] on img at bounding box center [588, 416] width 311 height 388
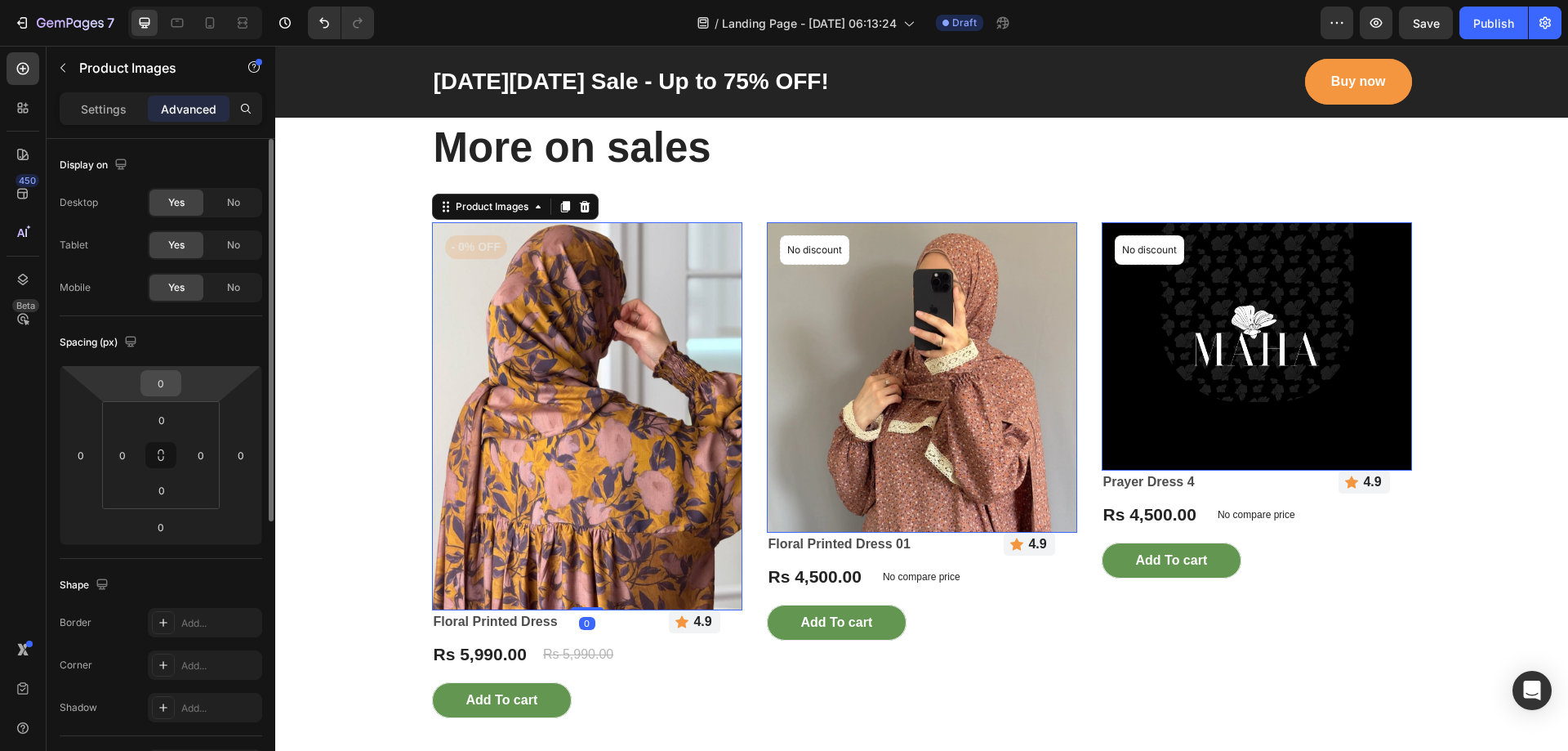
click at [175, 386] on input "0" at bounding box center [160, 383] width 33 height 24
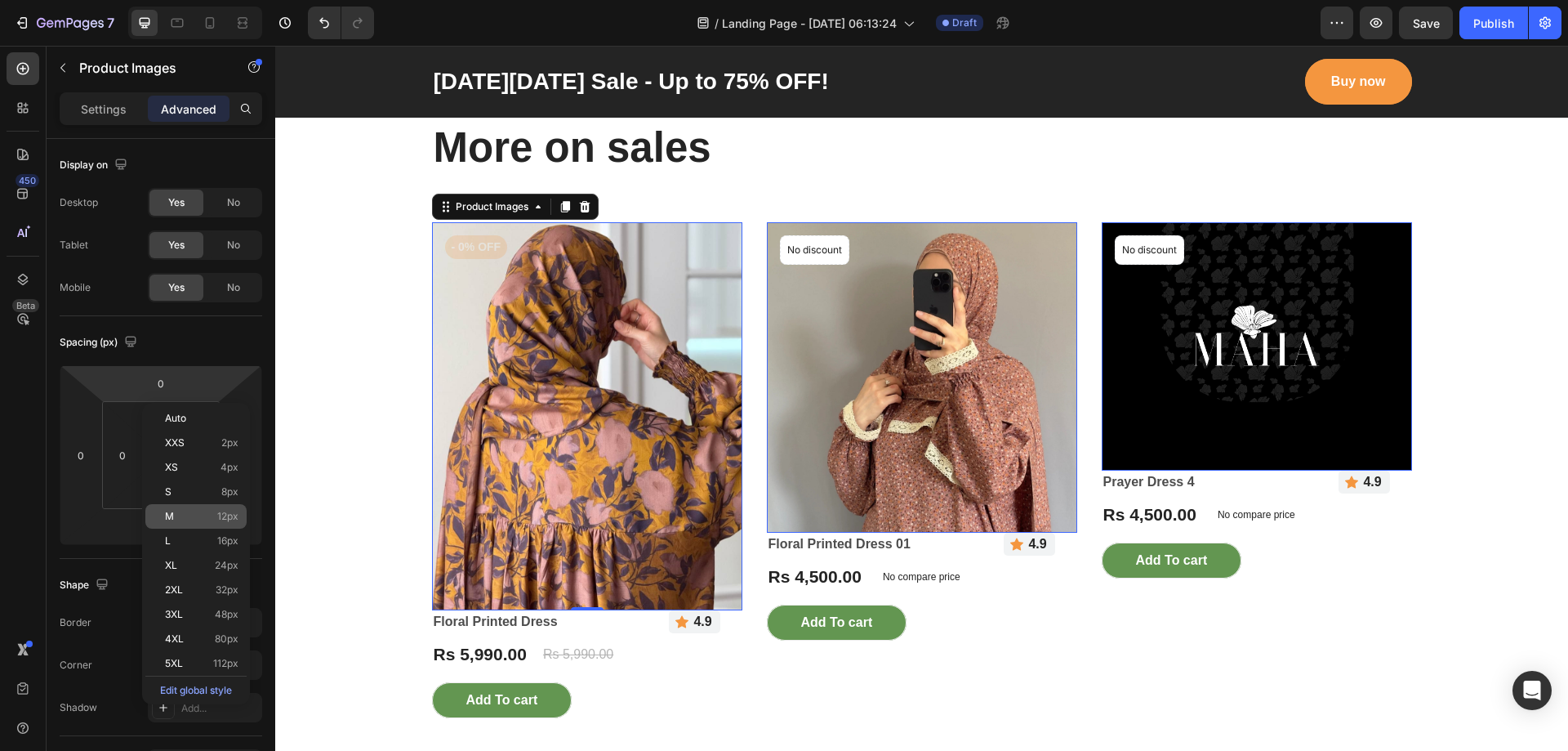
click at [195, 506] on div "M 12px" at bounding box center [196, 516] width 101 height 24
type input "12"
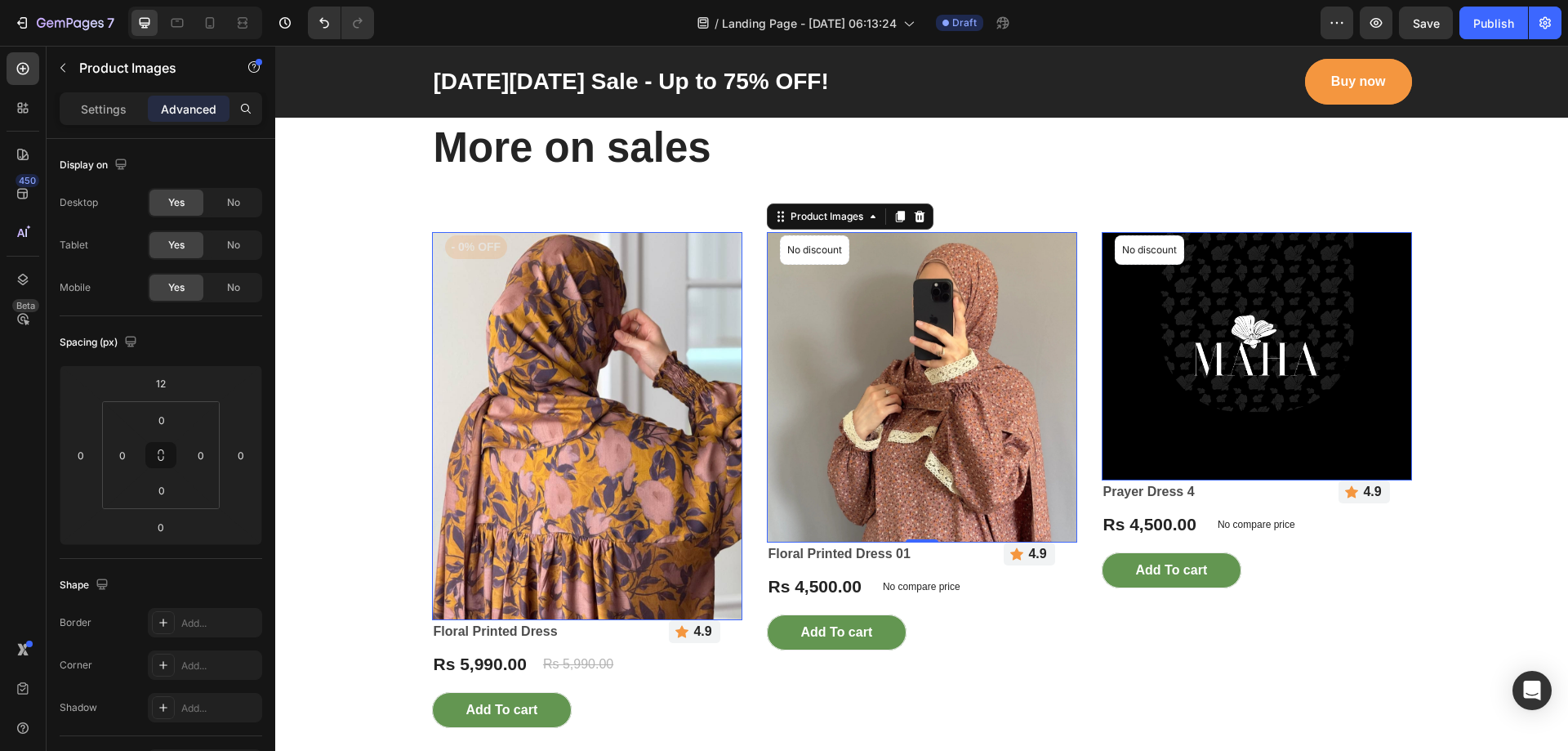
click at [767, 397] on img at bounding box center [922, 388] width 311 height 311
click at [193, 0] on html "7 / Landing Page - [DATE] 06:13:24 Draft Preview Save Publish 450 Beta Sections…" at bounding box center [784, 0] width 1568 height 0
click at [191, 0] on html "7 / Landing Page - [DATE] 06:13:24 Draft Preview Save Publish 450 Beta Sections…" at bounding box center [784, 0] width 1568 height 0
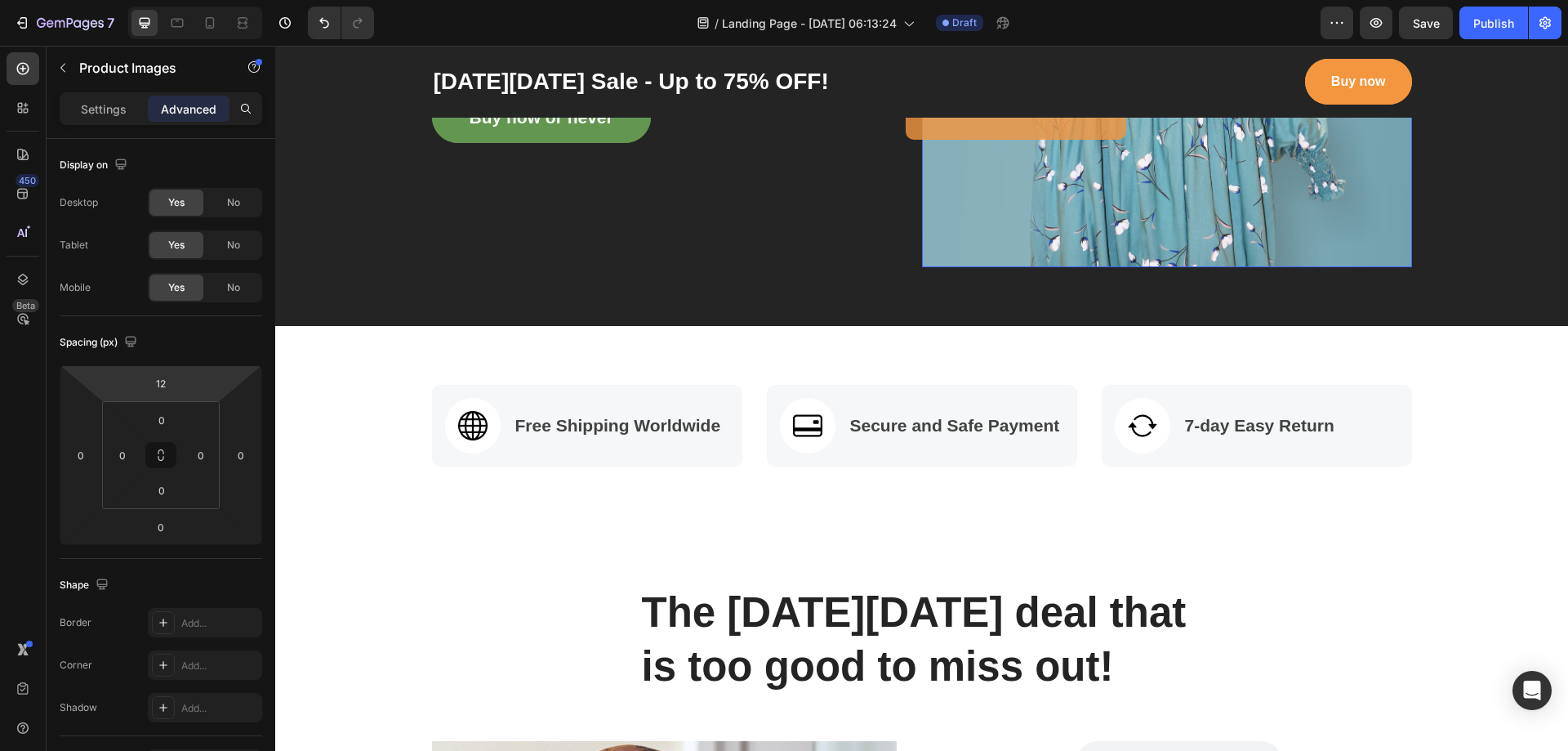
scroll to position [370, 0]
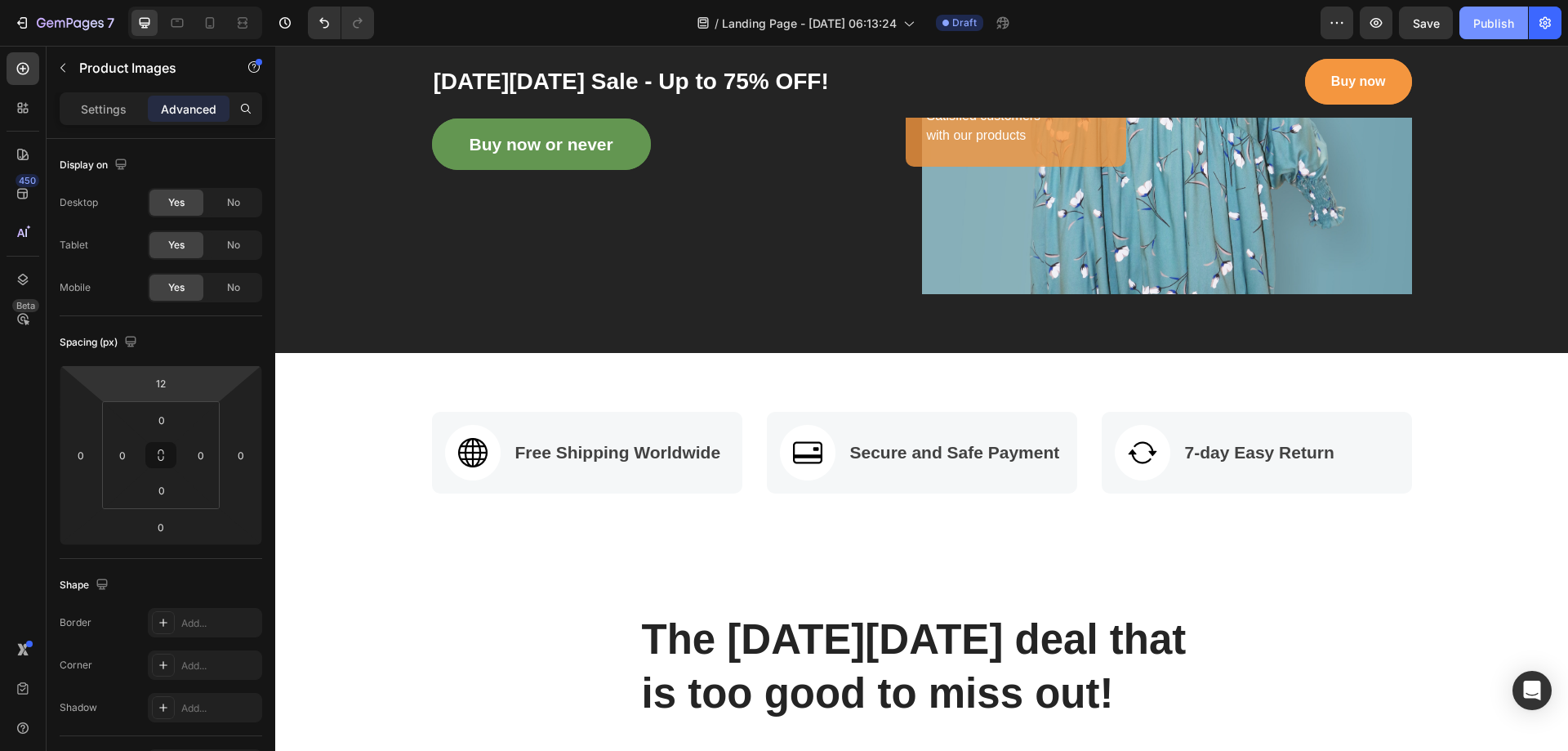
click at [1485, 26] on div "Publish" at bounding box center [1494, 23] width 41 height 17
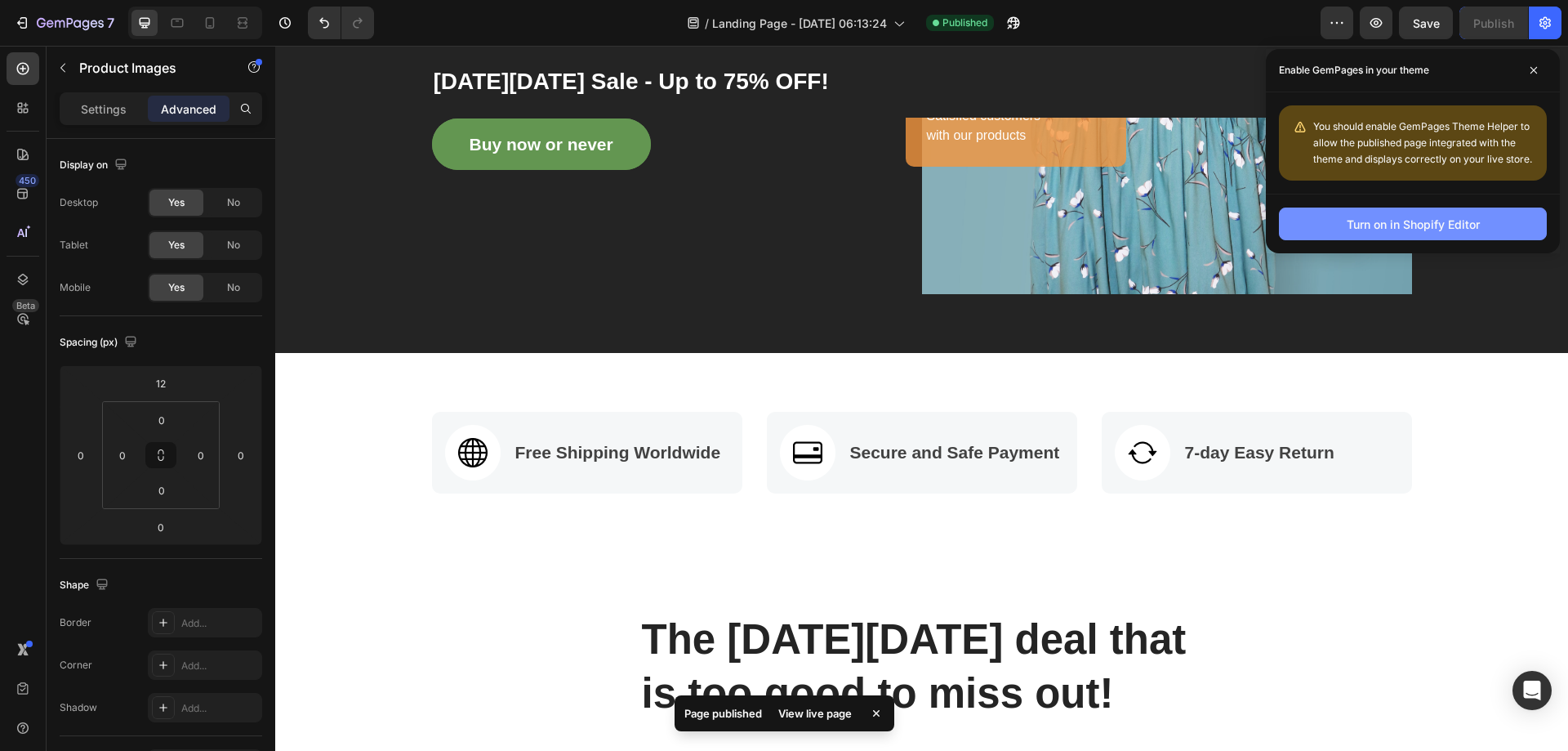
click at [1458, 228] on div "Turn on in Shopify Editor" at bounding box center [1413, 224] width 133 height 17
